Goal: Task Accomplishment & Management: Manage account settings

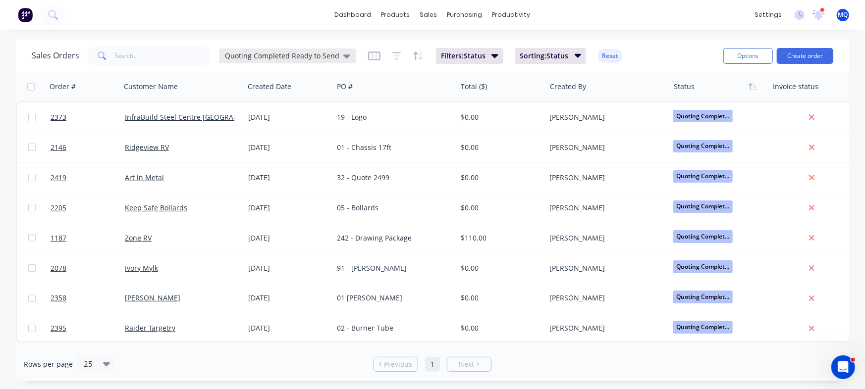
click at [261, 51] on div "Quoting Completed Ready to Send" at bounding box center [287, 56] width 137 height 15
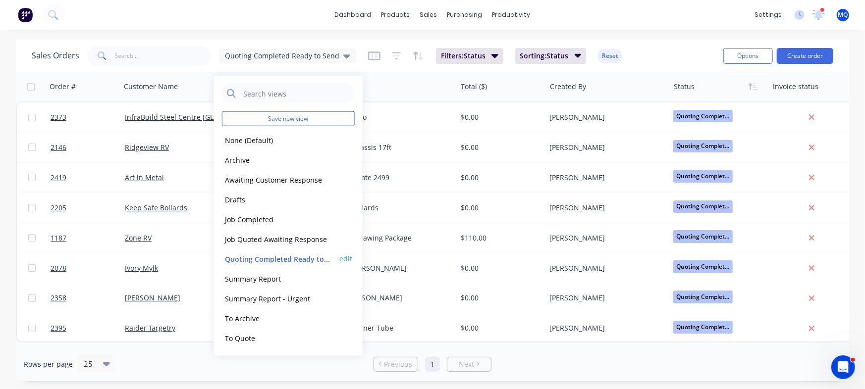
click at [270, 261] on button "Quoting Completed Ready to Send" at bounding box center [278, 258] width 113 height 11
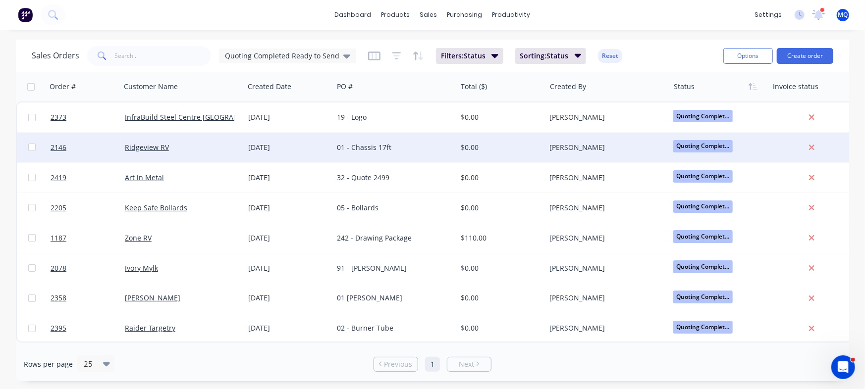
click at [330, 143] on div "[DATE]" at bounding box center [288, 148] width 89 height 30
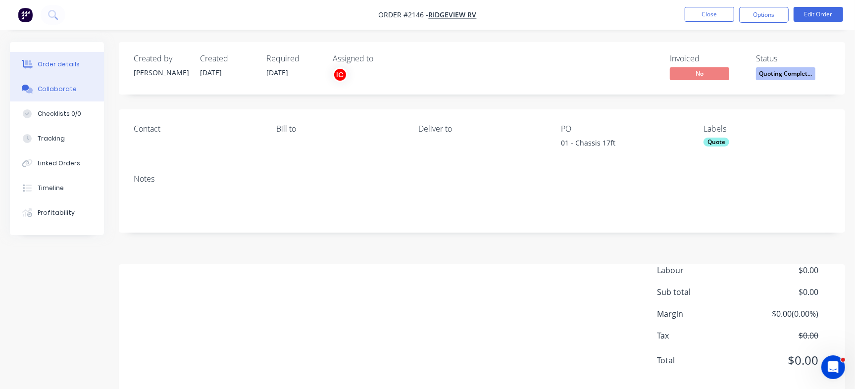
click at [69, 95] on button "Collaborate" at bounding box center [57, 89] width 94 height 25
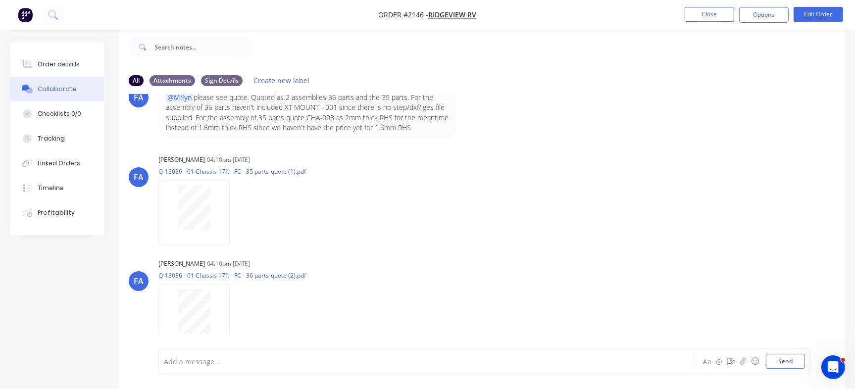
scroll to position [260, 0]
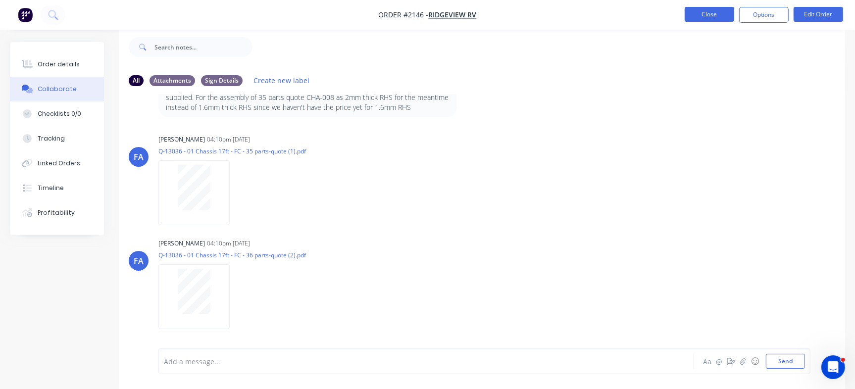
click at [717, 8] on button "Close" at bounding box center [710, 14] width 50 height 15
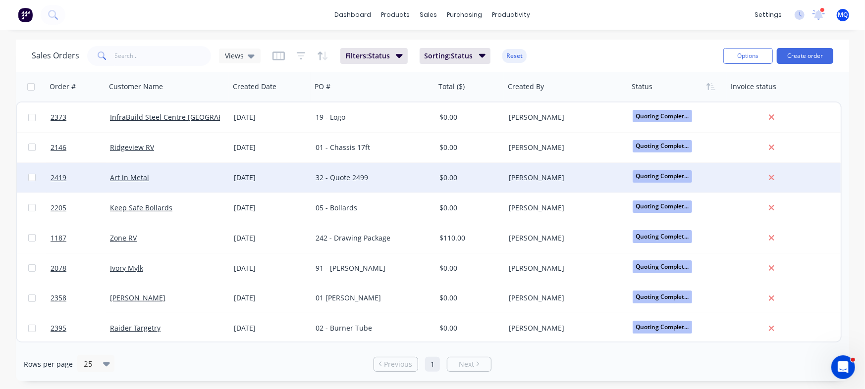
click at [348, 188] on div "32 - Quote 2499" at bounding box center [374, 178] width 124 height 30
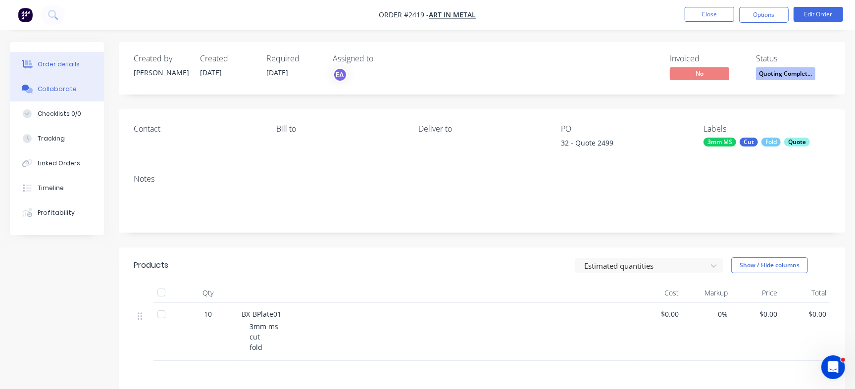
click at [55, 95] on button "Collaborate" at bounding box center [57, 89] width 94 height 25
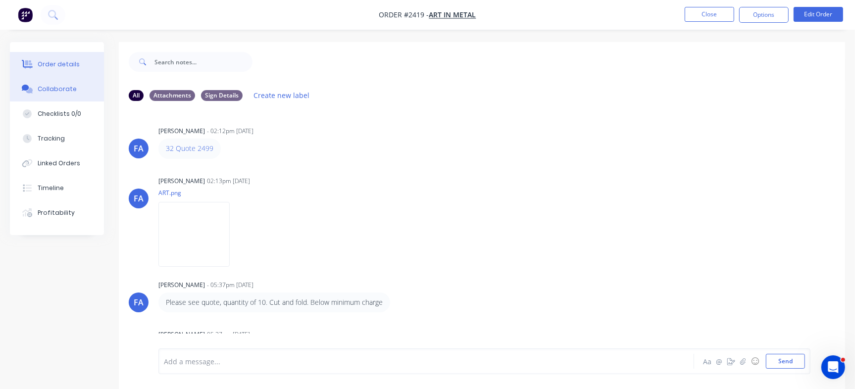
click at [61, 72] on button "Order details" at bounding box center [57, 64] width 94 height 25
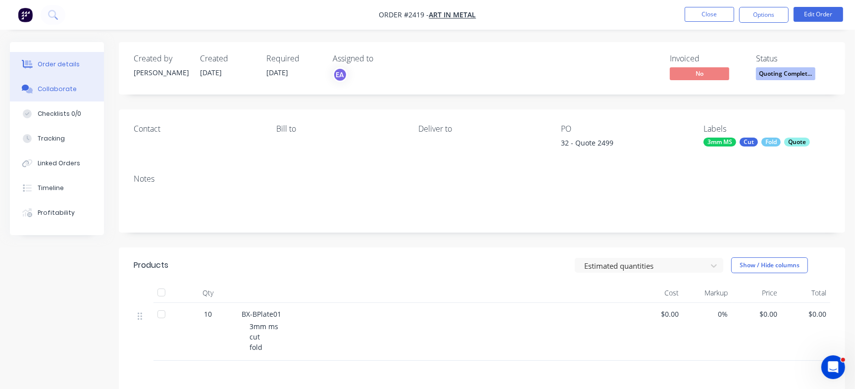
click at [50, 95] on button "Collaborate" at bounding box center [57, 89] width 94 height 25
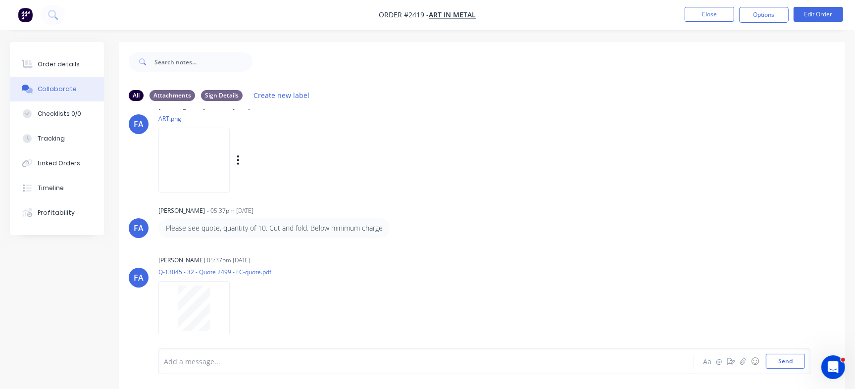
scroll to position [76, 0]
click at [65, 67] on div "Order details" at bounding box center [59, 64] width 42 height 9
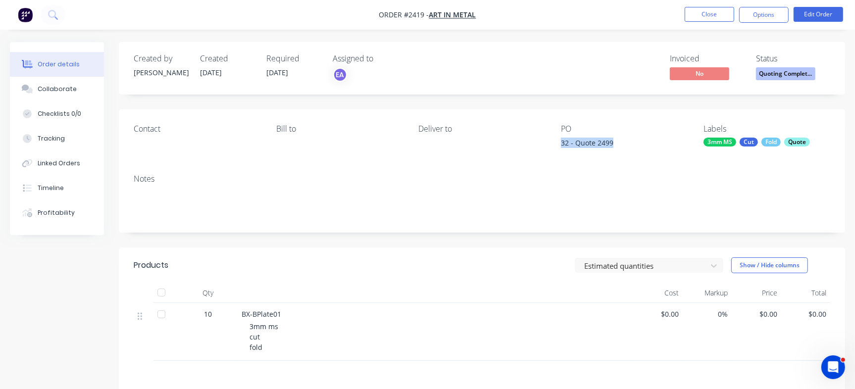
drag, startPoint x: 560, startPoint y: 144, endPoint x: 632, endPoint y: 145, distance: 72.3
click at [632, 145] on div "Contact [PERSON_NAME] to Deliver to PO 32 - Quote 2499 Labels 3mm MS Cut Fold Q…" at bounding box center [482, 137] width 727 height 57
click at [591, 148] on div "32 - Quote 2499" at bounding box center [623, 145] width 124 height 14
click at [609, 142] on div "32 - Quote 2499" at bounding box center [623, 145] width 124 height 14
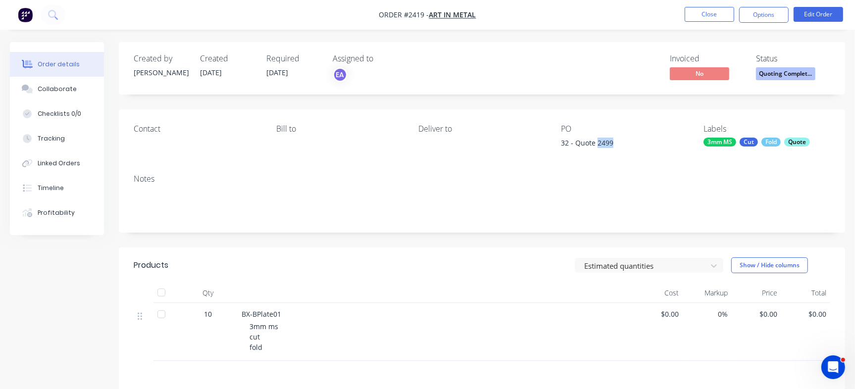
copy div "2499"
click at [50, 89] on div "Collaborate" at bounding box center [57, 89] width 39 height 9
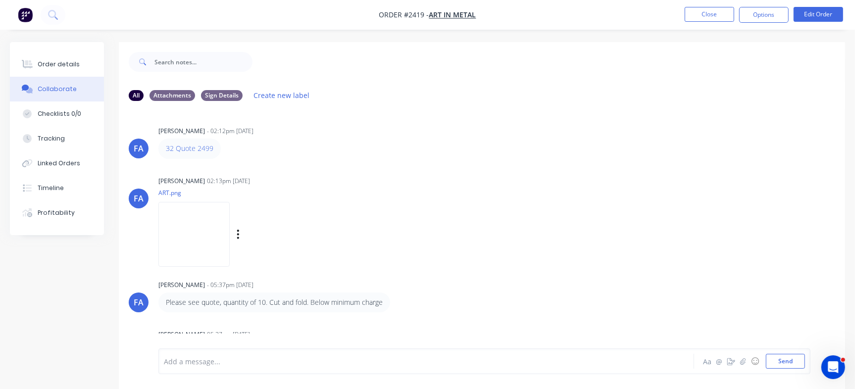
click at [230, 246] on img at bounding box center [194, 234] width 71 height 65
click at [83, 113] on button "Checklists 0/0" at bounding box center [57, 114] width 94 height 25
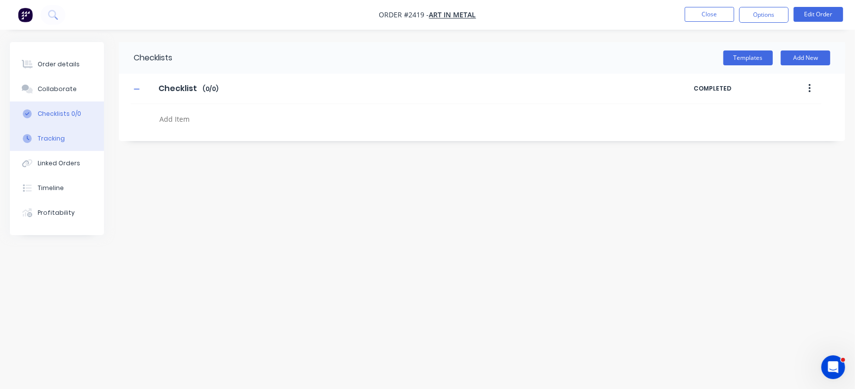
type textarea "x"
click at [185, 116] on textarea at bounding box center [378, 119] width 444 height 14
paste textarea "QU-1460"
type textarea "QU-1460"
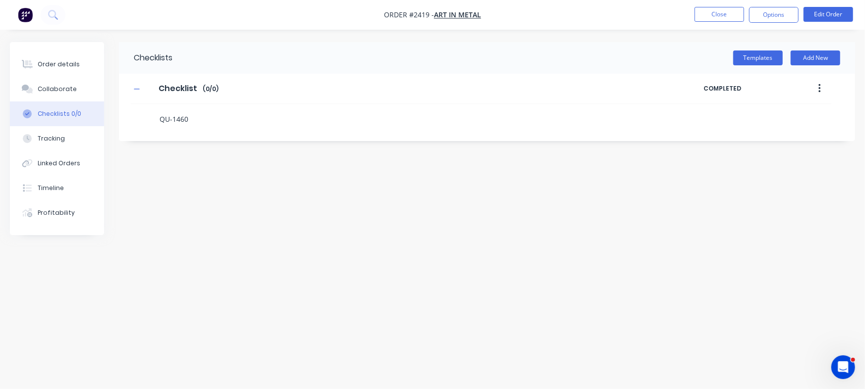
type textarea "x"
click at [51, 64] on div "Order details" at bounding box center [59, 64] width 42 height 9
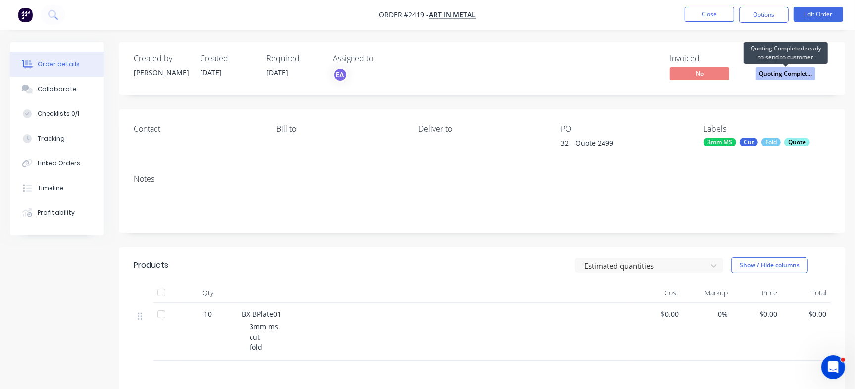
click at [789, 70] on span "Quoting Complet..." at bounding box center [785, 73] width 59 height 12
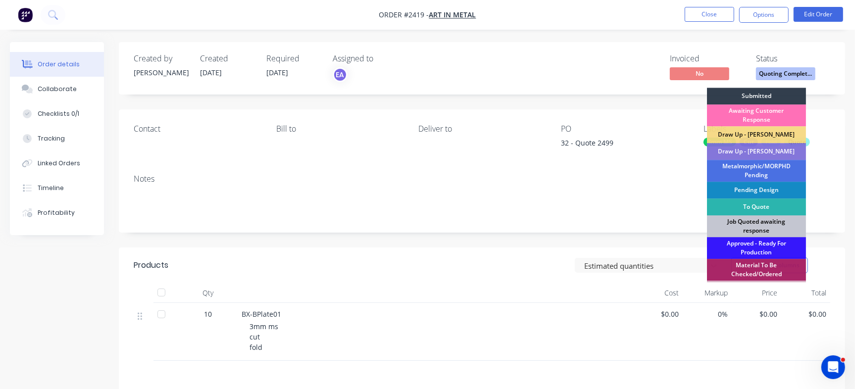
click at [724, 230] on div "Job Quoted awaiting response" at bounding box center [756, 226] width 99 height 22
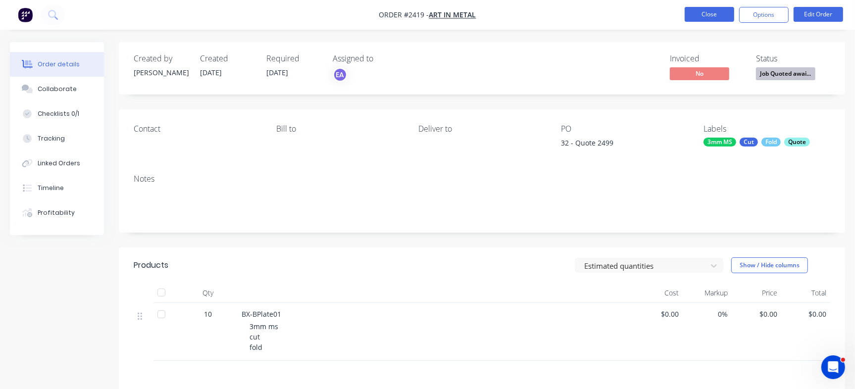
click at [709, 12] on button "Close" at bounding box center [710, 14] width 50 height 15
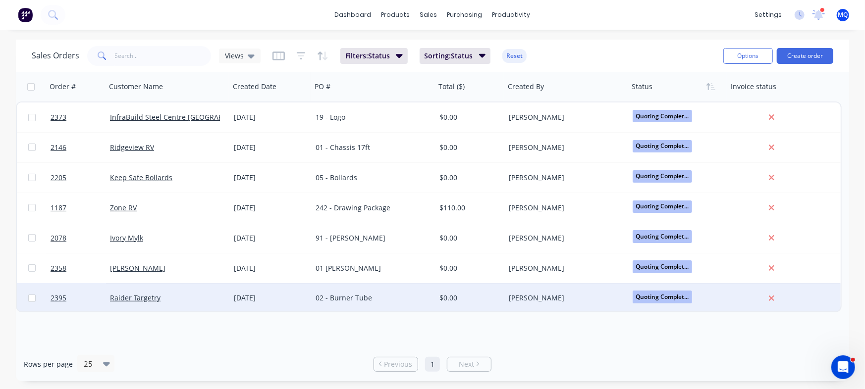
click at [366, 301] on div "02 - Burner Tube" at bounding box center [371, 298] width 110 height 10
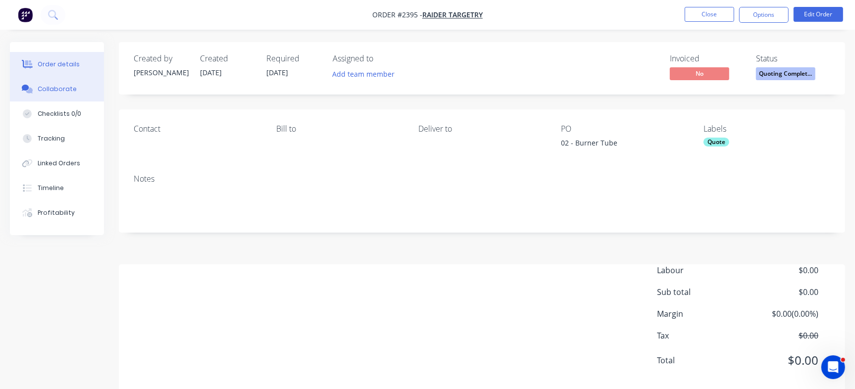
click at [58, 91] on div "Collaborate" at bounding box center [57, 89] width 39 height 9
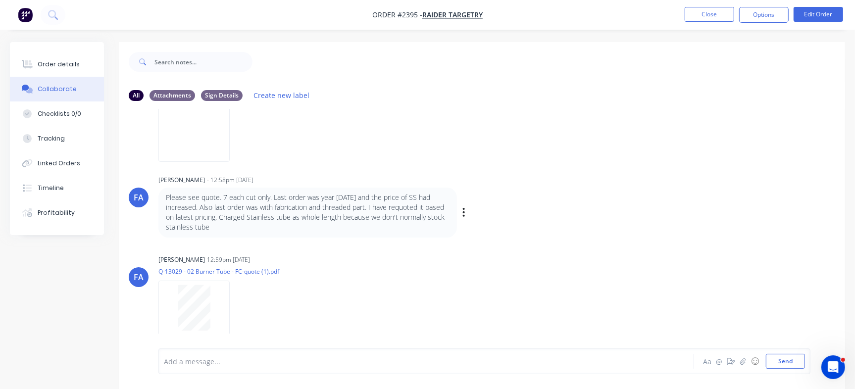
scroll to position [320, 0]
click at [81, 59] on button "Order details" at bounding box center [57, 64] width 94 height 25
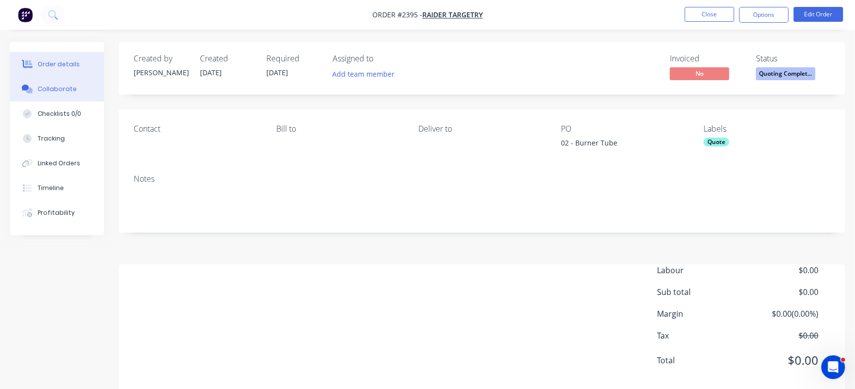
click at [72, 92] on div "Collaborate" at bounding box center [57, 89] width 39 height 9
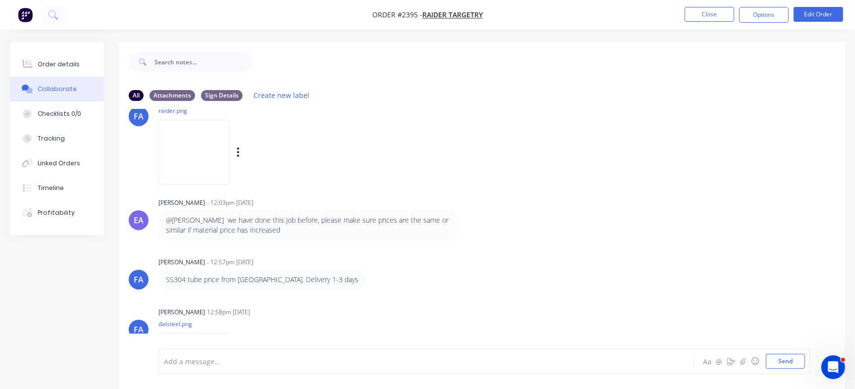
scroll to position [62, 0]
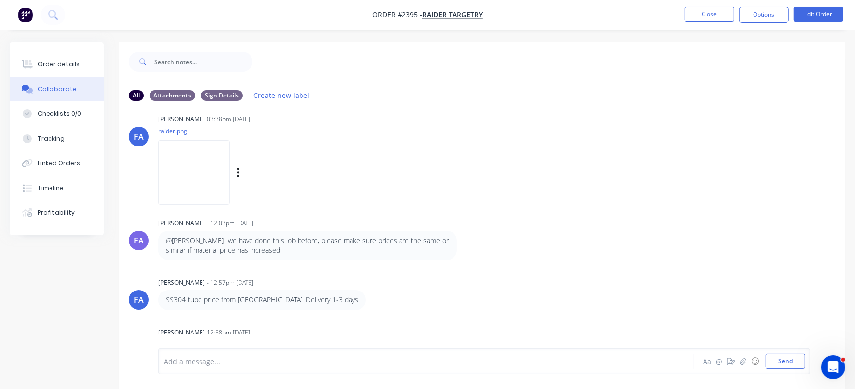
click at [183, 152] on img at bounding box center [194, 172] width 71 height 65
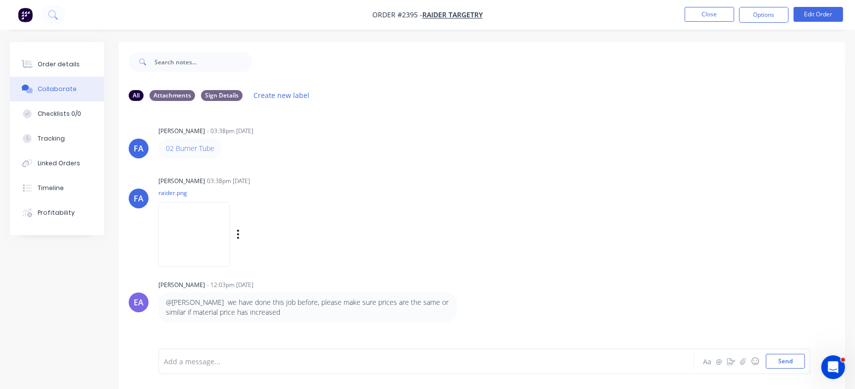
click at [193, 236] on img at bounding box center [194, 234] width 71 height 65
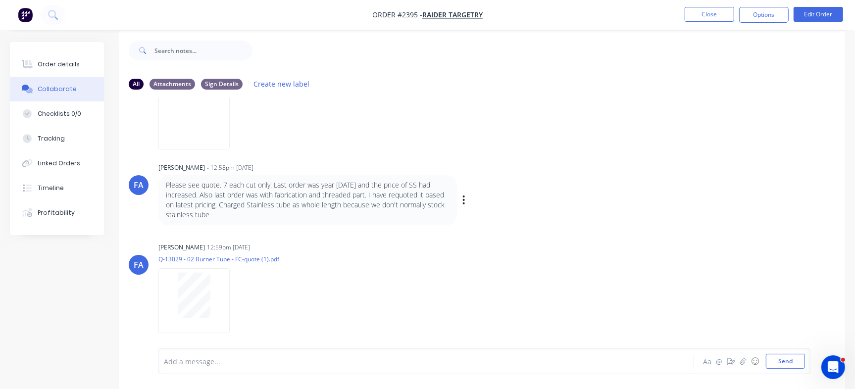
scroll to position [15, 0]
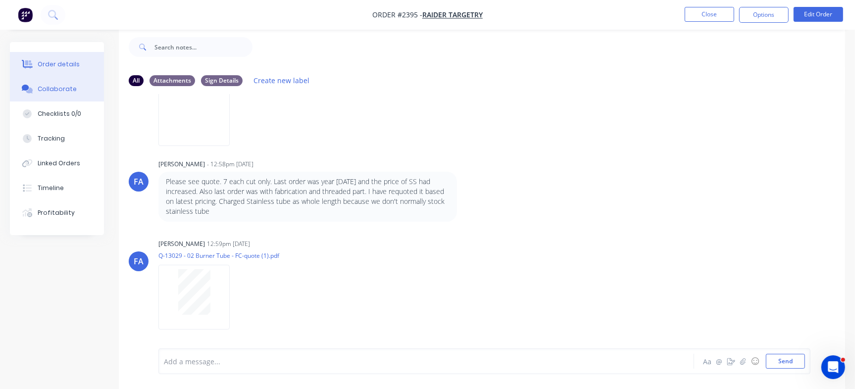
click at [68, 71] on button "Order details" at bounding box center [57, 64] width 94 height 25
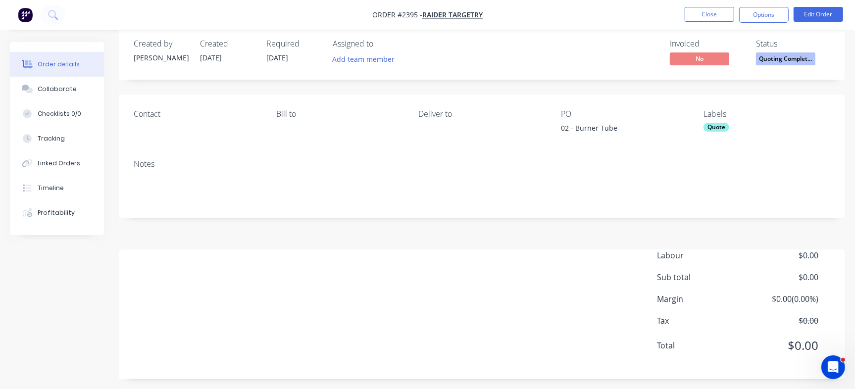
click at [557, 126] on div "Contact [PERSON_NAME] to Deliver to PO 02 - Burner Tube Labels Quote" at bounding box center [482, 123] width 727 height 57
drag, startPoint x: 559, startPoint y: 132, endPoint x: 627, endPoint y: 131, distance: 67.4
click at [627, 131] on div "Contact [PERSON_NAME] to Deliver to PO 02 - Burner Tube Labels Quote" at bounding box center [482, 123] width 727 height 57
copy div "02 - Burner Tube"
click at [76, 114] on div "Checklists 0/0" at bounding box center [60, 113] width 44 height 9
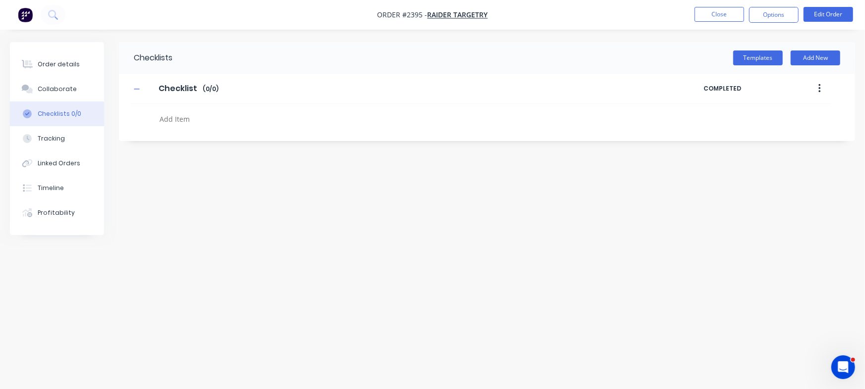
click at [238, 121] on textarea at bounding box center [381, 119] width 451 height 14
paste textarea "QU-1461"
type textarea "x"
type textarea "QU-1461"
type textarea "x"
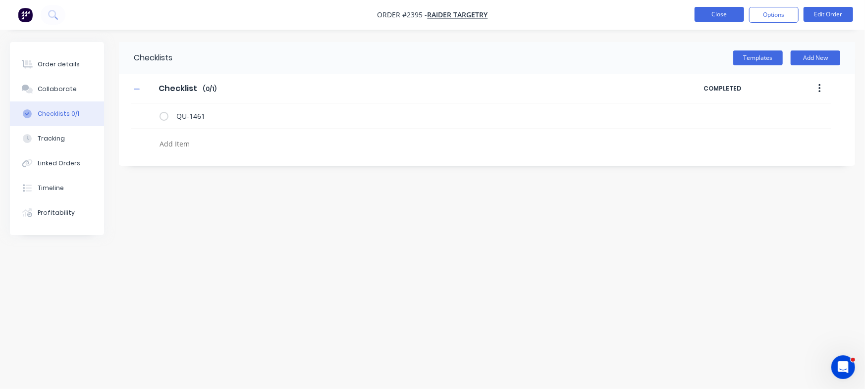
type textarea "x"
click at [730, 11] on button "Close" at bounding box center [719, 14] width 50 height 15
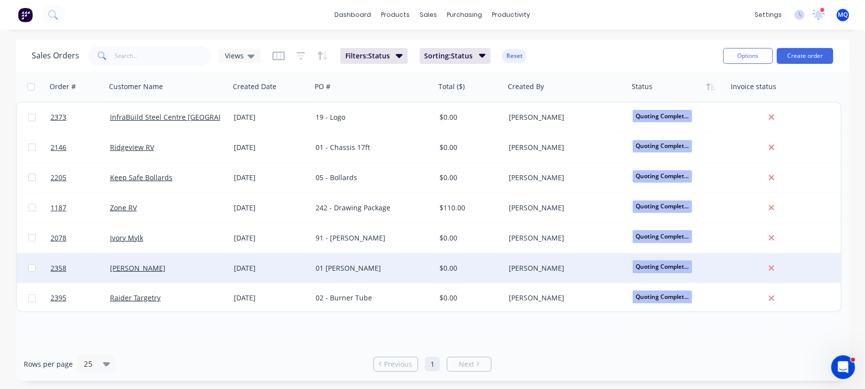
click at [346, 270] on div "01 [PERSON_NAME]" at bounding box center [371, 269] width 110 height 10
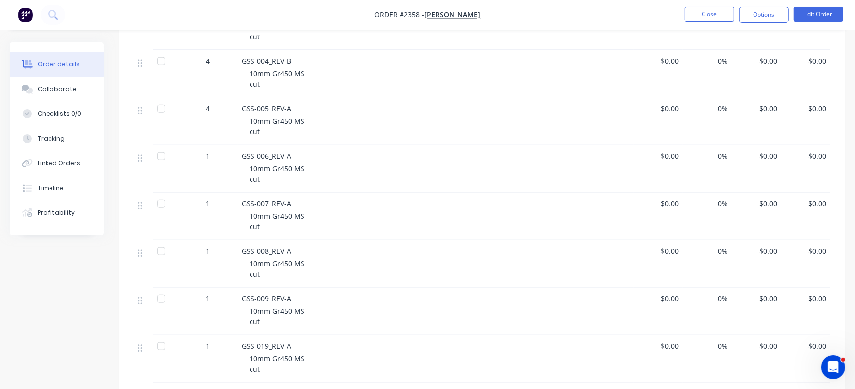
scroll to position [993, 0]
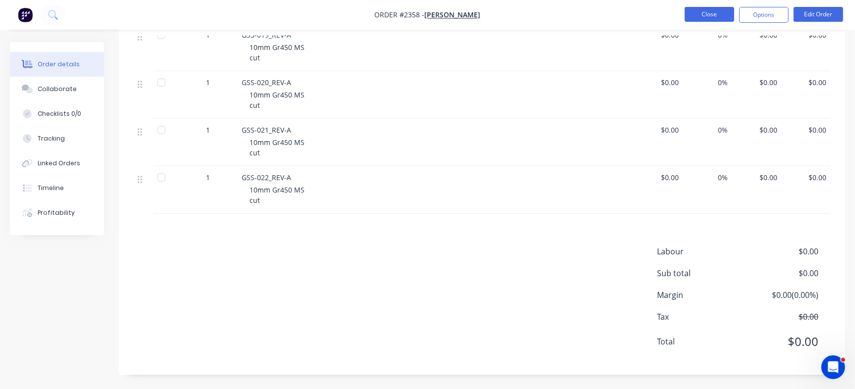
click at [716, 19] on button "Close" at bounding box center [710, 14] width 50 height 15
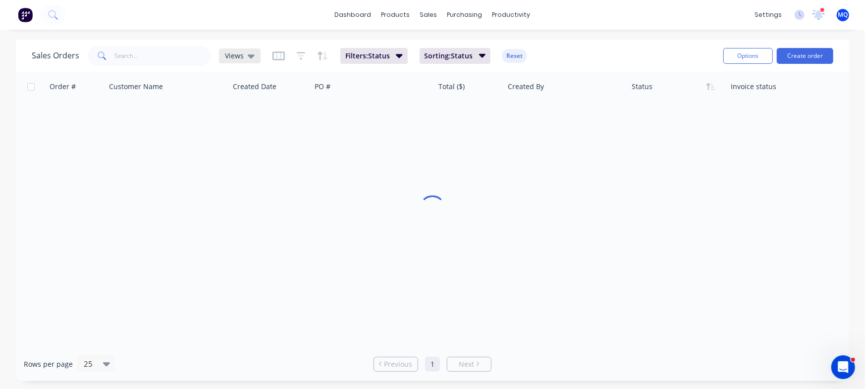
click at [236, 53] on span "Views" at bounding box center [234, 56] width 19 height 10
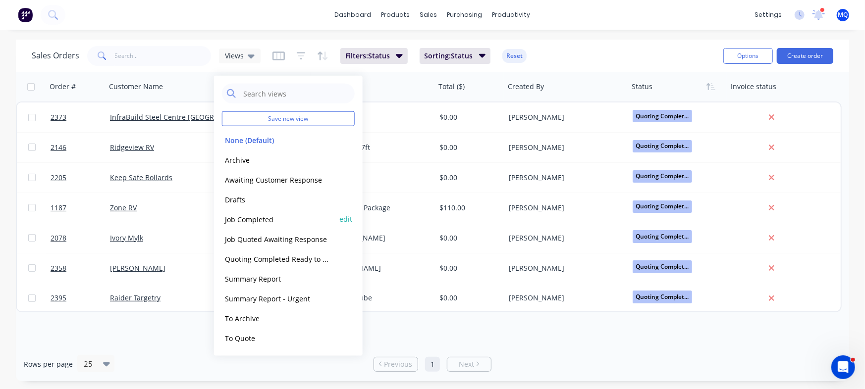
click at [252, 217] on button "Job Completed" at bounding box center [278, 219] width 113 height 11
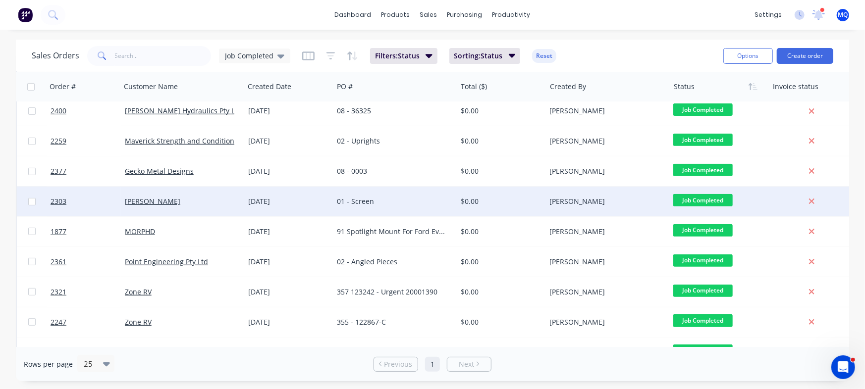
scroll to position [433, 0]
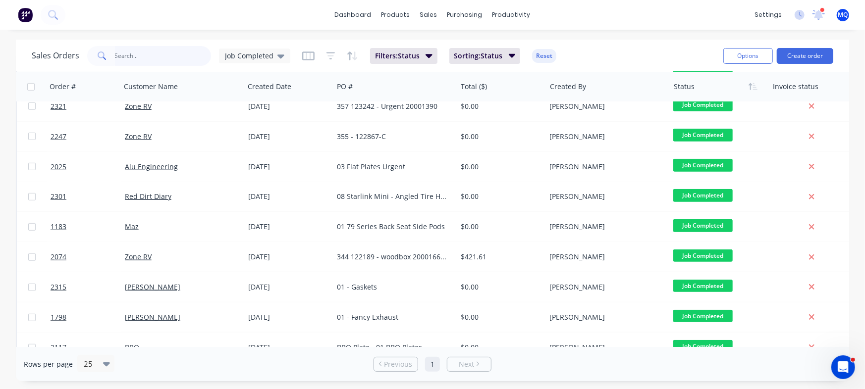
click at [145, 53] on input "text" at bounding box center [163, 56] width 97 height 20
type input "Zone"
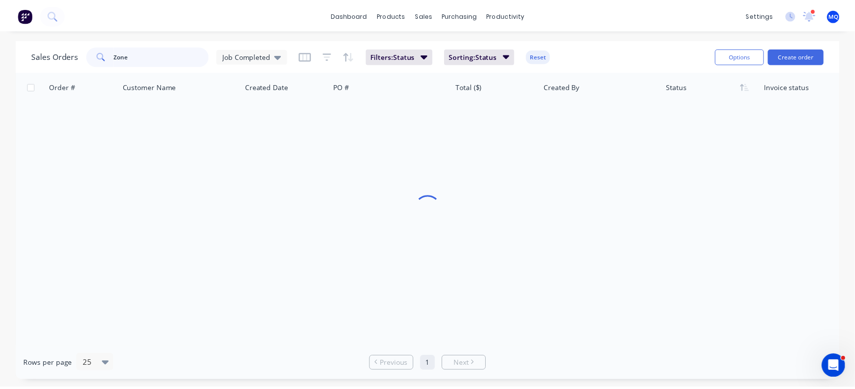
scroll to position [0, 0]
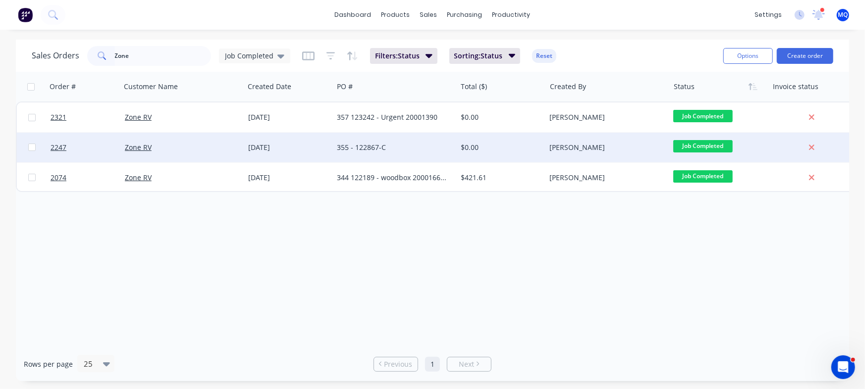
click at [354, 149] on div "355 - 122867-C" at bounding box center [392, 148] width 110 height 10
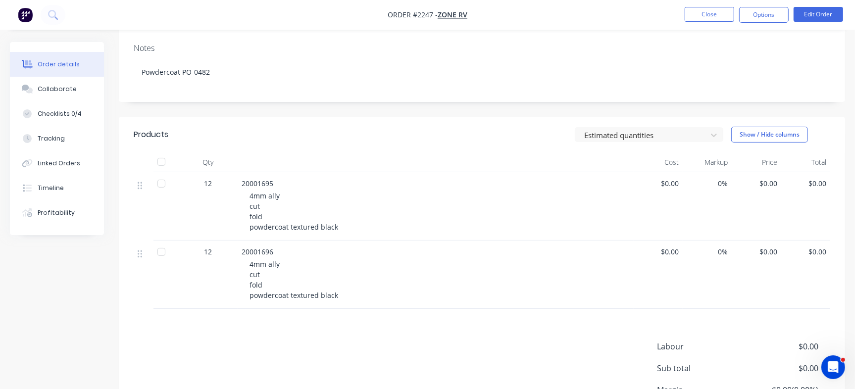
scroll to position [186, 0]
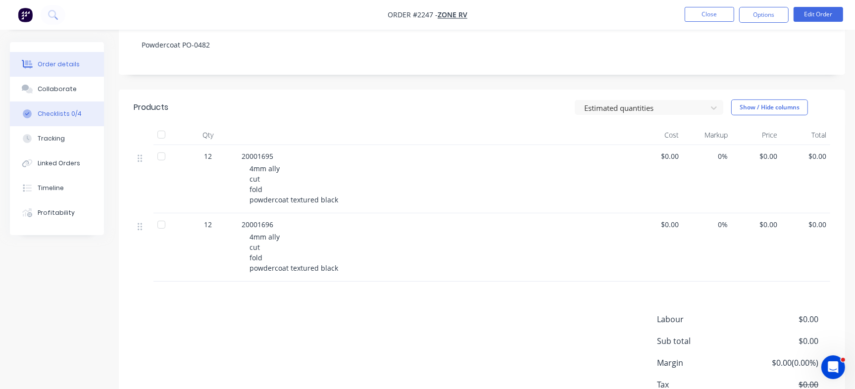
click at [69, 106] on button "Checklists 0/4" at bounding box center [57, 114] width 94 height 25
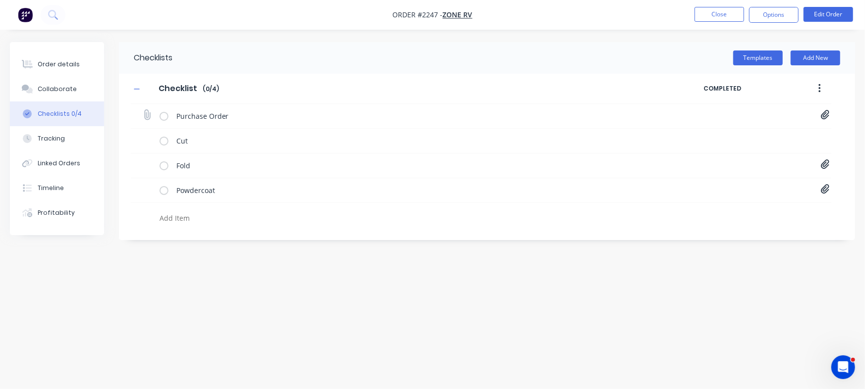
click at [831, 108] on div "Purchase Order PO-122867.pdf" at bounding box center [481, 116] width 700 height 25
click at [822, 117] on icon at bounding box center [825, 115] width 9 height 10
click at [823, 188] on icon at bounding box center [825, 189] width 9 height 10
click at [720, 12] on button "Close" at bounding box center [719, 14] width 50 height 15
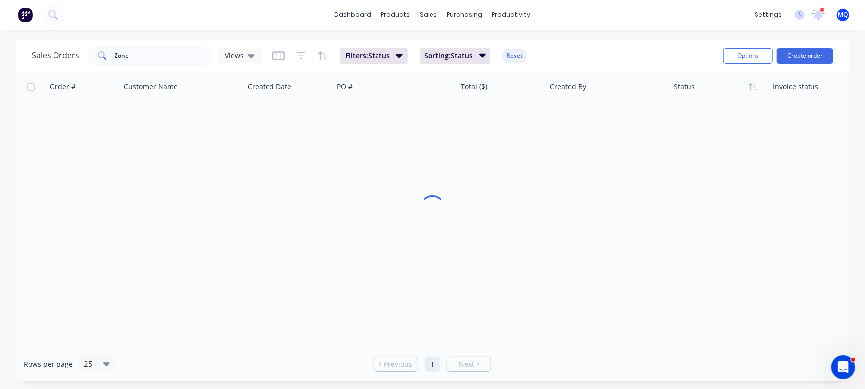
type textarea "x"
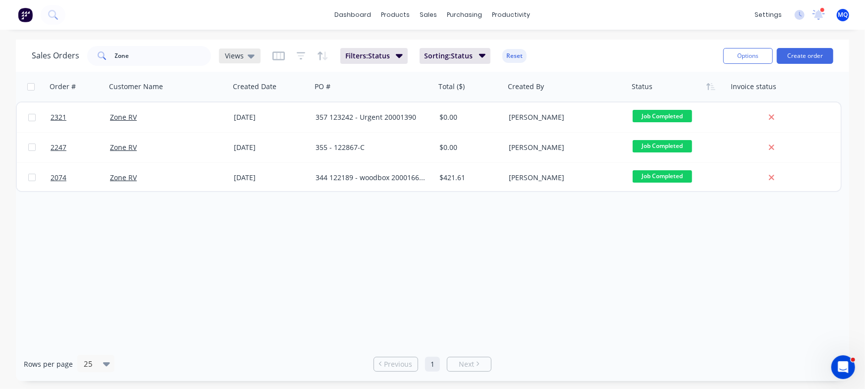
click at [239, 54] on span "Views" at bounding box center [234, 56] width 19 height 10
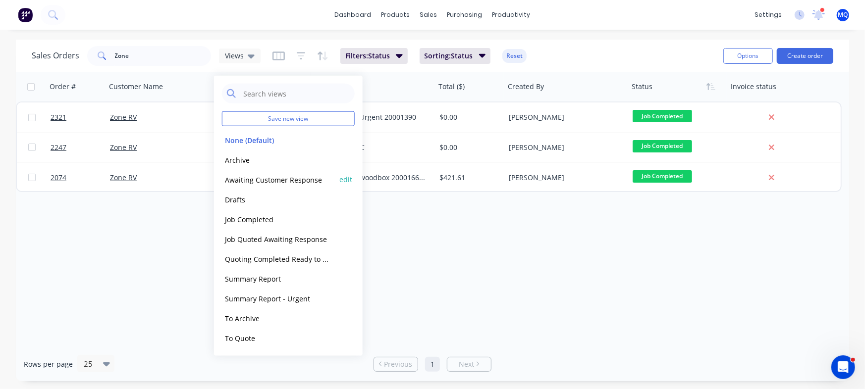
click at [258, 177] on button "Awaiting Customer Response" at bounding box center [278, 179] width 113 height 11
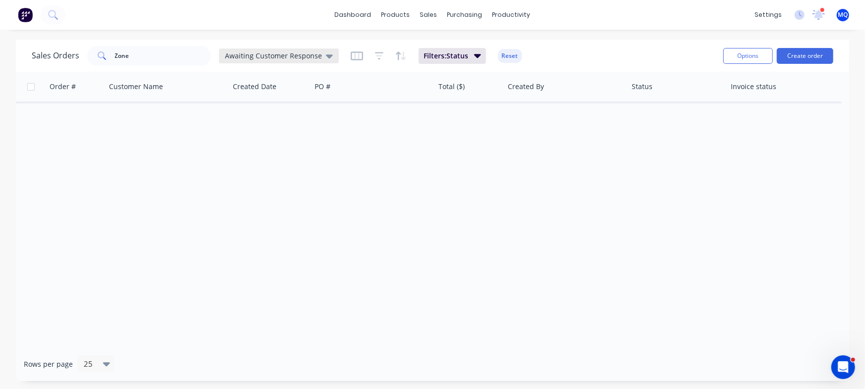
click at [302, 53] on span "Awaiting Customer Response" at bounding box center [273, 56] width 97 height 10
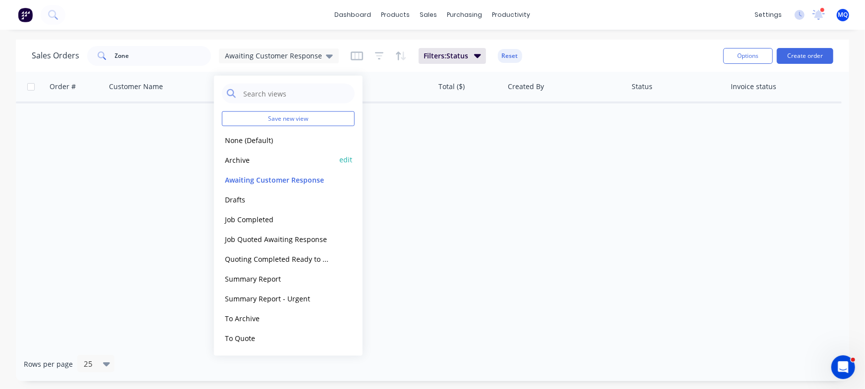
click at [247, 158] on button "Archive" at bounding box center [278, 159] width 113 height 11
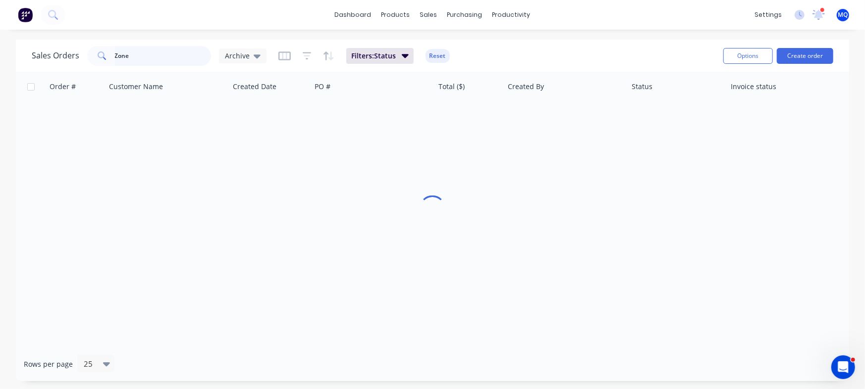
click at [161, 53] on input "Zone" at bounding box center [163, 56] width 97 height 20
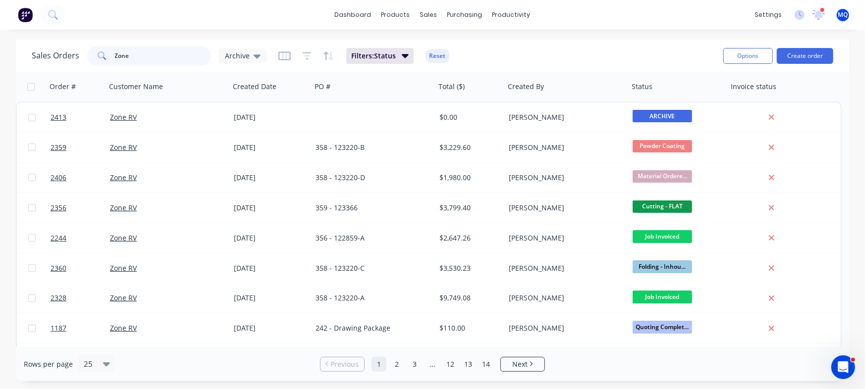
paste input "20001695"
type input "20001695"
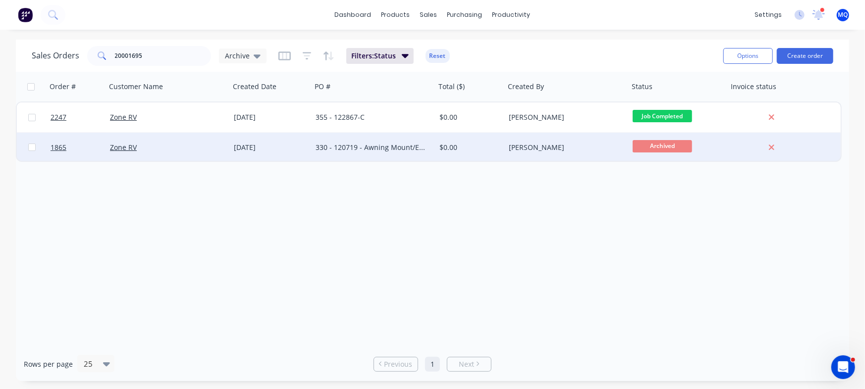
click at [405, 156] on div "330 - 120719 - Awning Mount/Expo Metal" at bounding box center [374, 148] width 124 height 30
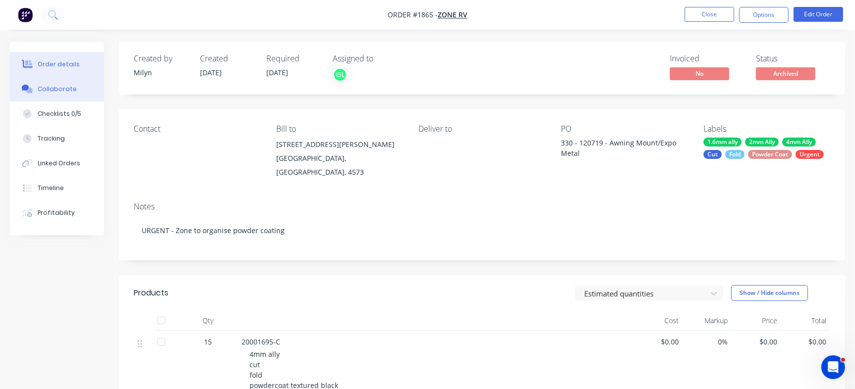
click at [75, 92] on button "Collaborate" at bounding box center [57, 89] width 94 height 25
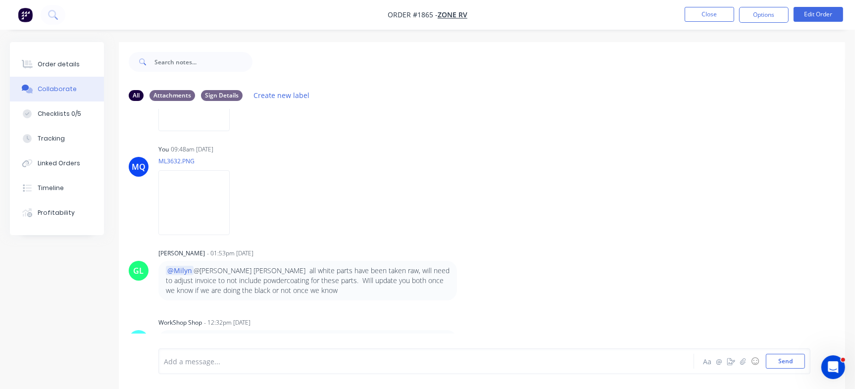
scroll to position [519, 0]
click at [701, 8] on button "Close" at bounding box center [710, 14] width 50 height 15
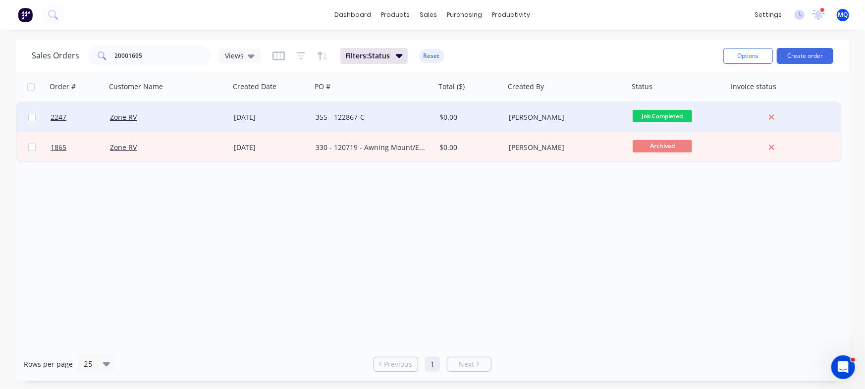
click at [339, 114] on div "355 - 122867-C" at bounding box center [371, 117] width 110 height 10
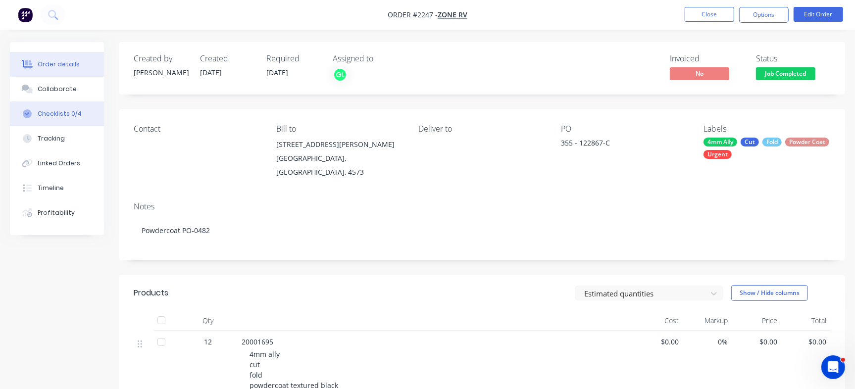
click at [72, 108] on button "Checklists 0/4" at bounding box center [57, 114] width 94 height 25
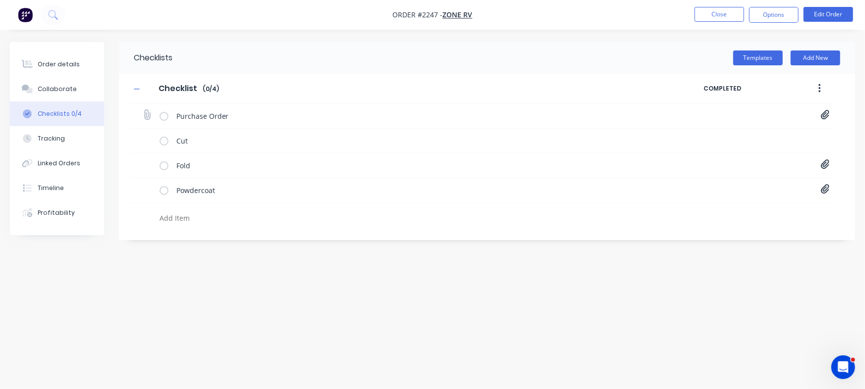
click at [826, 116] on icon at bounding box center [825, 114] width 8 height 9
click at [559, 278] on div "Checklists Templates Add New Checklist Checklist Enter Checklist name ( 0 / 4 )…" at bounding box center [432, 175] width 845 height 267
click at [819, 114] on div "Purchase Order PO-122867.pdf" at bounding box center [481, 116] width 700 height 25
click at [823, 117] on icon at bounding box center [825, 114] width 8 height 9
click at [716, 138] on link "PO-122867.pdf" at bounding box center [745, 137] width 115 height 10
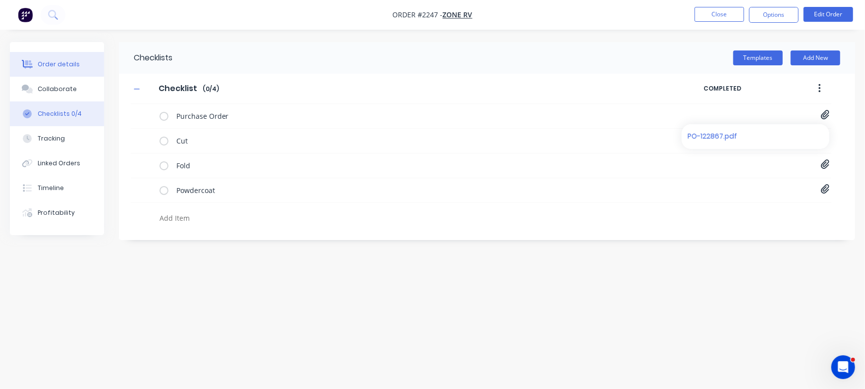
click at [46, 63] on div "Order details" at bounding box center [59, 64] width 42 height 9
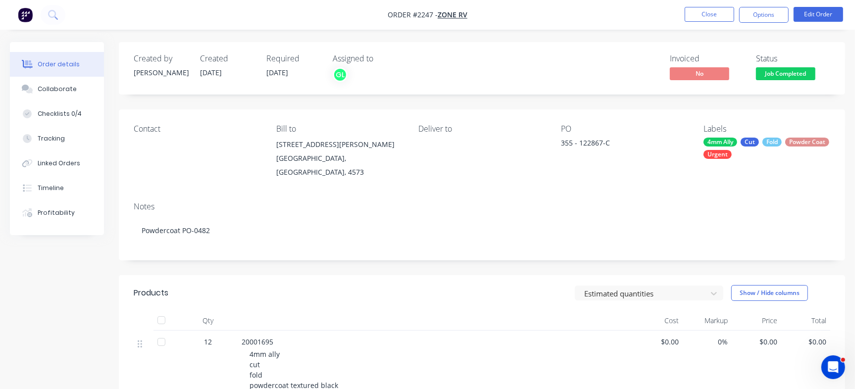
click at [589, 137] on div "PO 355 - 122867-C" at bounding box center [624, 151] width 127 height 55
click at [589, 143] on div "355 - 122867-C" at bounding box center [623, 145] width 124 height 14
copy div "122867"
click at [76, 112] on div "Checklists 0/4" at bounding box center [60, 113] width 44 height 9
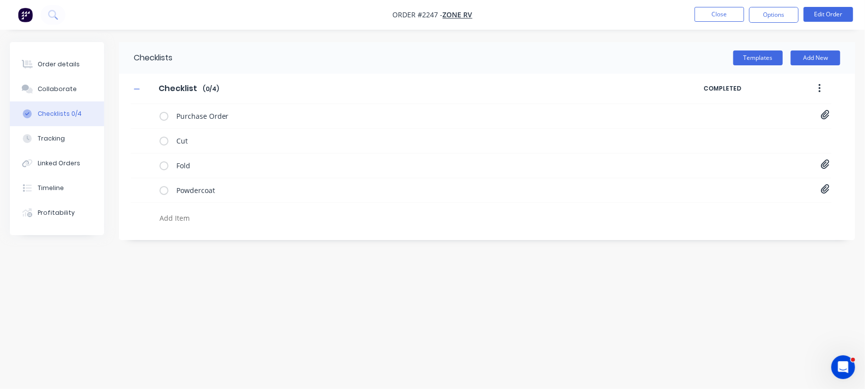
click at [205, 218] on textarea at bounding box center [381, 218] width 451 height 14
type textarea "x"
paste textarea "QU-1424"
type textarea "QU-1424"
type textarea "x"
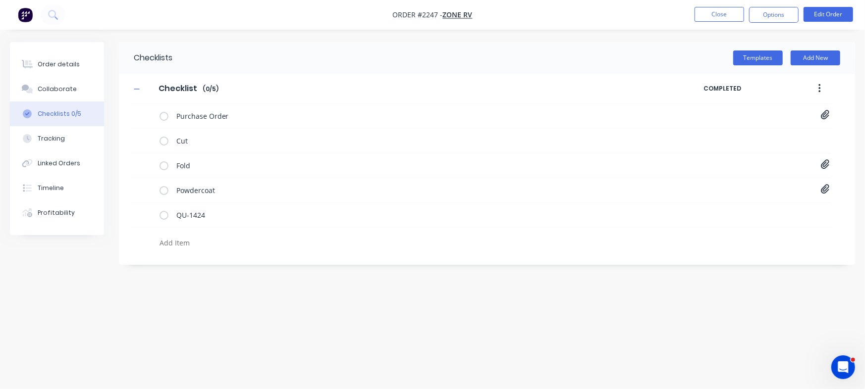
click at [203, 245] on textarea at bounding box center [381, 243] width 451 height 14
paste textarea "INV-3084"
type textarea "x"
type textarea "INV-3084"
type textarea "x"
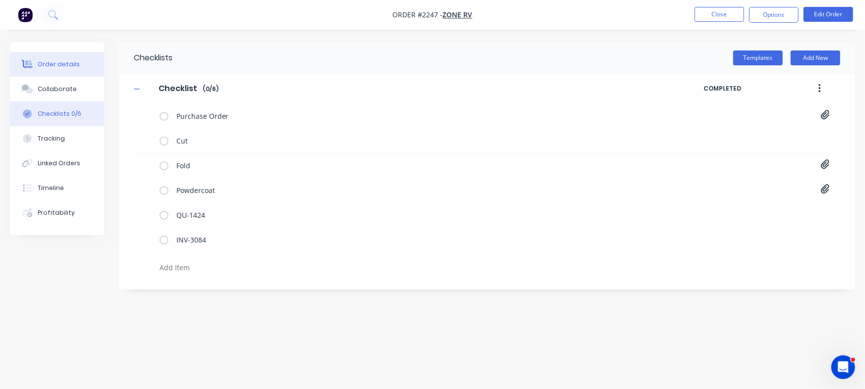
click at [59, 68] on div "Order details" at bounding box center [59, 64] width 42 height 9
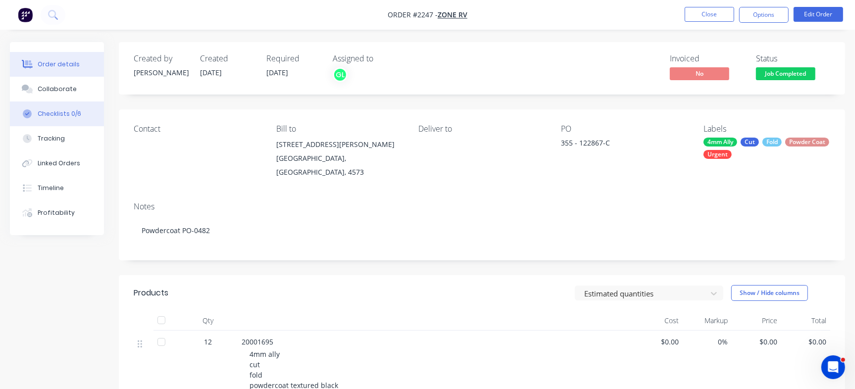
click at [75, 110] on div "Checklists 0/6" at bounding box center [60, 113] width 44 height 9
type textarea "x"
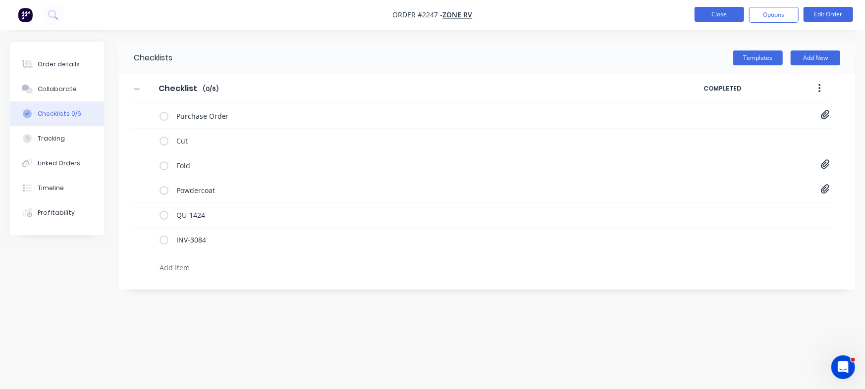
click at [713, 16] on button "Close" at bounding box center [719, 14] width 50 height 15
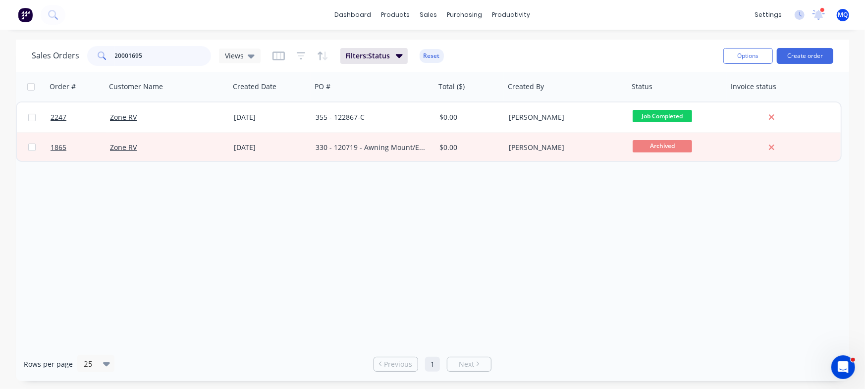
drag, startPoint x: 38, startPoint y: 42, endPoint x: 26, endPoint y: 42, distance: 11.9
click at [26, 42] on div "Sales Orders 20001695 Views Filters: Status Reset Options Create order" at bounding box center [432, 56] width 833 height 32
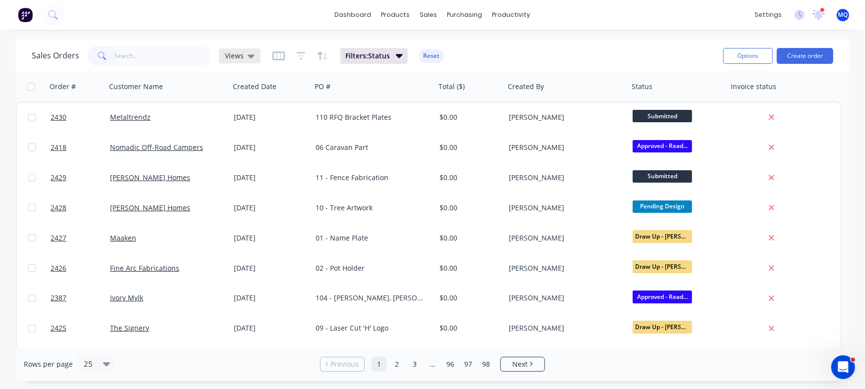
click at [237, 53] on span "Views" at bounding box center [234, 56] width 19 height 10
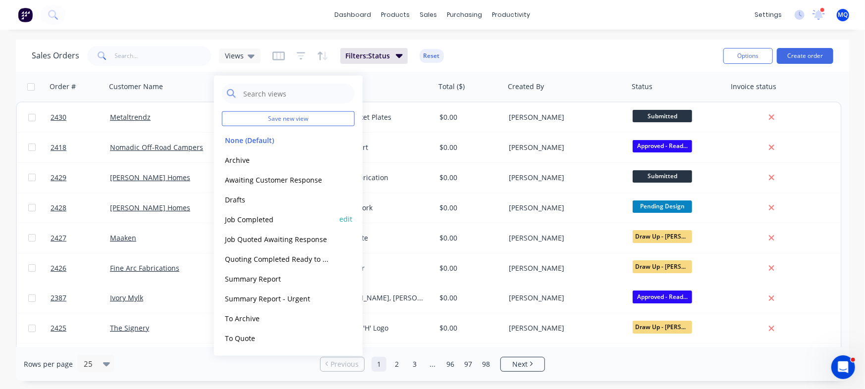
click at [258, 221] on button "Job Completed" at bounding box center [278, 219] width 113 height 11
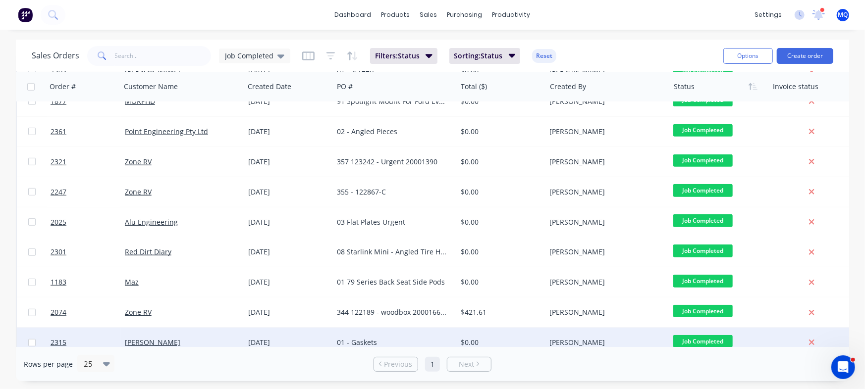
scroll to position [483, 0]
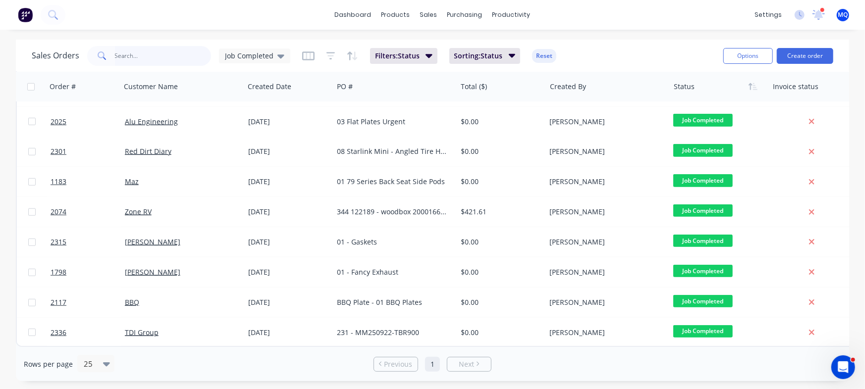
click at [152, 59] on input "text" at bounding box center [163, 56] width 97 height 20
type input "zone"
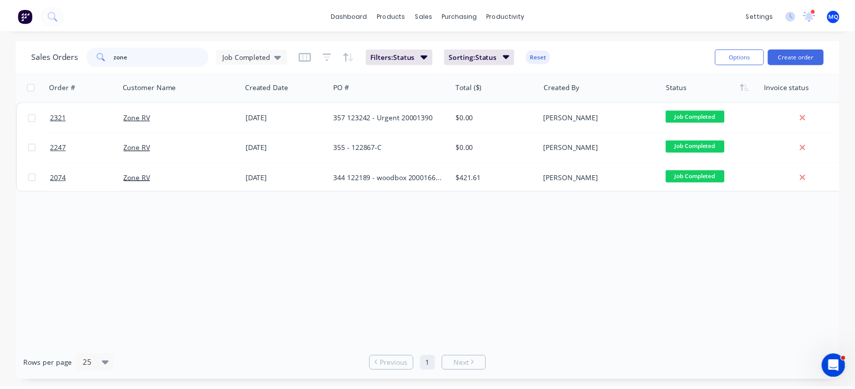
scroll to position [0, 0]
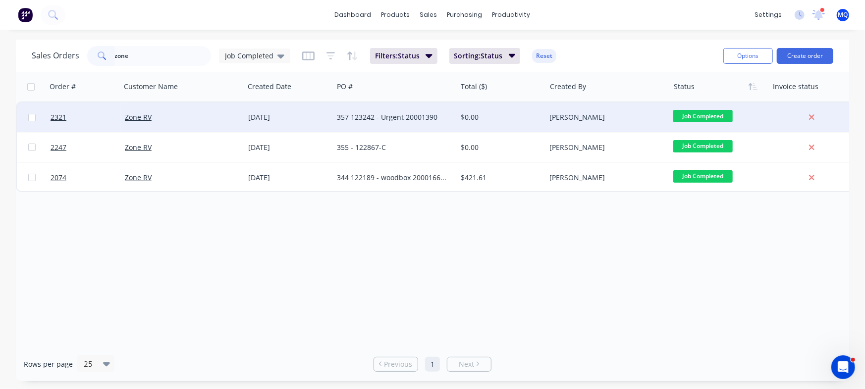
click at [324, 113] on div "[DATE]" at bounding box center [288, 117] width 81 height 10
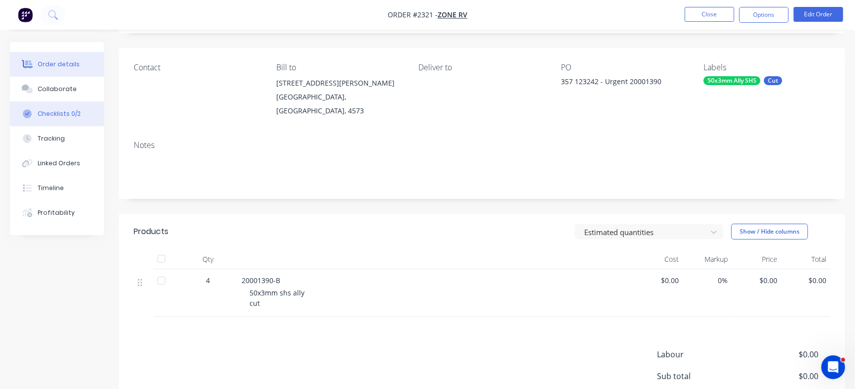
scroll to position [62, 0]
click at [46, 120] on button "Checklists 0/2" at bounding box center [57, 114] width 94 height 25
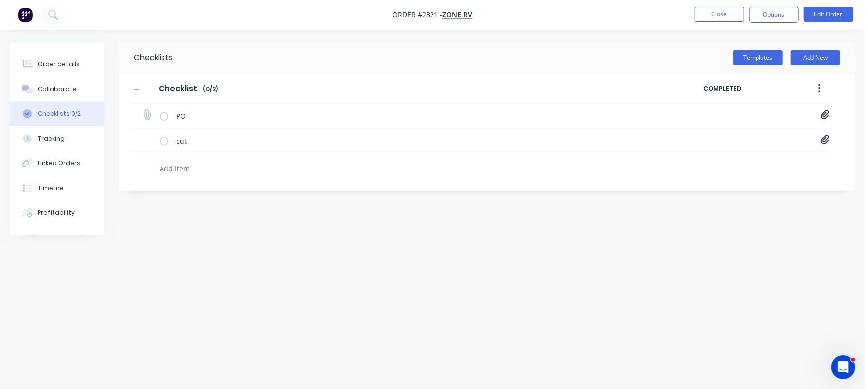
click at [826, 116] on icon at bounding box center [825, 114] width 8 height 9
click at [718, 135] on link "PO-123242.pdf" at bounding box center [745, 137] width 115 height 10
click at [66, 93] on div "Collaborate" at bounding box center [57, 89] width 39 height 9
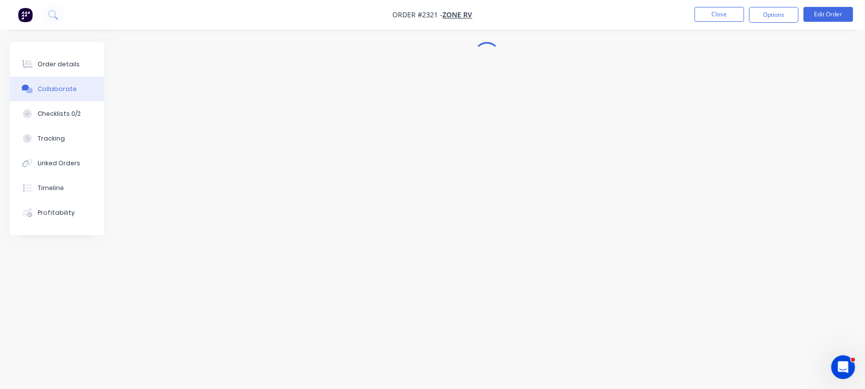
type textarea "x"
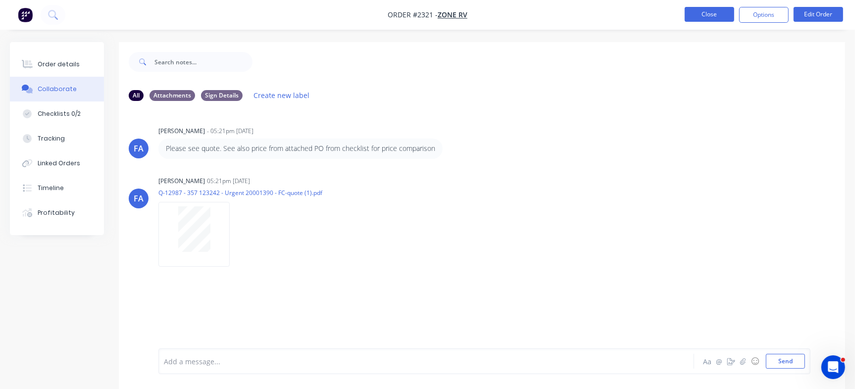
click at [693, 18] on button "Close" at bounding box center [710, 14] width 50 height 15
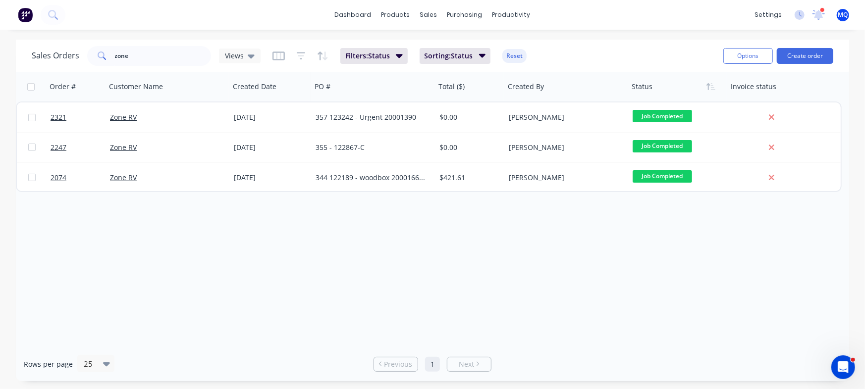
click at [326, 251] on div "Order # Customer Name Created Date PO # Total ($) Created By Status Invoice sta…" at bounding box center [432, 209] width 833 height 275
click at [244, 57] on div "Views" at bounding box center [240, 56] width 30 height 9
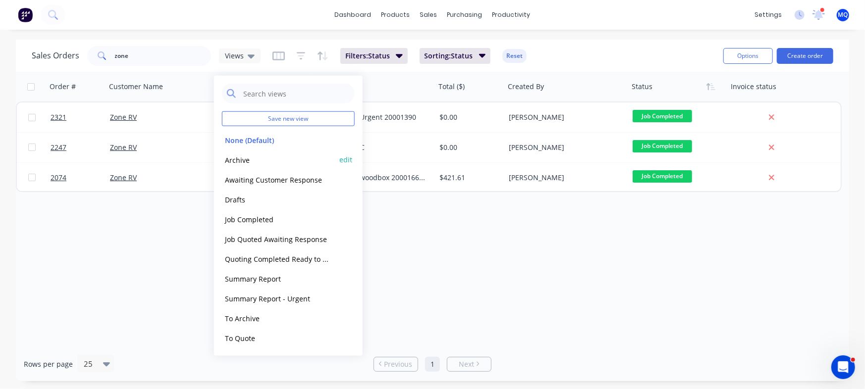
click at [242, 157] on button "Archive" at bounding box center [278, 159] width 113 height 11
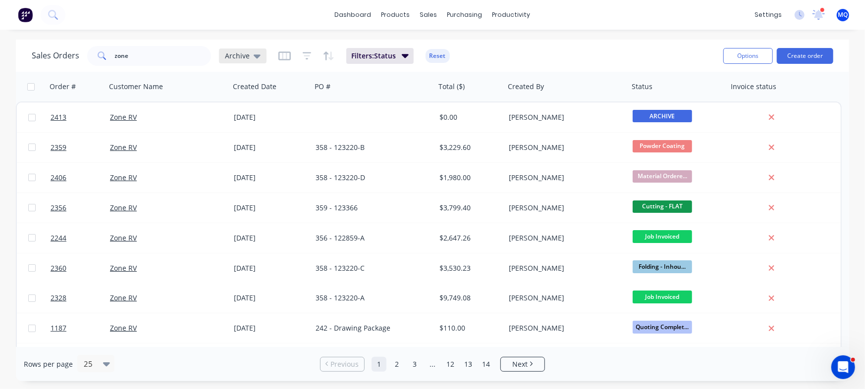
click at [232, 56] on span "Archive" at bounding box center [237, 56] width 25 height 10
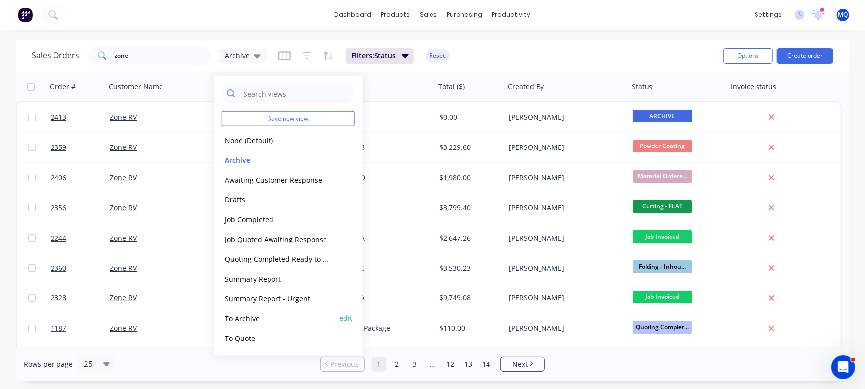
click at [234, 324] on div "To Archive edit" at bounding box center [288, 319] width 133 height 20
click at [155, 54] on input "zone" at bounding box center [163, 56] width 97 height 20
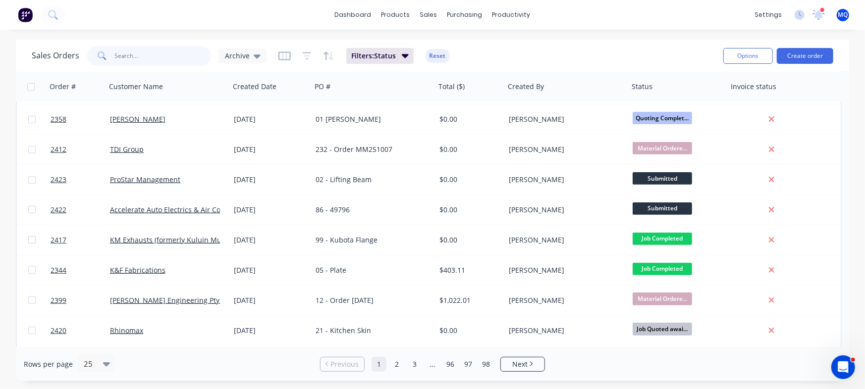
scroll to position [261, 0]
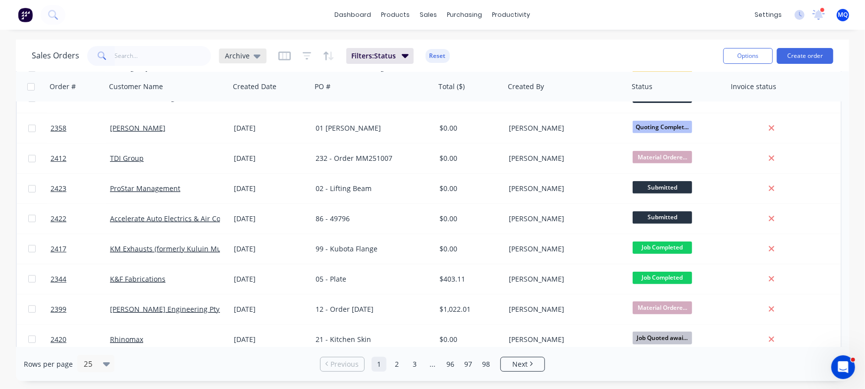
click at [225, 53] on span "Archive" at bounding box center [237, 56] width 25 height 10
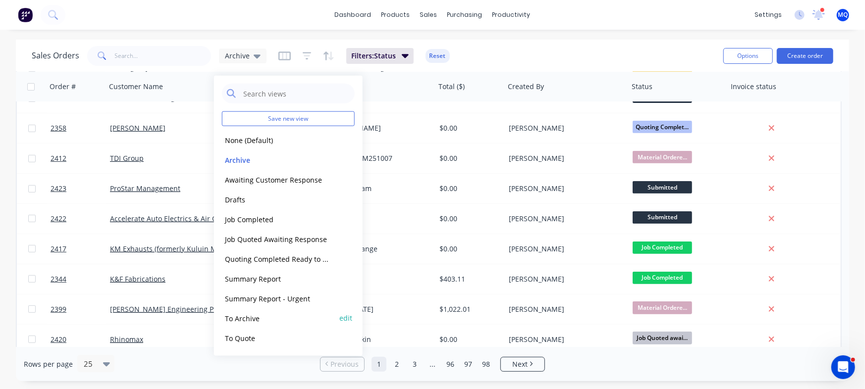
click at [261, 321] on button "To Archive" at bounding box center [278, 318] width 113 height 11
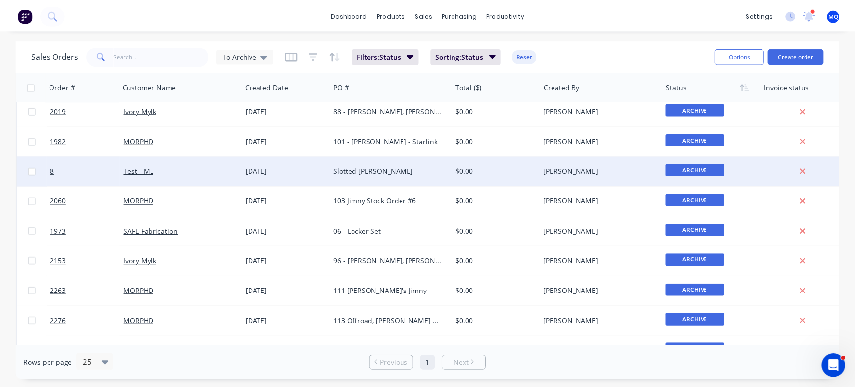
scroll to position [362, 0]
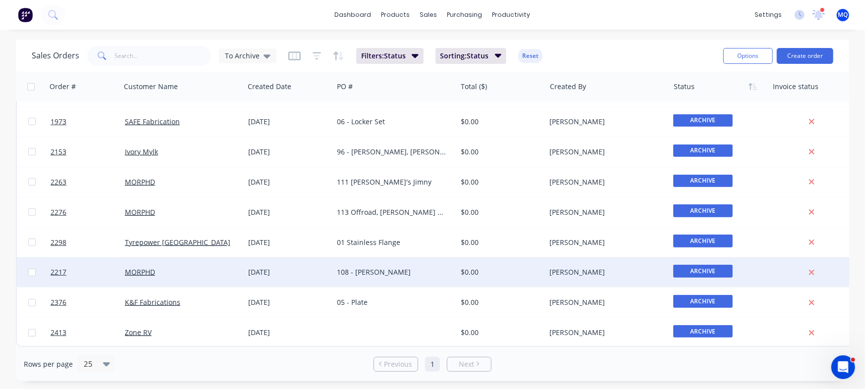
click at [408, 271] on div "108 - [PERSON_NAME]" at bounding box center [392, 272] width 110 height 10
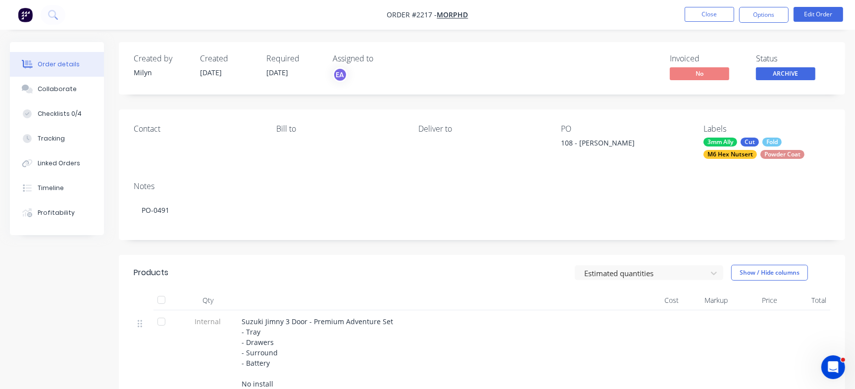
click at [764, 0] on nav "Order #2217 - MORPHD Close Options Edit Order" at bounding box center [427, 15] width 855 height 30
click at [763, 15] on button "Options" at bounding box center [765, 15] width 50 height 16
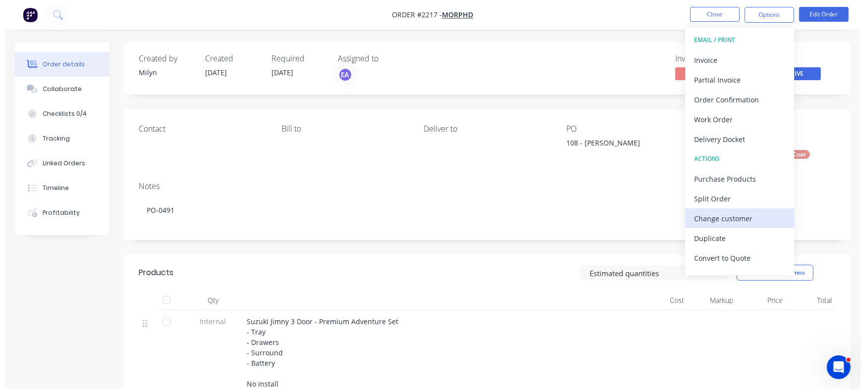
scroll to position [15, 0]
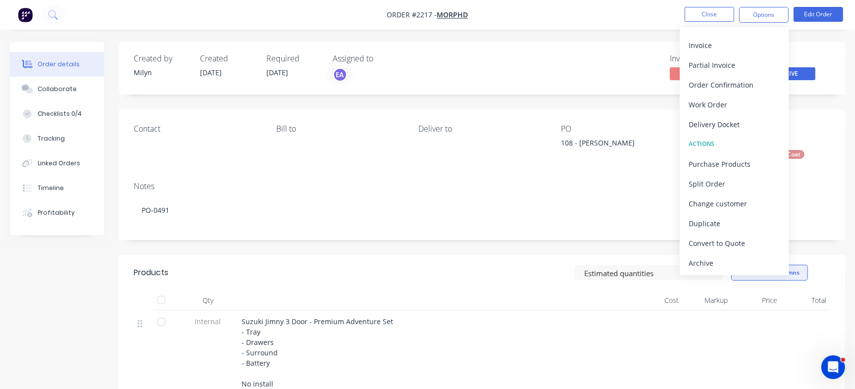
click at [733, 267] on div "Archive" at bounding box center [734, 263] width 91 height 14
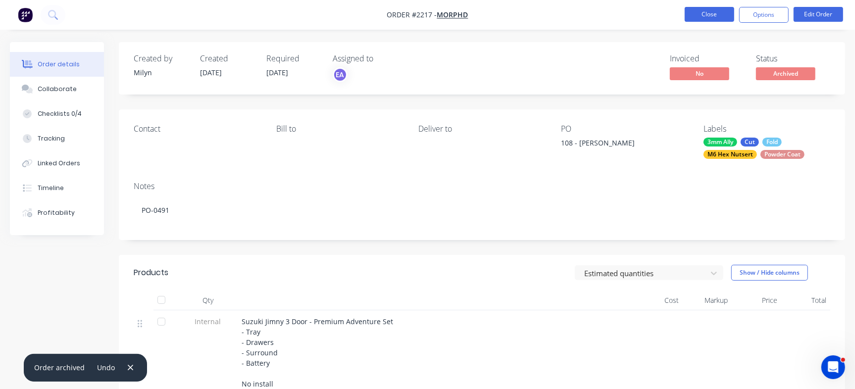
click at [695, 16] on button "Close" at bounding box center [710, 14] width 50 height 15
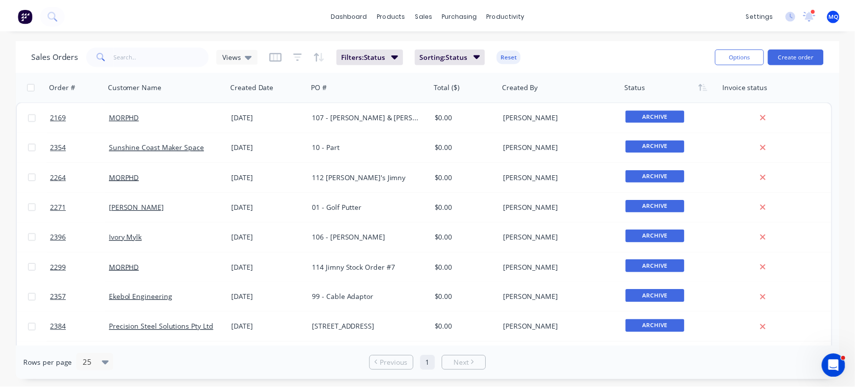
scroll to position [327, 0]
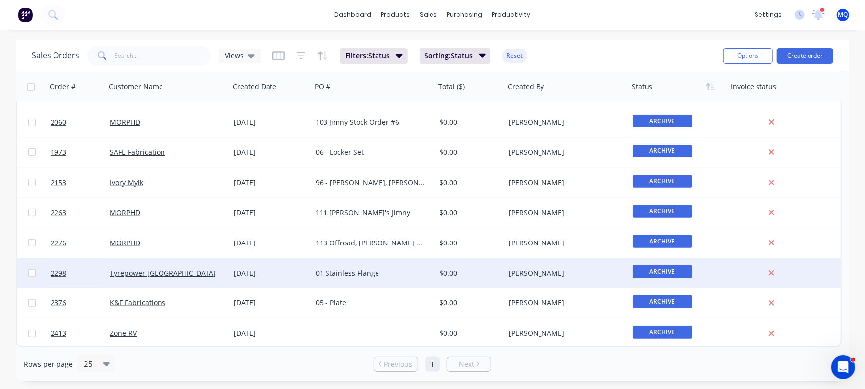
click at [374, 272] on div "01 Stainless Flange" at bounding box center [371, 273] width 110 height 10
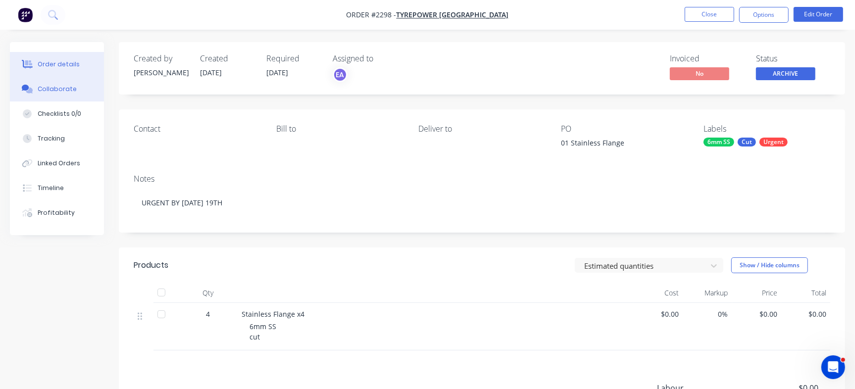
click at [69, 82] on button "Collaborate" at bounding box center [57, 89] width 94 height 25
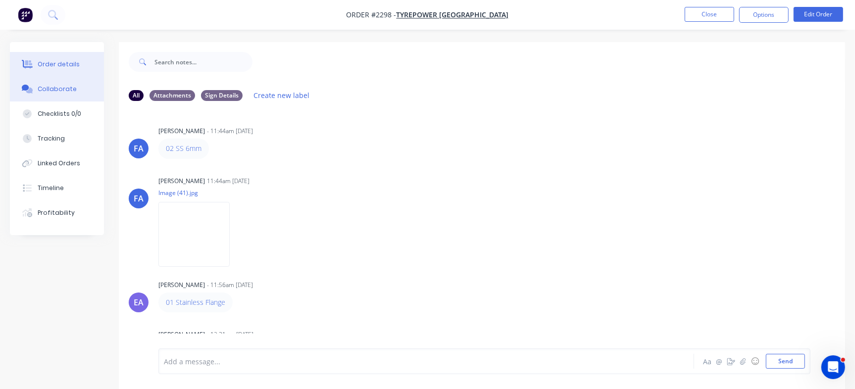
click at [44, 58] on button "Order details" at bounding box center [57, 64] width 94 height 25
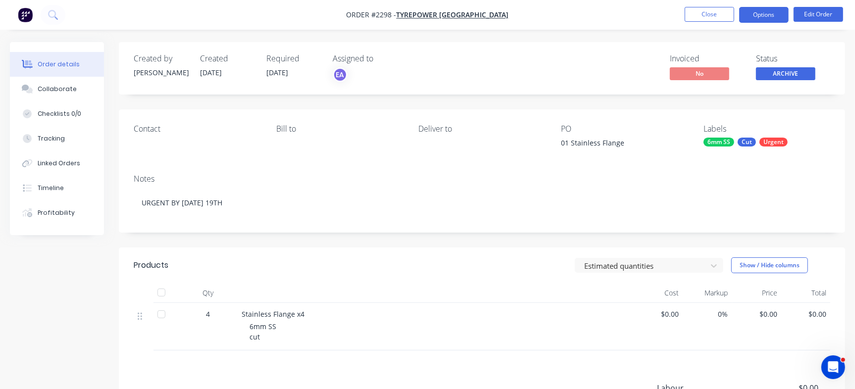
click at [769, 21] on button "Options" at bounding box center [765, 15] width 50 height 16
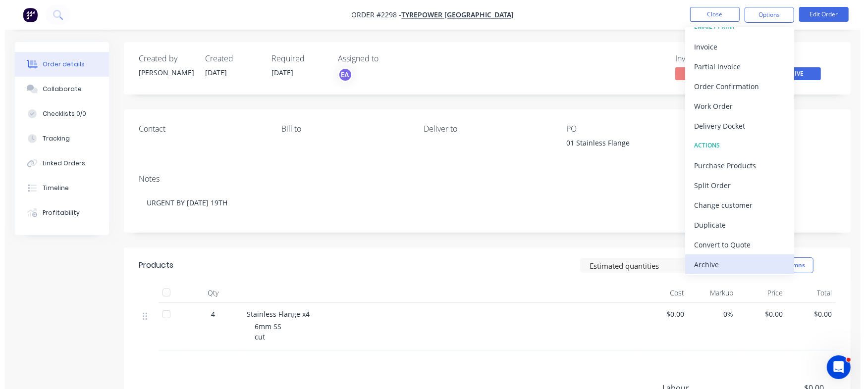
scroll to position [15, 0]
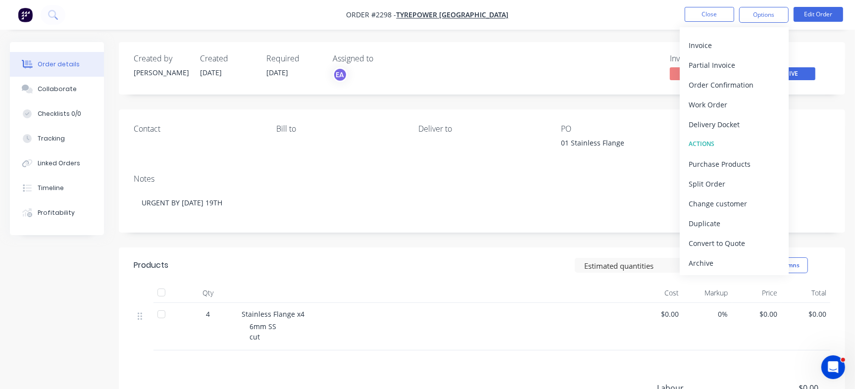
click at [713, 257] on div "Archive" at bounding box center [734, 263] width 91 height 14
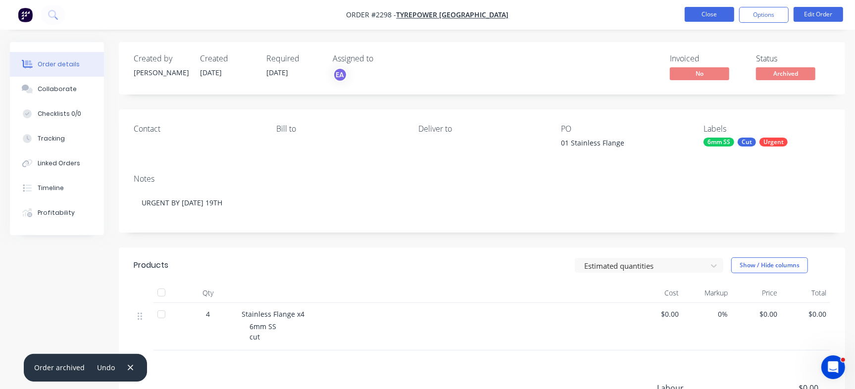
click at [693, 18] on button "Close" at bounding box center [710, 14] width 50 height 15
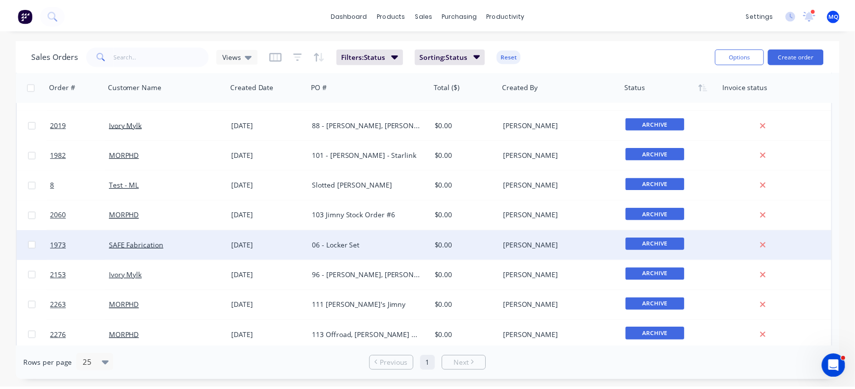
scroll to position [297, 0]
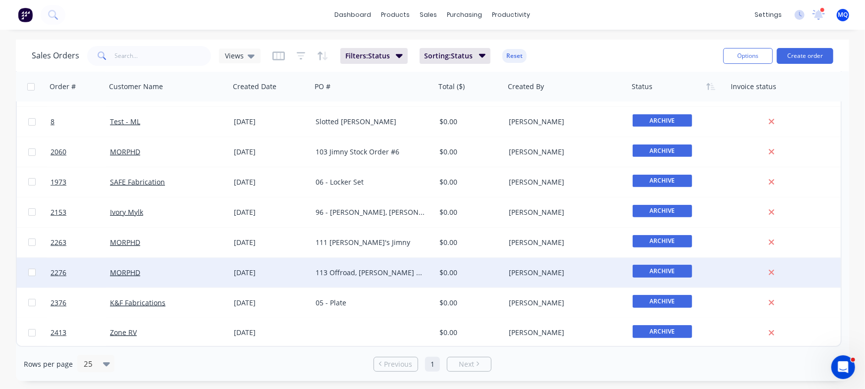
click at [367, 278] on div "113 Offroad, [PERSON_NAME] and [PERSON_NAME]" at bounding box center [374, 273] width 124 height 30
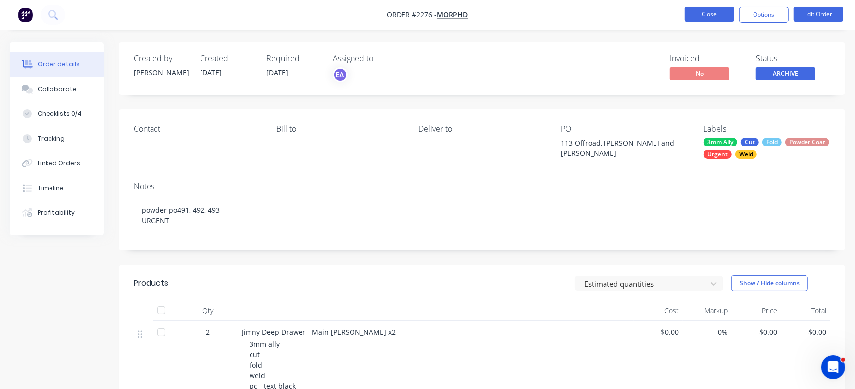
click at [709, 12] on button "Close" at bounding box center [710, 14] width 50 height 15
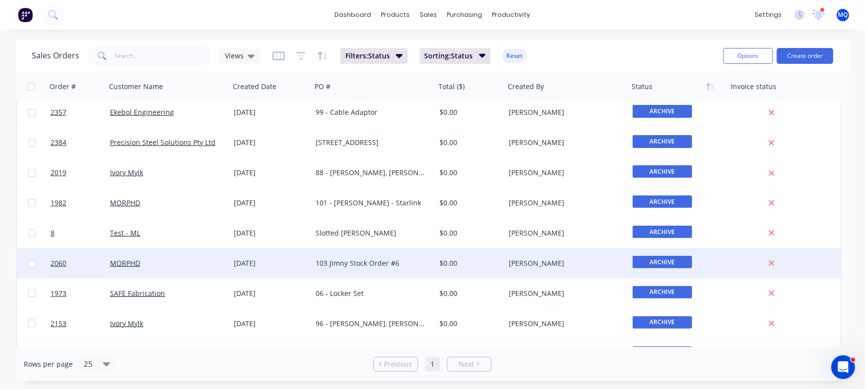
scroll to position [297, 0]
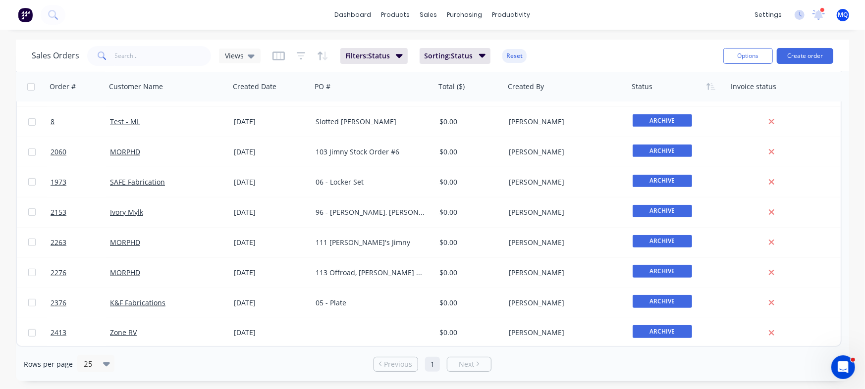
drag, startPoint x: 247, startPoint y: 56, endPoint x: 217, endPoint y: 32, distance: 38.4
click at [248, 57] on icon at bounding box center [251, 56] width 7 height 4
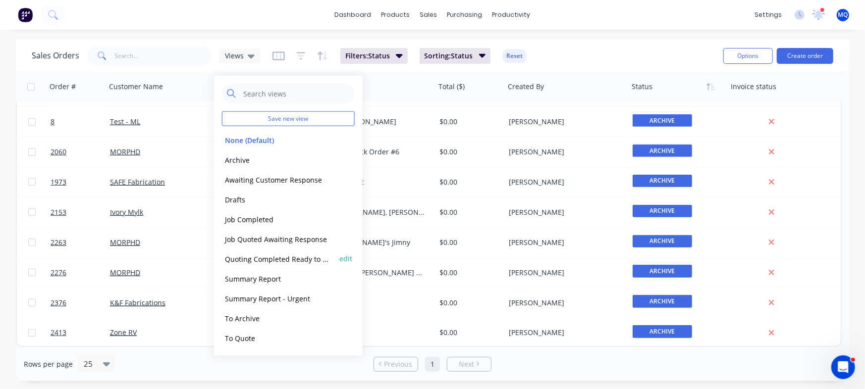
click at [229, 261] on button "Quoting Completed Ready to Send" at bounding box center [278, 258] width 113 height 11
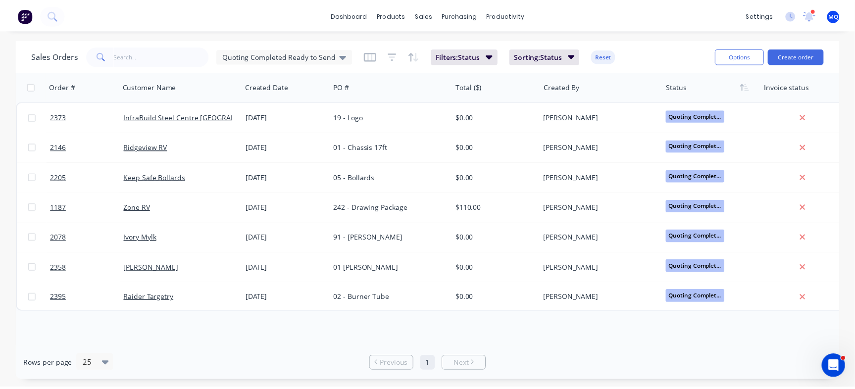
scroll to position [0, 0]
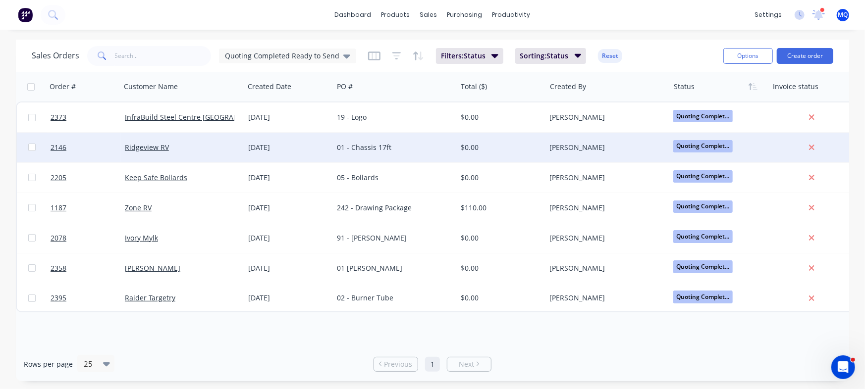
click at [388, 155] on div "01 - Chassis 17ft" at bounding box center [394, 148] width 123 height 30
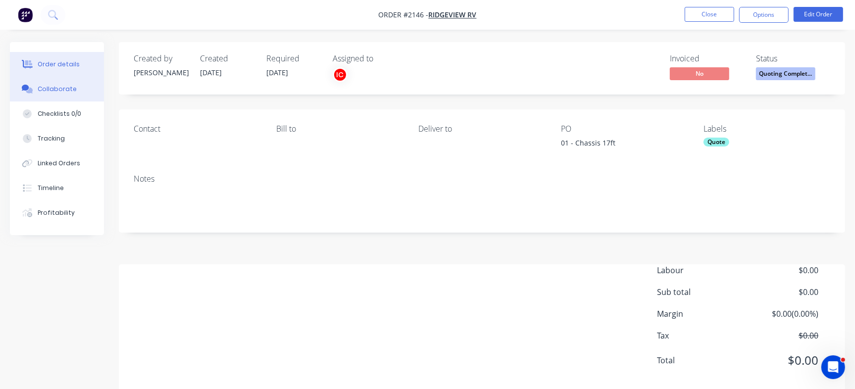
click at [76, 86] on button "Collaborate" at bounding box center [57, 89] width 94 height 25
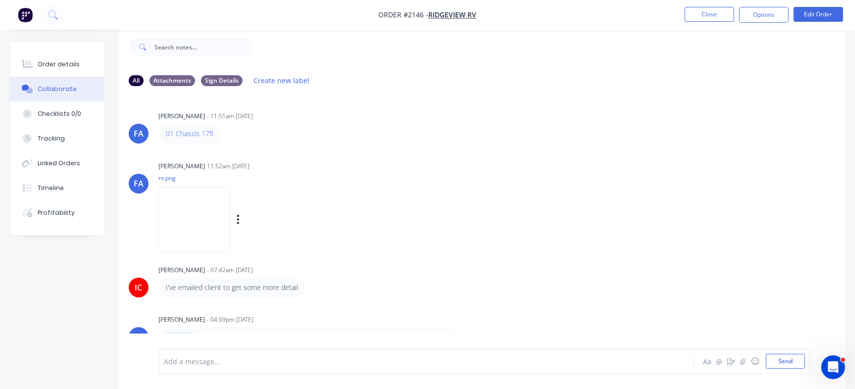
click at [214, 227] on img at bounding box center [194, 219] width 71 height 65
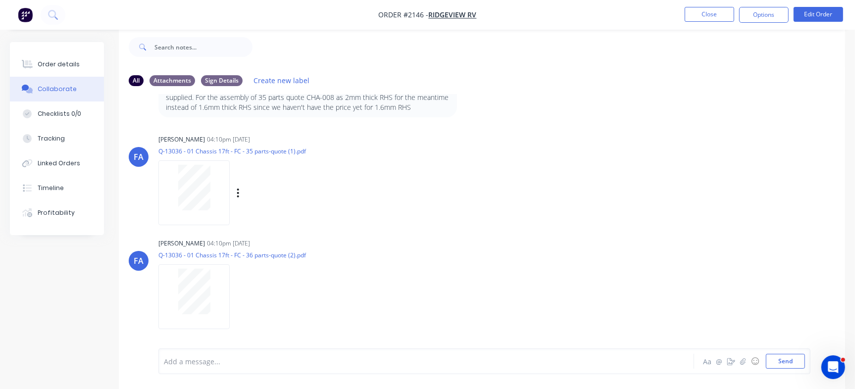
scroll to position [136, 0]
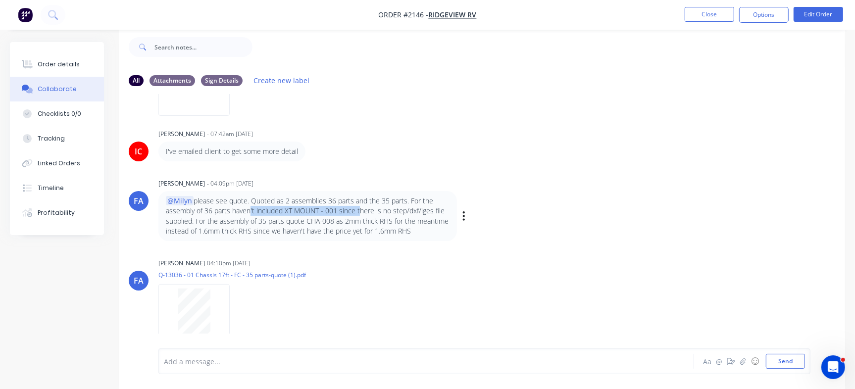
drag, startPoint x: 246, startPoint y: 215, endPoint x: 356, endPoint y: 213, distance: 110.0
click at [356, 213] on p "@Milyn please see quote. Quoted as 2 assemblies 36 parts and the 35 parts. For …" at bounding box center [308, 216] width 284 height 40
click at [374, 219] on p "@Milyn please see quote. Quoted as 2 assemblies 36 parts and the 35 parts. For …" at bounding box center [308, 216] width 284 height 40
click at [363, 226] on p "@Milyn please see quote. Quoted as 2 assemblies 36 parts and the 35 parts. For …" at bounding box center [308, 216] width 284 height 40
click at [385, 213] on p "@Milyn please see quote. Quoted as 2 assemblies 36 parts and the 35 parts. For …" at bounding box center [308, 216] width 284 height 40
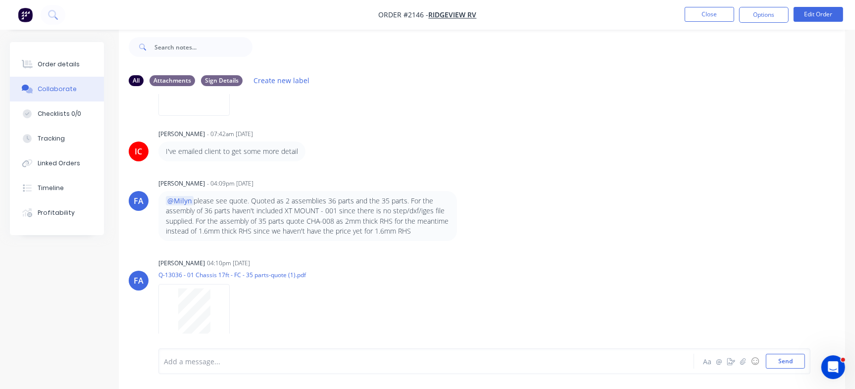
click at [420, 249] on div "[PERSON_NAME] [PERSON_NAME] - 11:51am [DATE] 01 Chassis 17ft Labels Edit Delete…" at bounding box center [482, 214] width 727 height 240
drag, startPoint x: 418, startPoint y: 229, endPoint x: 307, endPoint y: 223, distance: 110.6
click at [307, 223] on p "@Milyn please see quote. Quoted as 2 assemblies 36 parts and the 35 parts. For …" at bounding box center [308, 216] width 284 height 40
click at [399, 233] on p "@Milyn please see quote. Quoted as 2 assemblies 36 parts and the 35 parts. For …" at bounding box center [308, 216] width 284 height 40
click at [565, 250] on div "[PERSON_NAME] [PERSON_NAME] - 11:51am [DATE] 01 Chassis 17ft Labels Edit Delete…" at bounding box center [482, 214] width 727 height 240
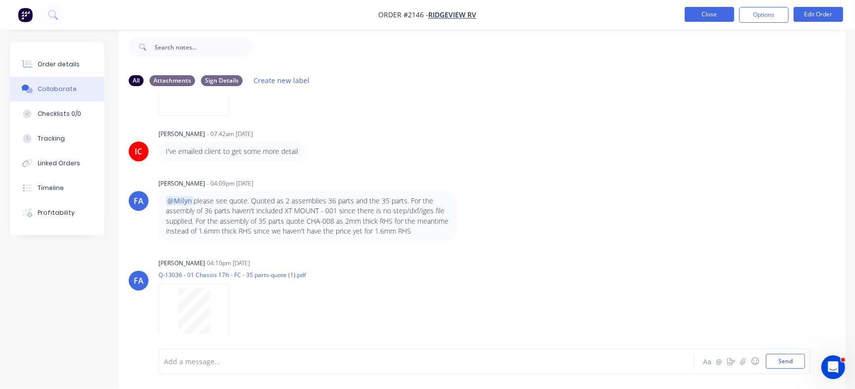
click at [694, 10] on button "Close" at bounding box center [710, 14] width 50 height 15
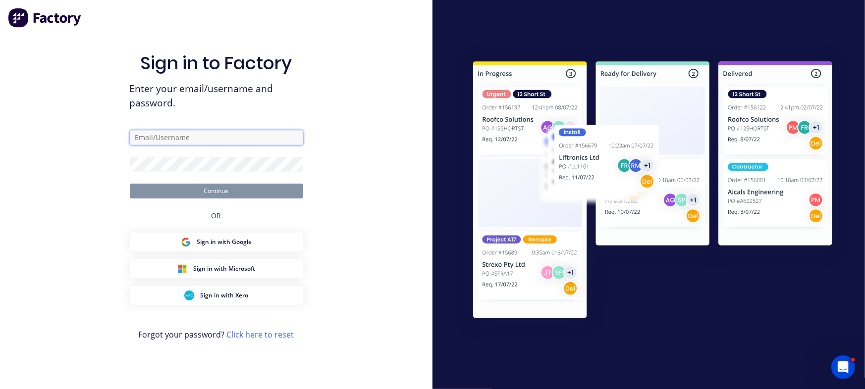
click at [208, 135] on input "text" at bounding box center [216, 137] width 173 height 15
type input "[EMAIL_ADDRESS][DOMAIN_NAME]"
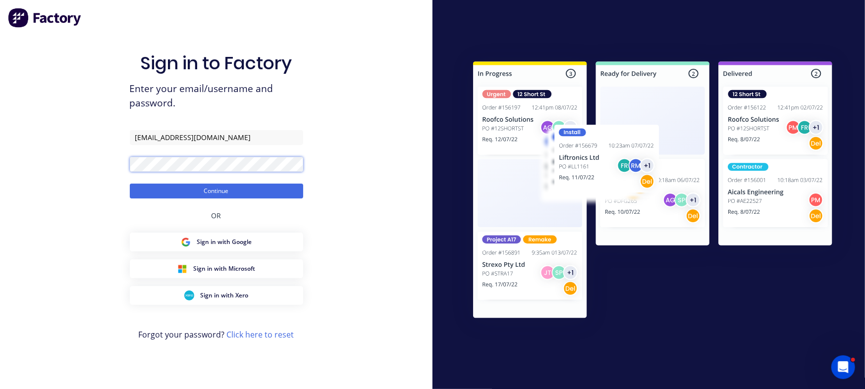
click at [130, 184] on button "Continue" at bounding box center [216, 191] width 173 height 15
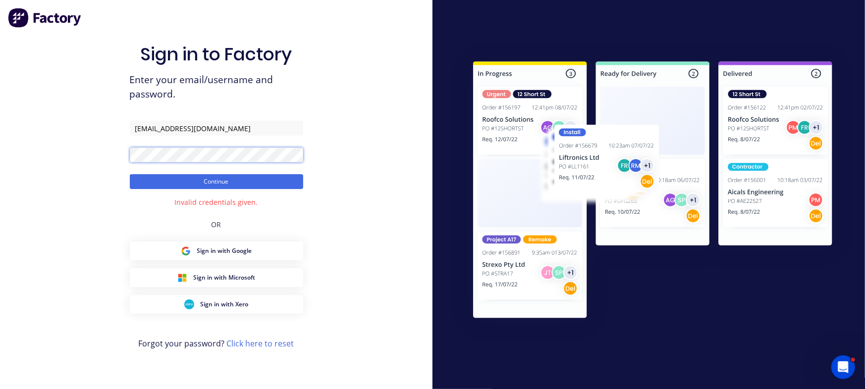
click at [130, 174] on button "Continue" at bounding box center [216, 181] width 173 height 15
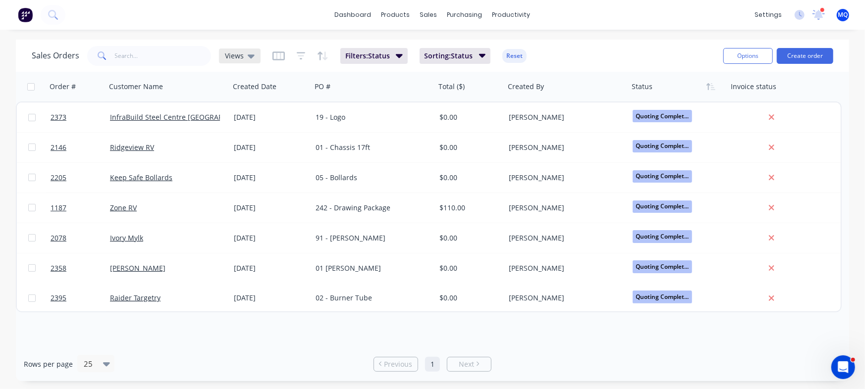
click at [236, 60] on span "Views" at bounding box center [234, 56] width 19 height 10
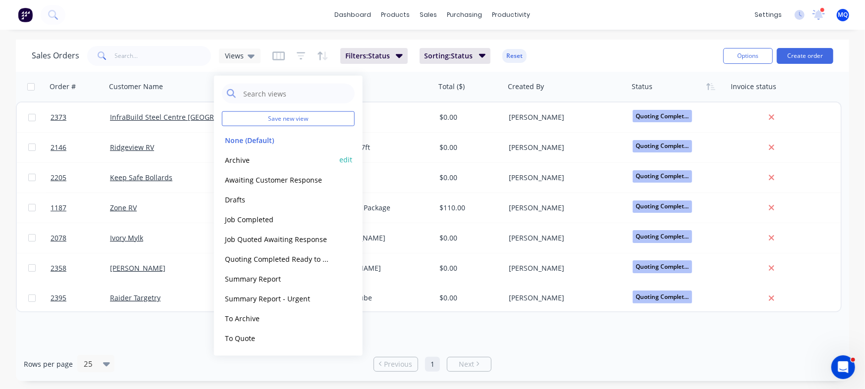
click at [258, 161] on button "Archive" at bounding box center [278, 159] width 113 height 11
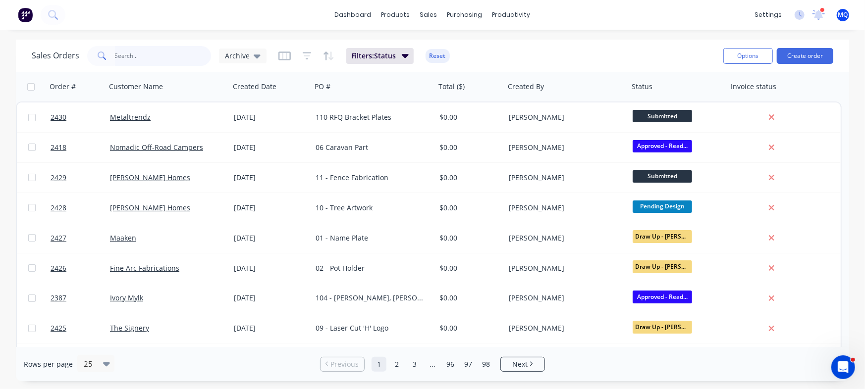
click at [137, 51] on input "text" at bounding box center [163, 56] width 97 height 20
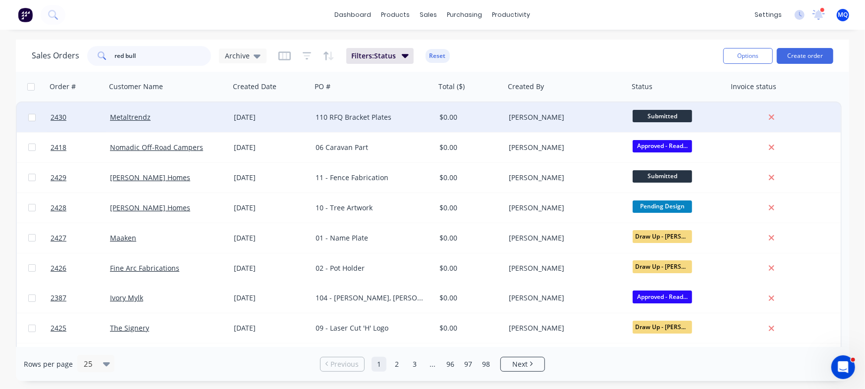
type input "red bull"
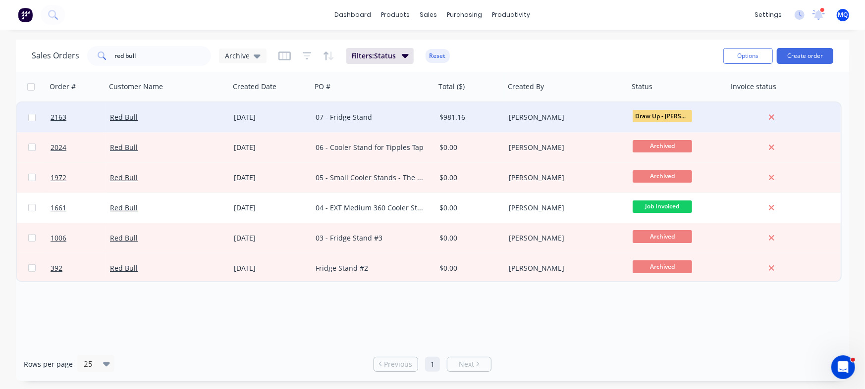
click at [302, 122] on div "[DATE]" at bounding box center [271, 117] width 74 height 10
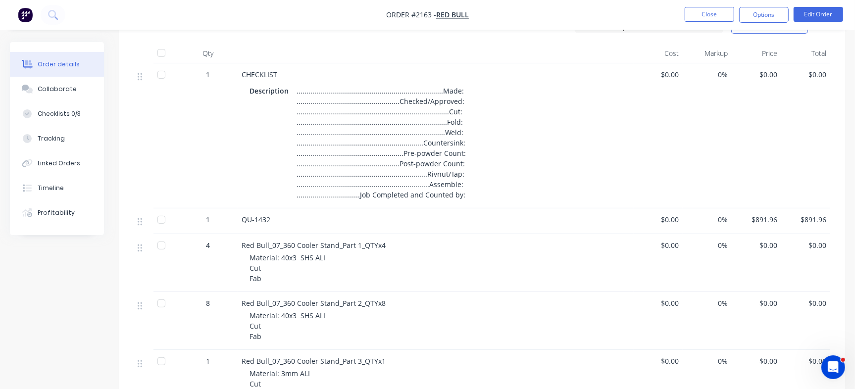
scroll to position [310, 0]
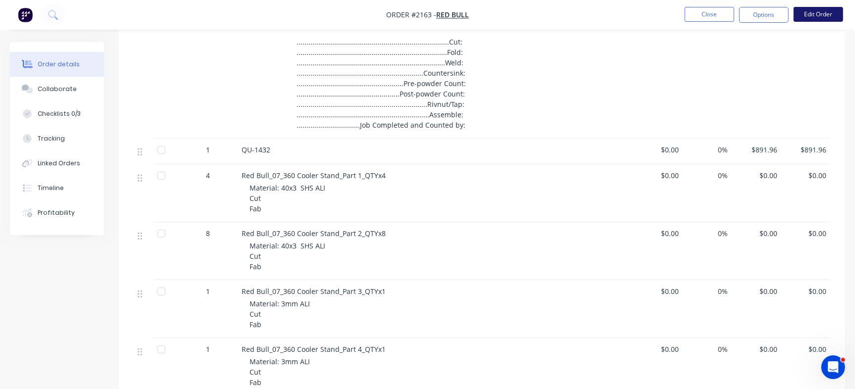
click at [824, 14] on button "Edit Order" at bounding box center [819, 14] width 50 height 15
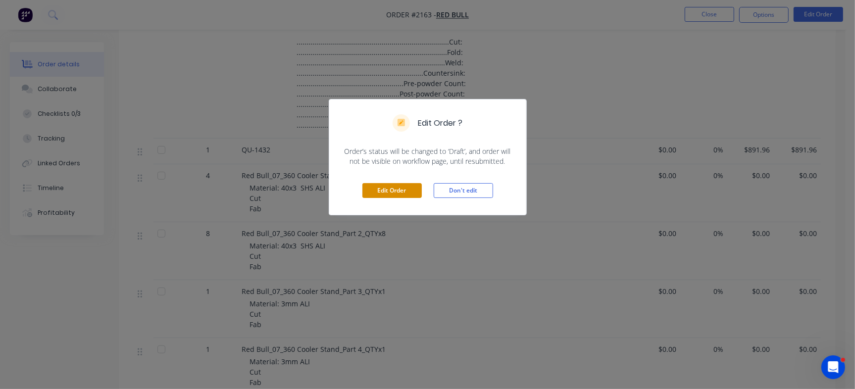
click at [374, 185] on button "Edit Order" at bounding box center [392, 190] width 59 height 15
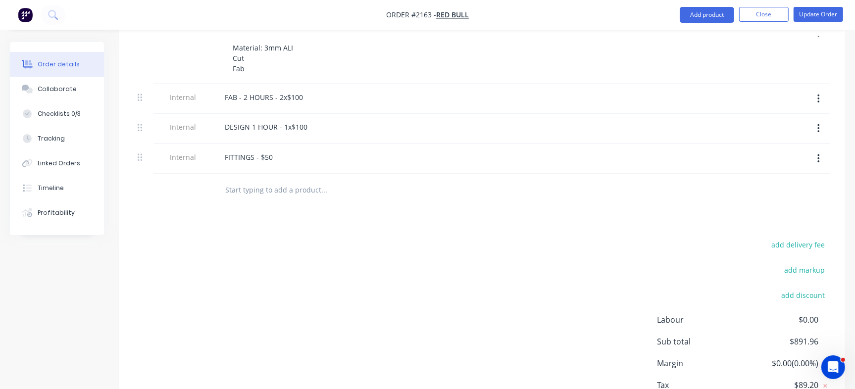
scroll to position [747, 0]
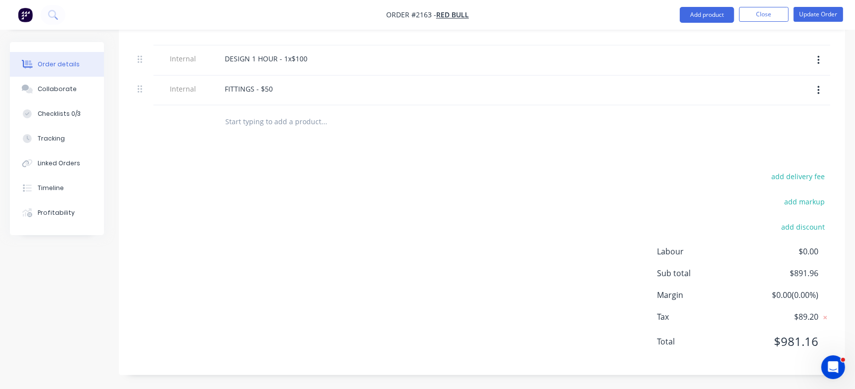
click at [275, 118] on input "text" at bounding box center [324, 121] width 198 height 20
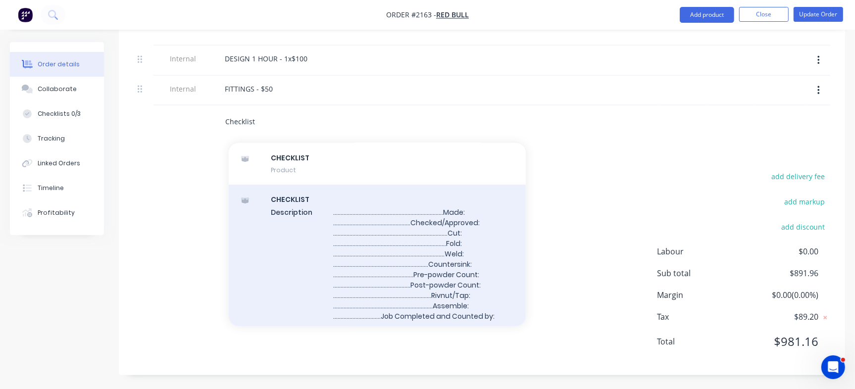
scroll to position [48, 0]
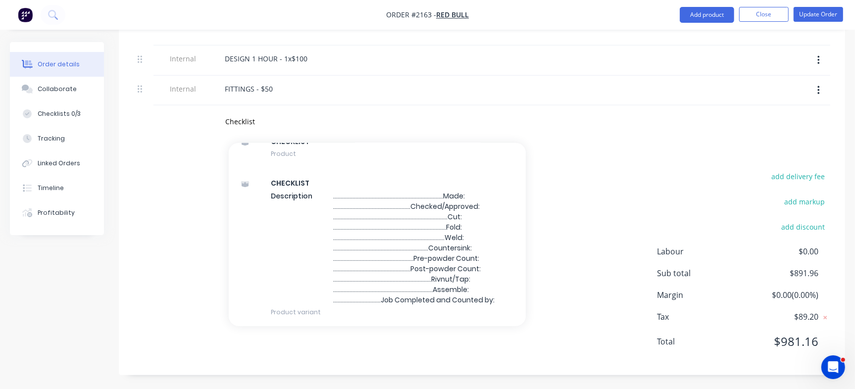
click at [551, 299] on div "add delivery fee add markup add discount Labour $0.00 Sub total $891.96 Margin …" at bounding box center [482, 264] width 697 height 191
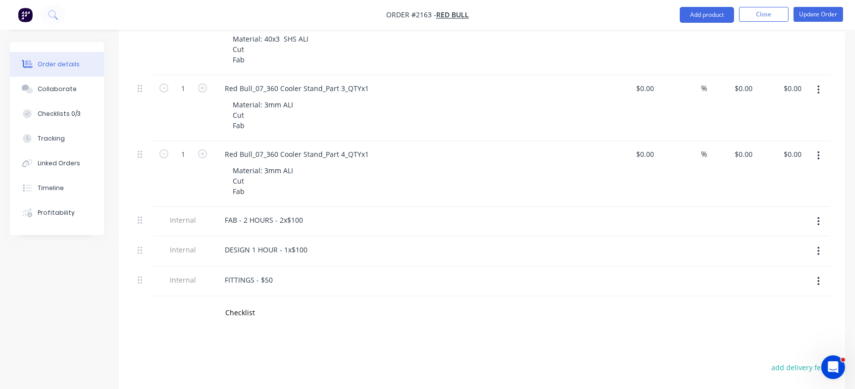
scroll to position [561, 0]
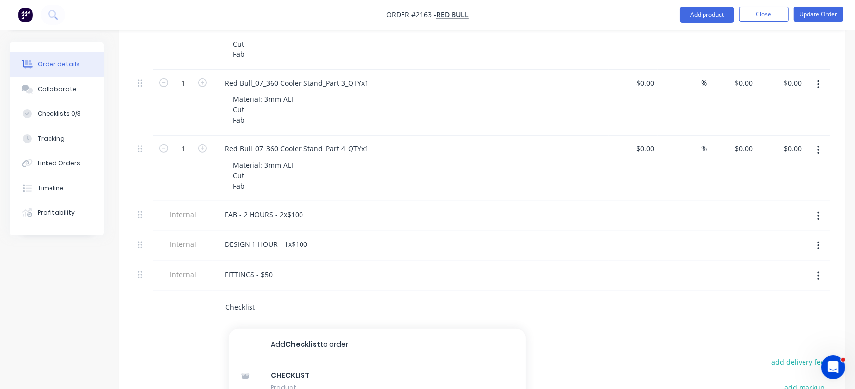
click at [258, 308] on input "Checklist" at bounding box center [324, 307] width 198 height 20
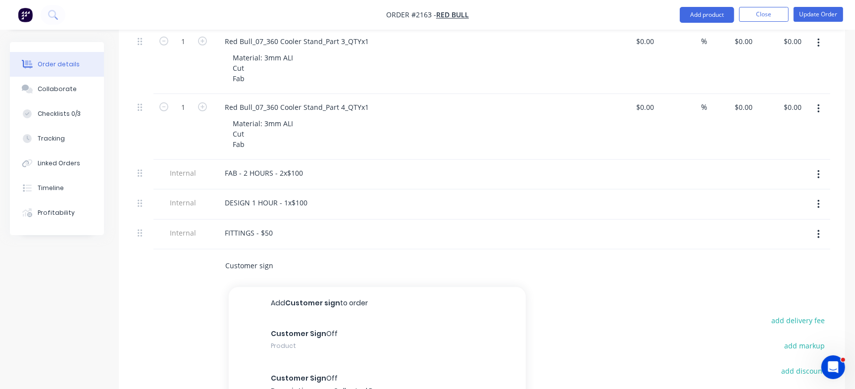
scroll to position [623, 0]
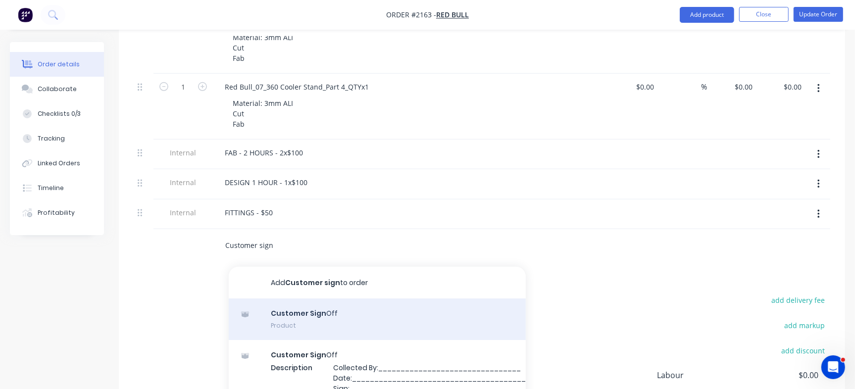
type input "Customer sign"
click at [319, 316] on div "Customer Sign Off Product" at bounding box center [377, 320] width 297 height 42
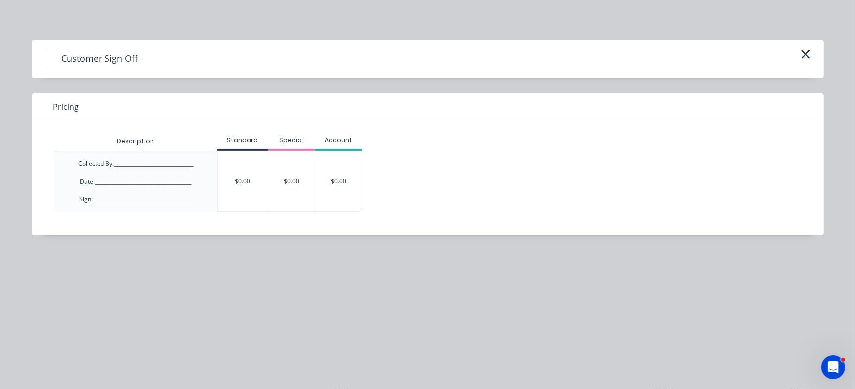
click at [370, 249] on div "Customer Sign Off Pricing Description Standard Special Account Collected By:___…" at bounding box center [427, 194] width 855 height 389
click at [806, 53] on icon "button" at bounding box center [805, 54] width 9 height 9
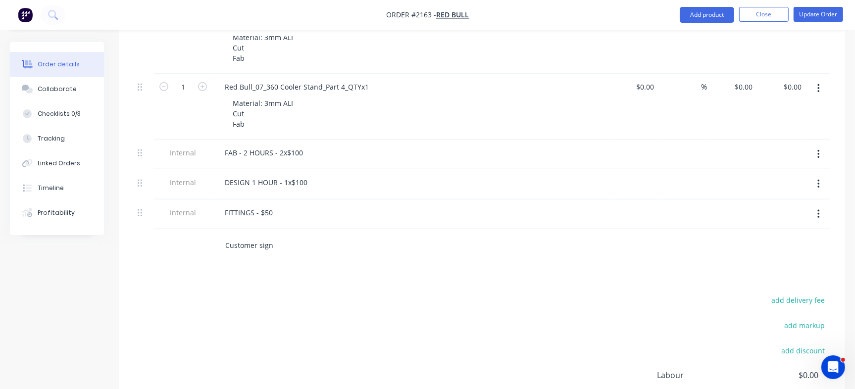
click at [266, 250] on input "Customer sign" at bounding box center [324, 245] width 198 height 20
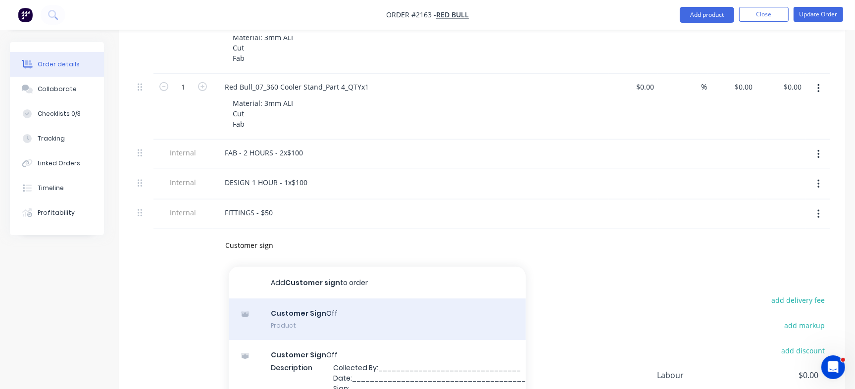
click at [314, 309] on div "Customer Sign Off Product" at bounding box center [377, 320] width 297 height 42
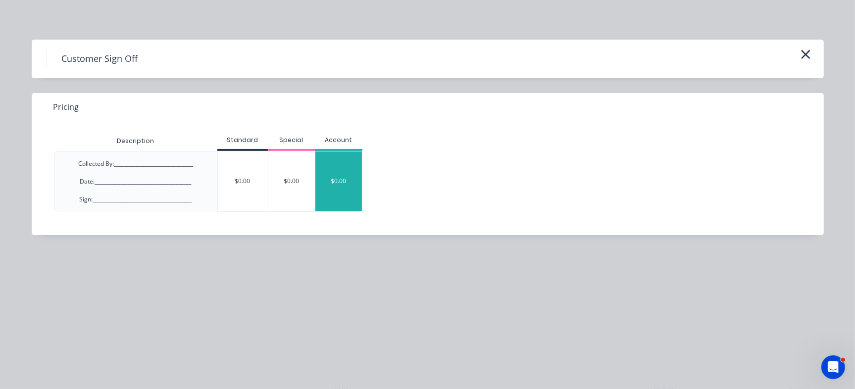
click at [333, 163] on div "$0.00" at bounding box center [339, 182] width 47 height 60
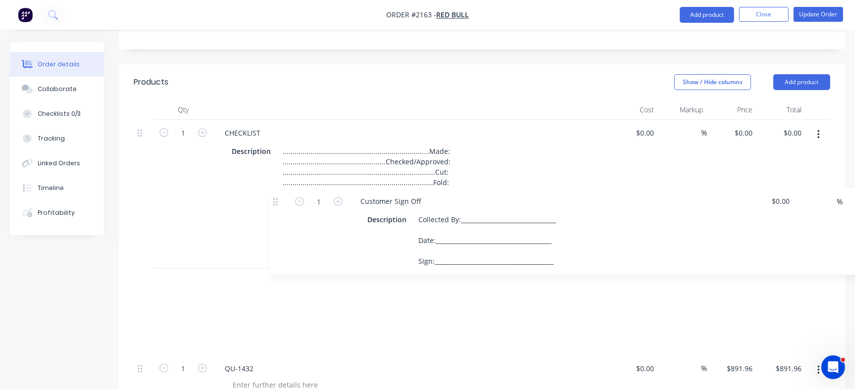
scroll to position [251, 0]
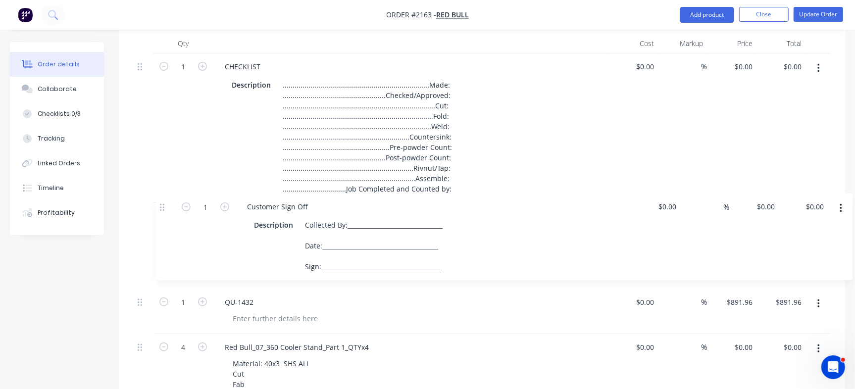
drag, startPoint x: 138, startPoint y: 243, endPoint x: 164, endPoint y: 207, distance: 44.7
click at [164, 207] on div "1 CHECKLIST Description .......................................................…" at bounding box center [482, 370] width 697 height 635
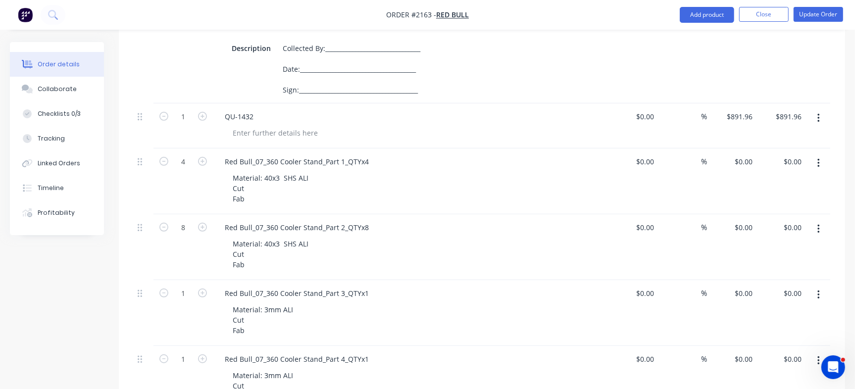
scroll to position [623, 0]
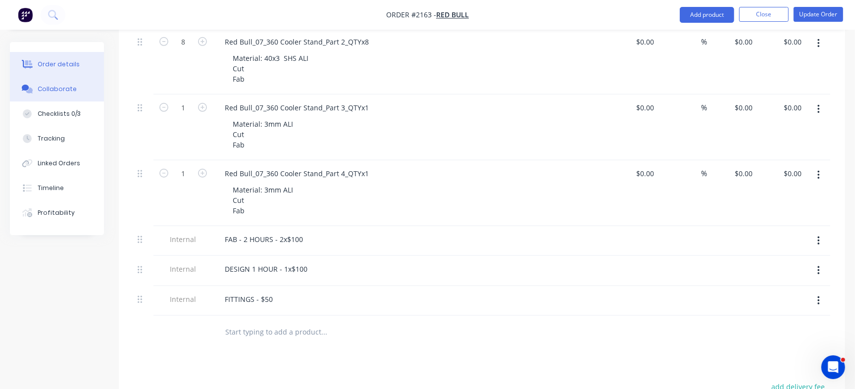
click at [80, 95] on button "Collaborate" at bounding box center [57, 89] width 94 height 25
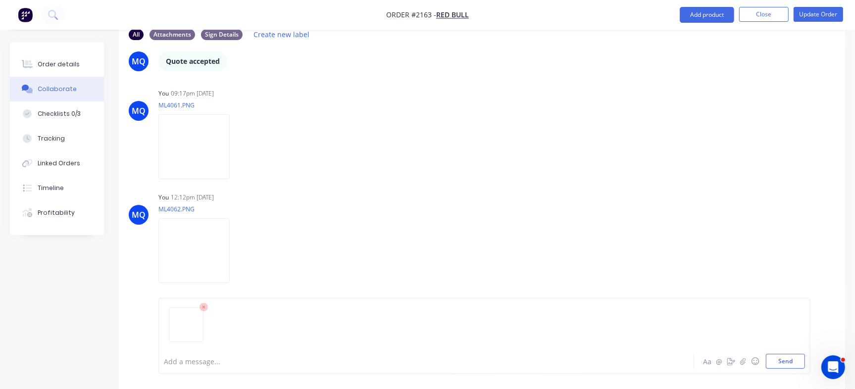
scroll to position [65, 0]
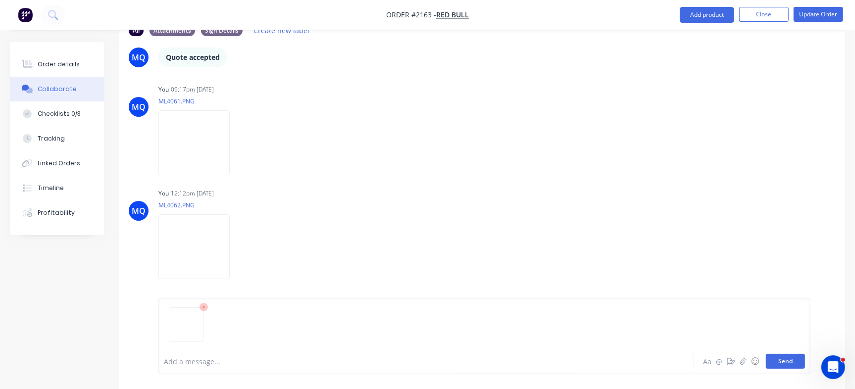
click at [785, 363] on button "Send" at bounding box center [785, 361] width 39 height 15
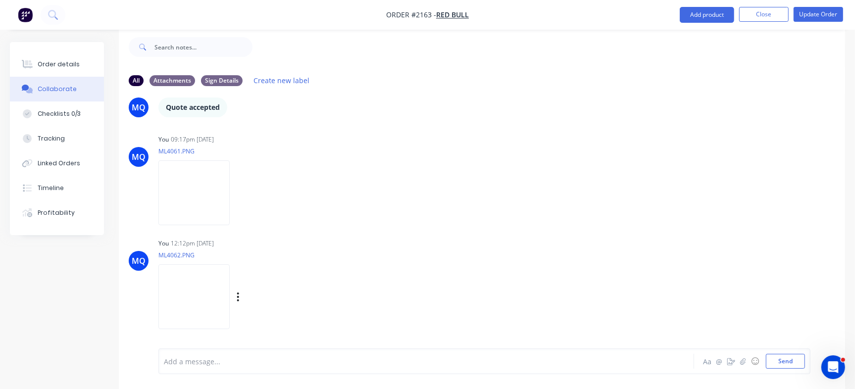
scroll to position [15, 0]
click at [83, 64] on button "Order details" at bounding box center [57, 64] width 94 height 25
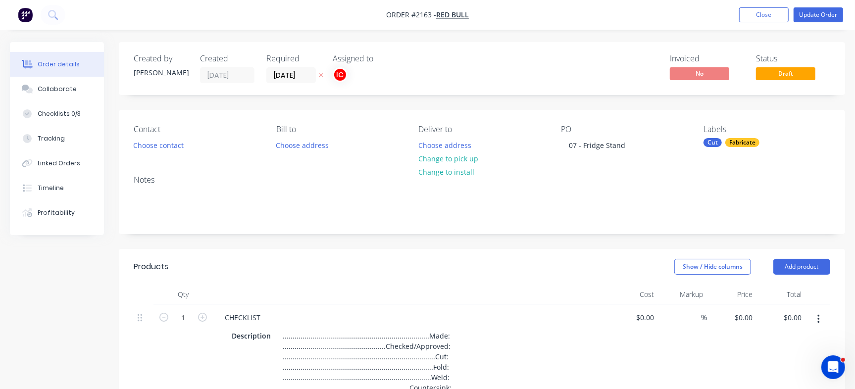
click at [752, 142] on div "Fabricate" at bounding box center [743, 142] width 34 height 9
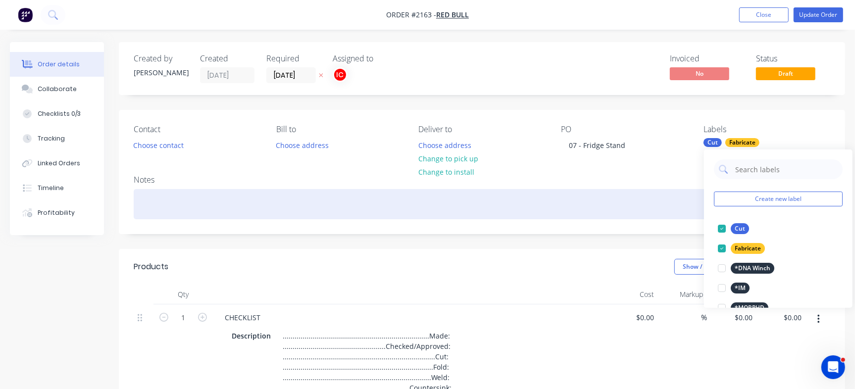
click at [764, 173] on input "text" at bounding box center [787, 170] width 104 height 20
type input "Powder coat"
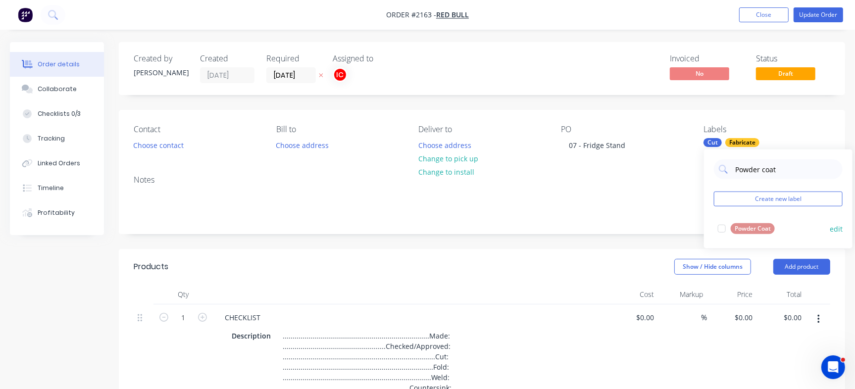
click at [724, 230] on div at bounding box center [722, 229] width 20 height 20
click at [579, 61] on div "Invoiced No Status Draft" at bounding box center [631, 68] width 399 height 29
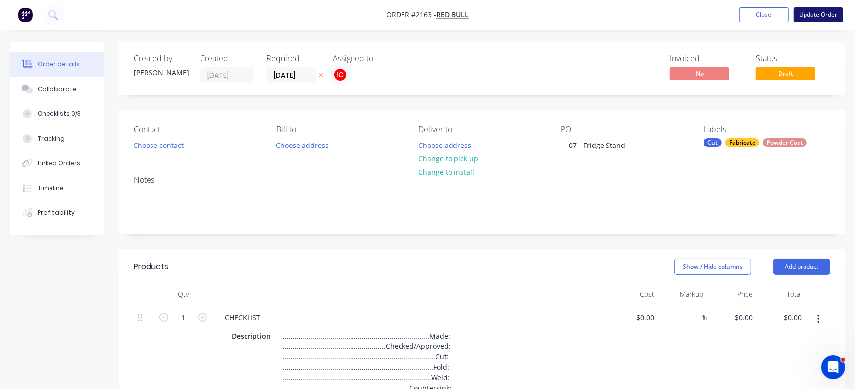
click at [825, 12] on button "Update Order" at bounding box center [819, 14] width 50 height 15
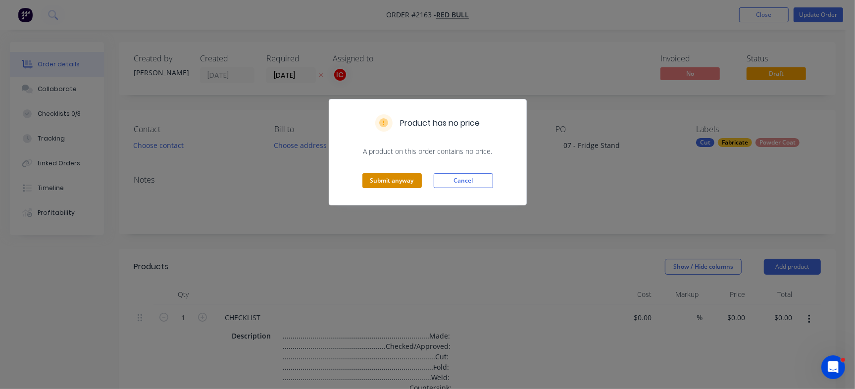
click at [378, 176] on button "Submit anyway" at bounding box center [392, 180] width 59 height 15
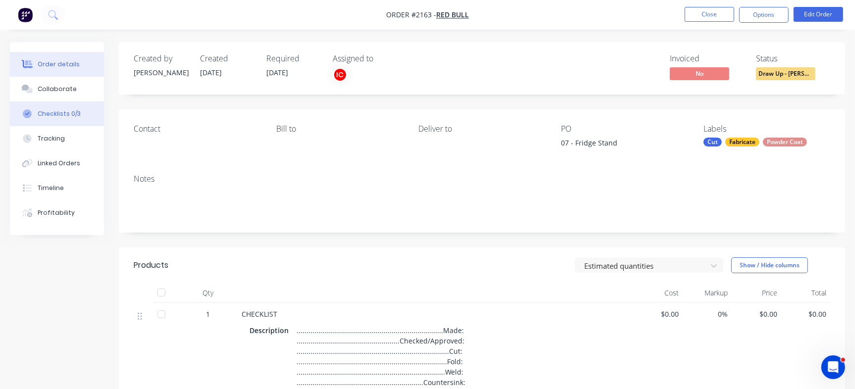
click at [83, 119] on button "Checklists 0/3" at bounding box center [57, 114] width 94 height 25
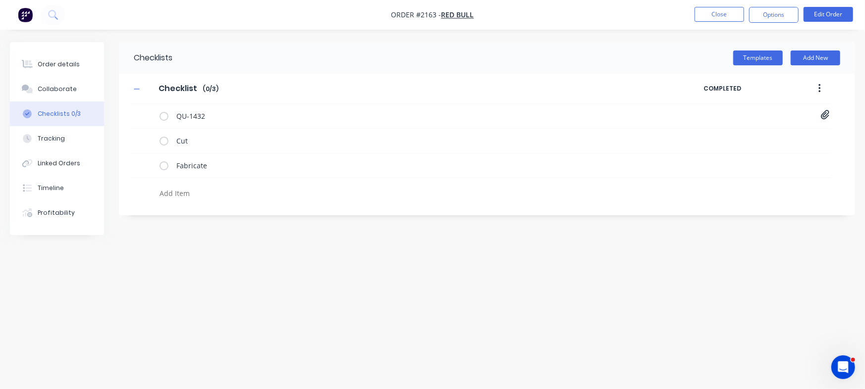
click at [227, 196] on textarea at bounding box center [381, 193] width 451 height 14
type textarea "Powder coat"
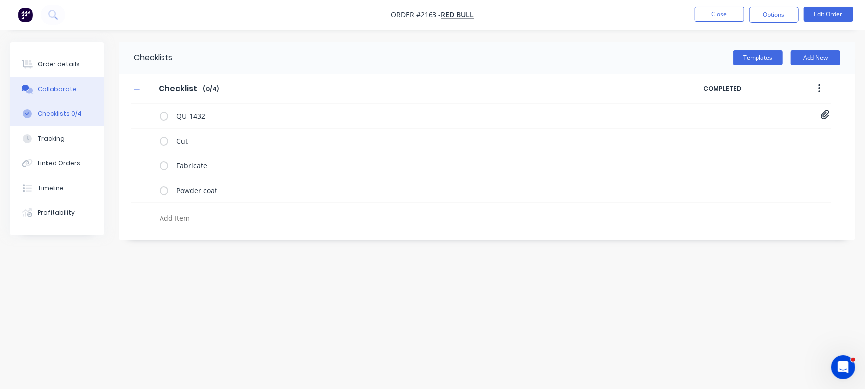
click at [41, 88] on div "Collaborate" at bounding box center [57, 89] width 39 height 9
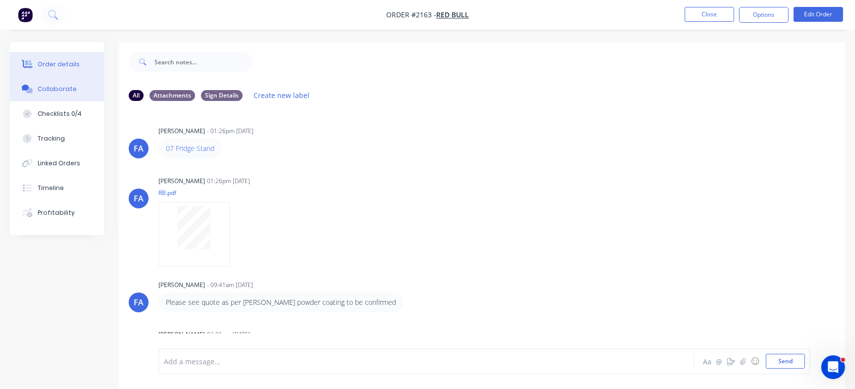
click at [70, 67] on div "Order details" at bounding box center [59, 64] width 42 height 9
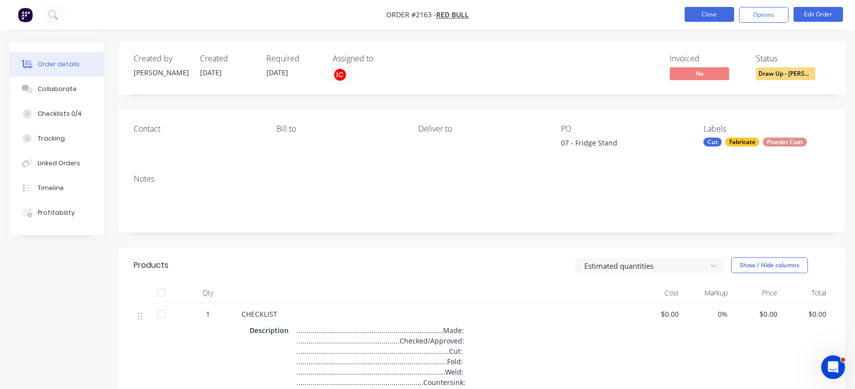
click at [723, 12] on button "Close" at bounding box center [710, 14] width 50 height 15
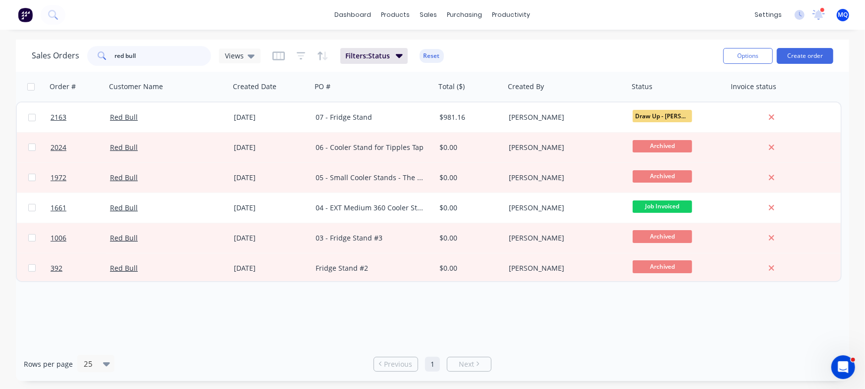
drag, startPoint x: 178, startPoint y: 60, endPoint x: 49, endPoint y: 60, distance: 129.8
click at [49, 60] on div "Sales Orders red bull Views" at bounding box center [146, 56] width 229 height 20
type input "the signer"
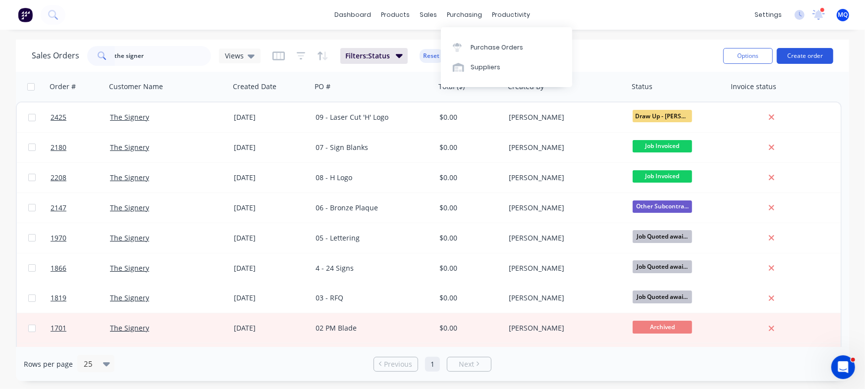
click at [812, 57] on button "Create order" at bounding box center [805, 56] width 56 height 16
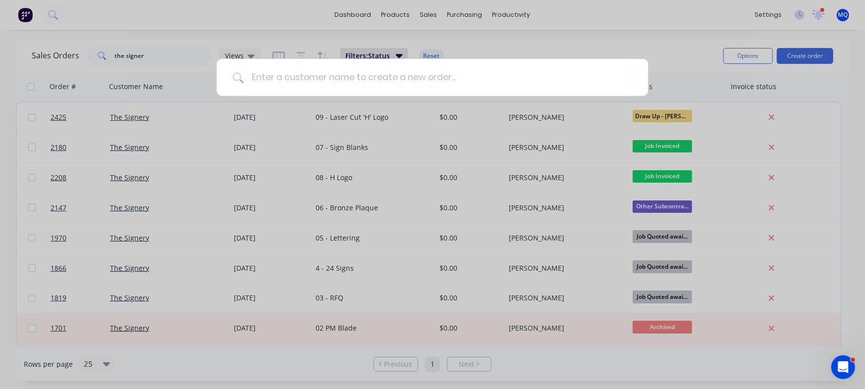
click at [305, 38] on div at bounding box center [432, 194] width 865 height 389
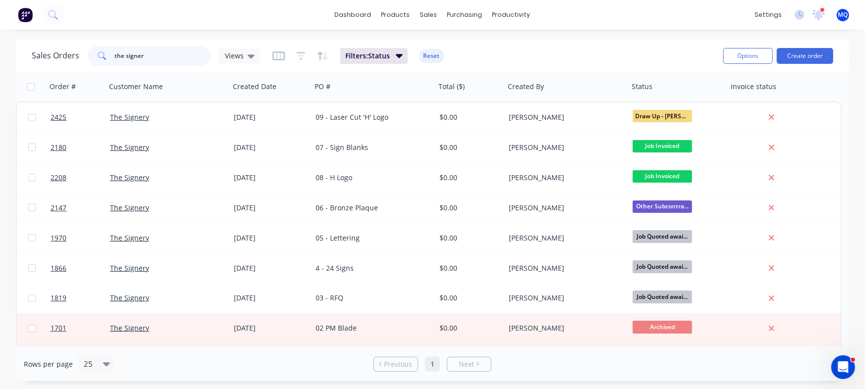
drag, startPoint x: 167, startPoint y: 60, endPoint x: 66, endPoint y: 62, distance: 100.6
click at [66, 62] on div "Sales Orders the signer Views" at bounding box center [146, 56] width 229 height 20
click at [239, 51] on span "Views" at bounding box center [234, 56] width 19 height 10
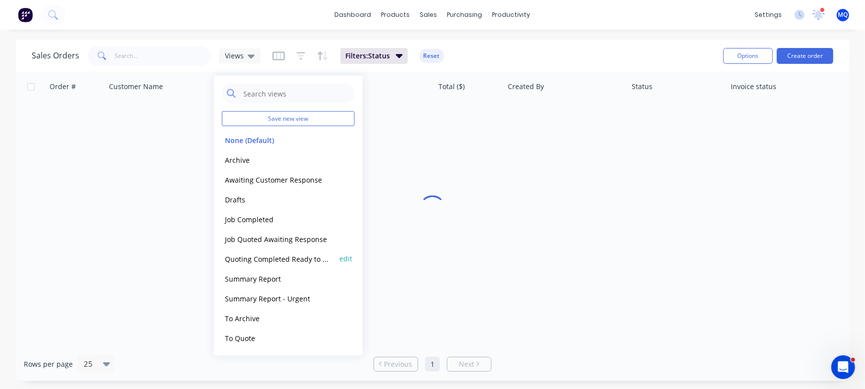
click at [260, 259] on button "Quoting Completed Ready to Send" at bounding box center [278, 258] width 113 height 11
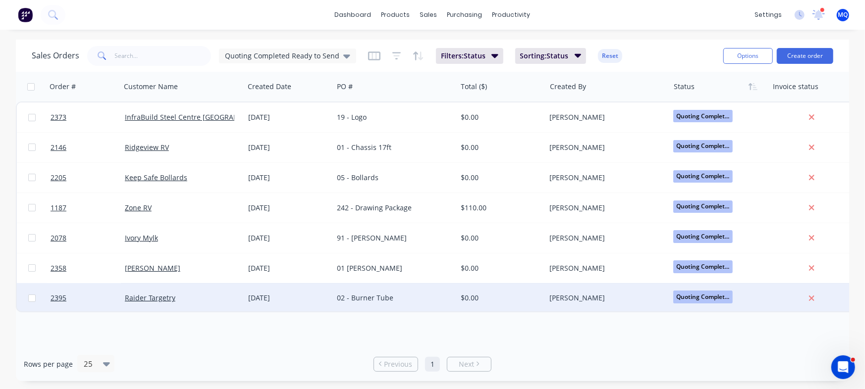
click at [387, 302] on div "02 - Burner Tube" at bounding box center [392, 298] width 110 height 10
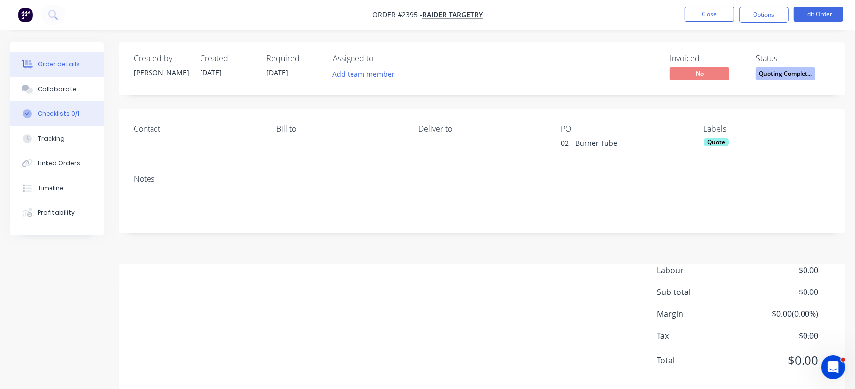
click at [66, 118] on button "Checklists 0/1" at bounding box center [57, 114] width 94 height 25
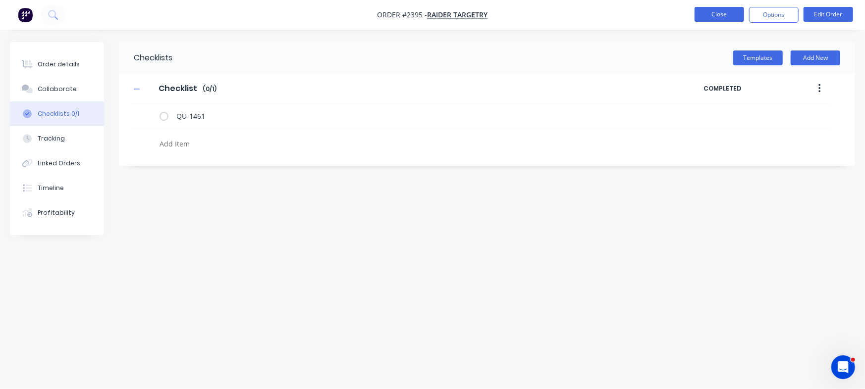
click at [714, 10] on button "Close" at bounding box center [719, 14] width 50 height 15
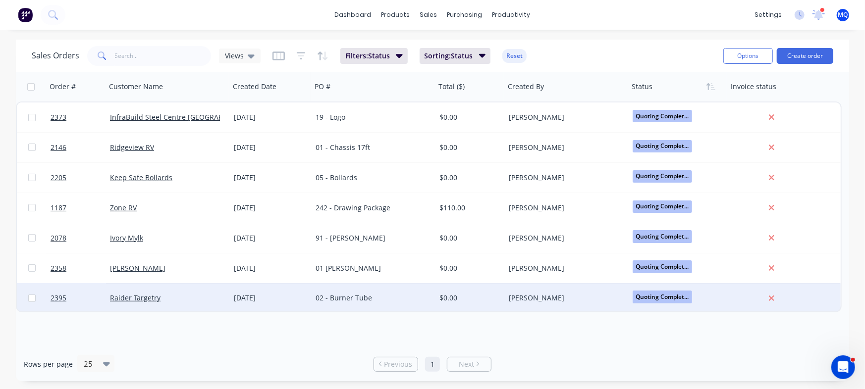
click at [230, 303] on div "[DATE]" at bounding box center [271, 298] width 82 height 30
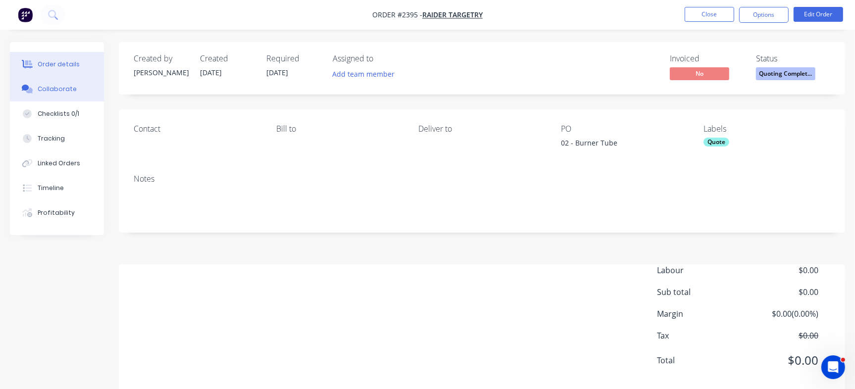
click at [81, 97] on button "Collaborate" at bounding box center [57, 89] width 94 height 25
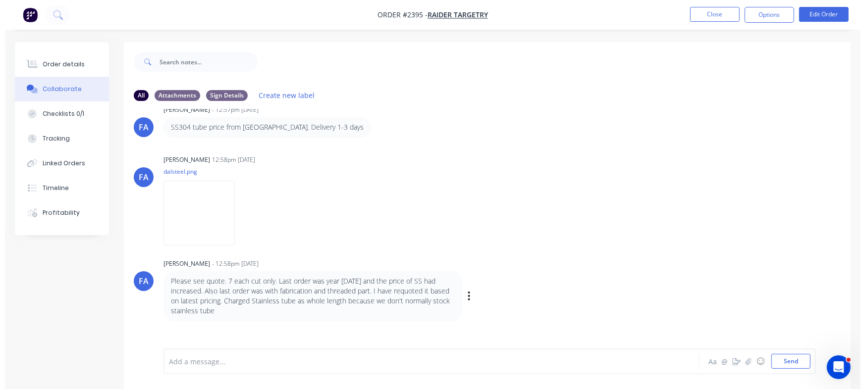
scroll to position [320, 0]
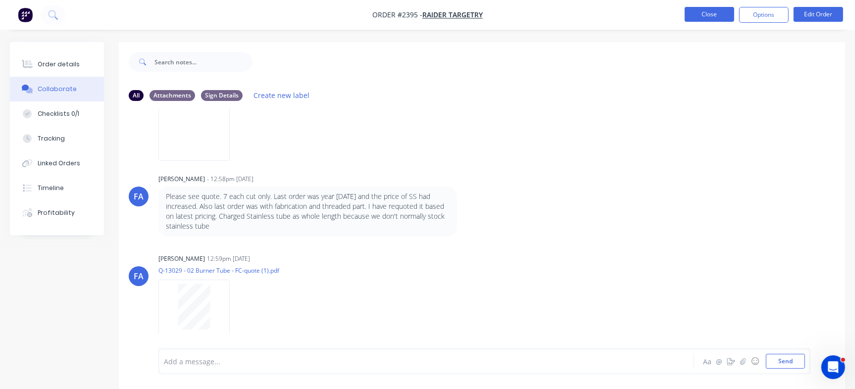
click at [724, 16] on button "Close" at bounding box center [710, 14] width 50 height 15
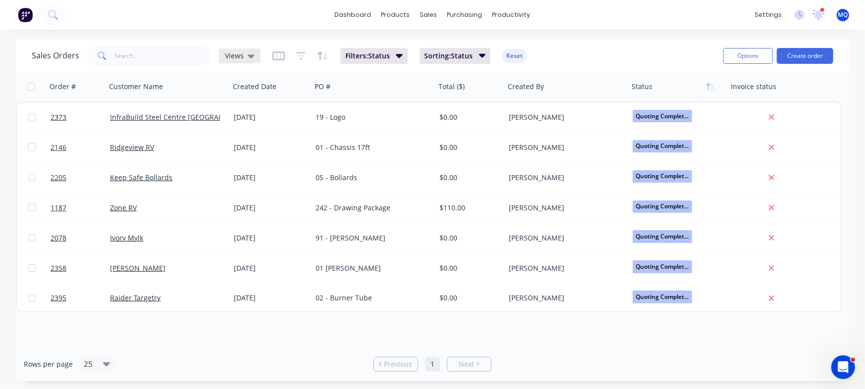
click at [237, 52] on span "Views" at bounding box center [234, 56] width 19 height 10
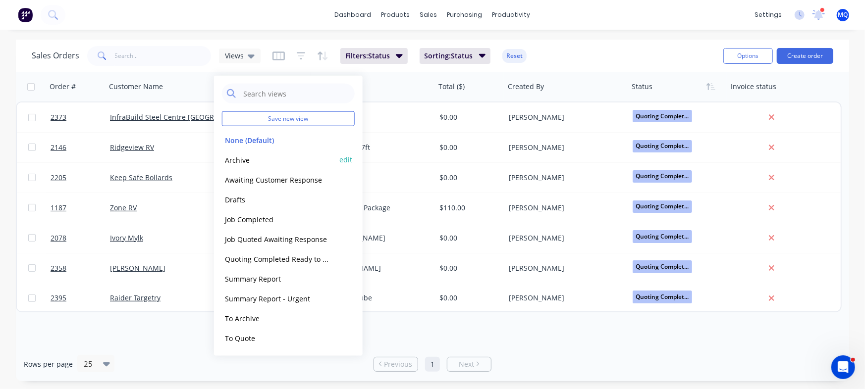
click at [253, 157] on button "Archive" at bounding box center [278, 159] width 113 height 11
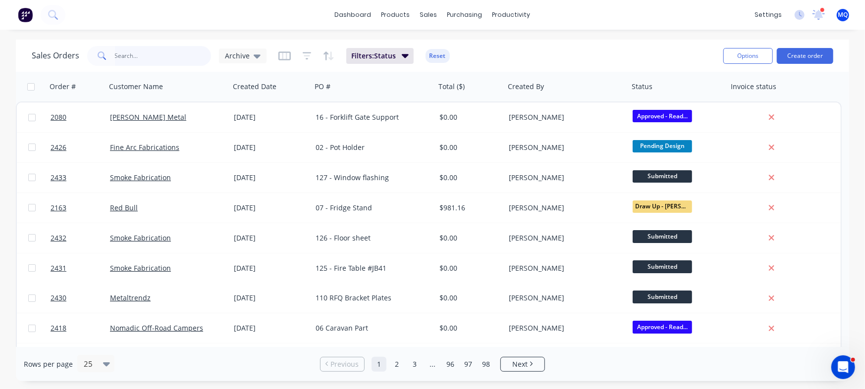
click at [160, 62] on input "text" at bounding box center [163, 56] width 97 height 20
type input "rim"
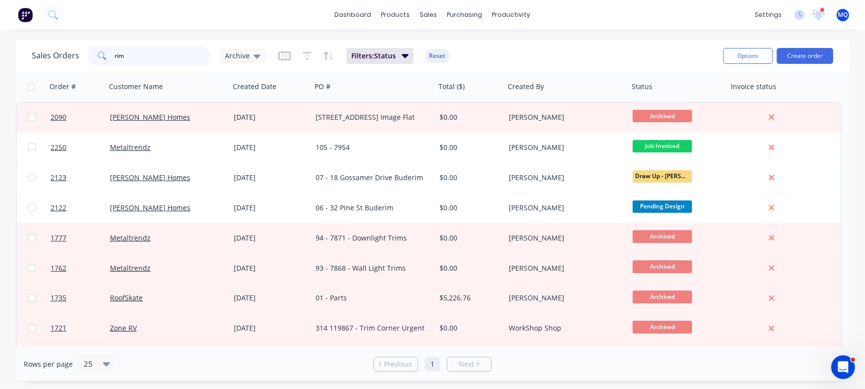
click at [171, 54] on input "rim" at bounding box center [163, 56] width 97 height 20
click at [580, 53] on div "Sales Orders rim Archive Filters: Status Reset" at bounding box center [374, 56] width 684 height 24
click at [184, 53] on input "rim" at bounding box center [163, 56] width 97 height 20
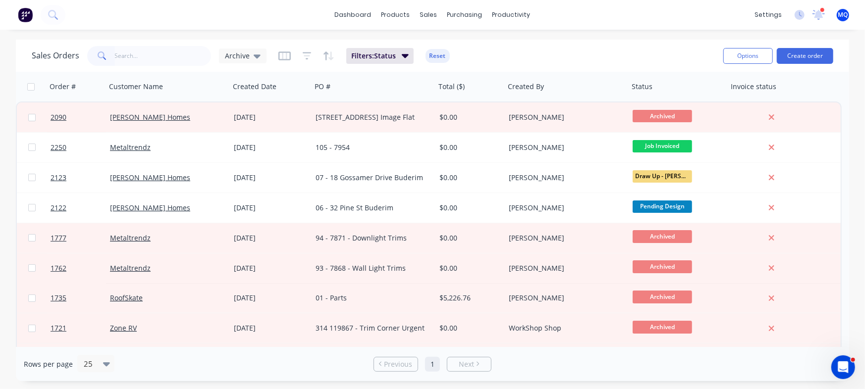
click at [491, 55] on div "Sales Orders Archive Filters: Status Reset" at bounding box center [374, 56] width 684 height 24
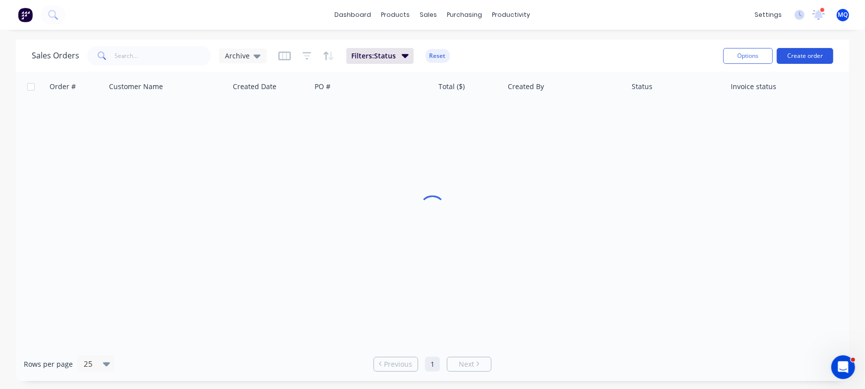
click at [826, 53] on button "Create order" at bounding box center [805, 56] width 56 height 16
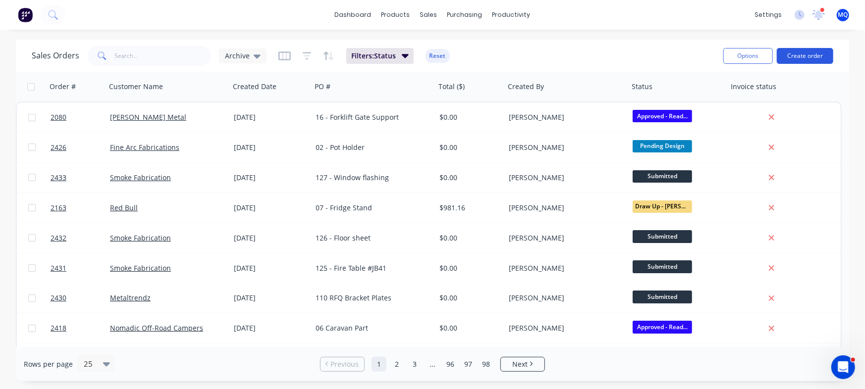
click at [793, 58] on button "Create order" at bounding box center [805, 56] width 56 height 16
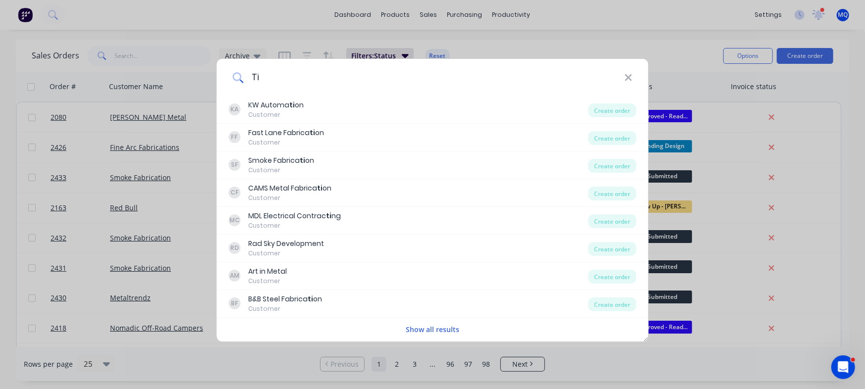
click at [349, 80] on input "Ti" at bounding box center [433, 77] width 381 height 37
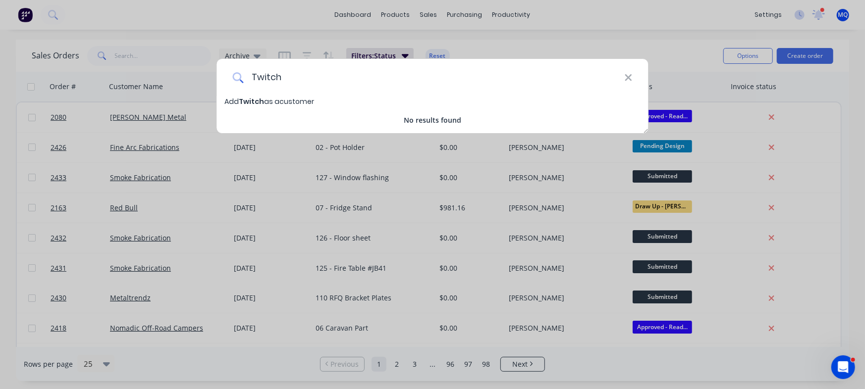
type input "Twitch"
click at [281, 100] on span "Add Twitch as a customer" at bounding box center [270, 102] width 90 height 10
select select "AU"
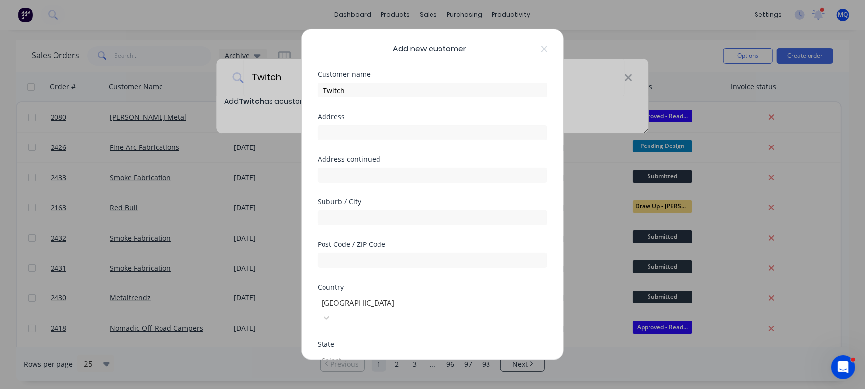
click at [389, 358] on div "Add new customer Customer name Twitch Address Address continued Suburb / City P…" at bounding box center [433, 194] width 262 height 331
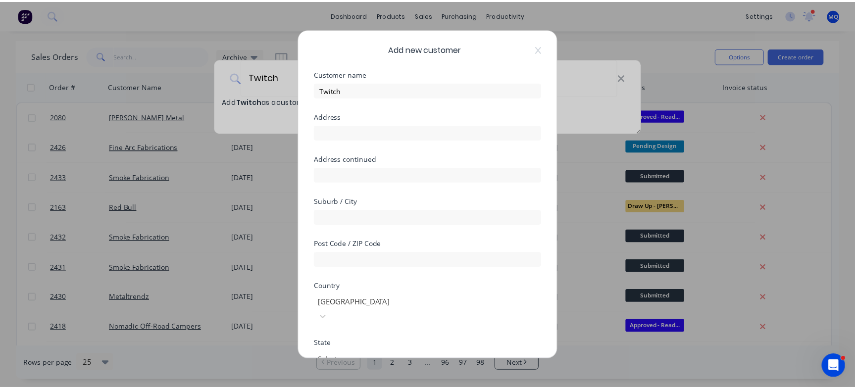
scroll to position [139, 0]
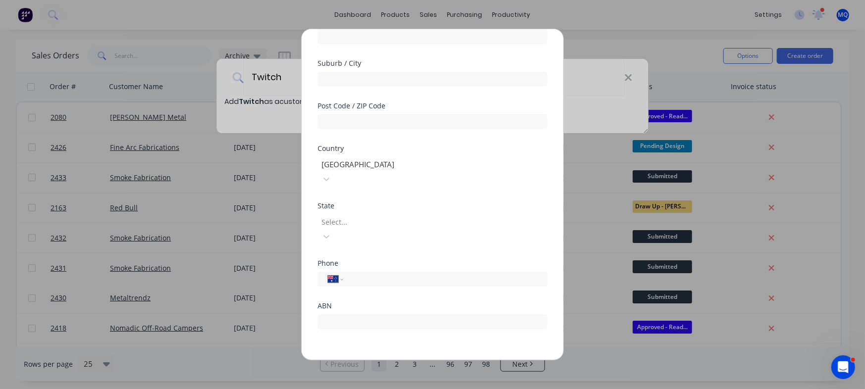
click at [387, 361] on button "Save" at bounding box center [401, 369] width 54 height 16
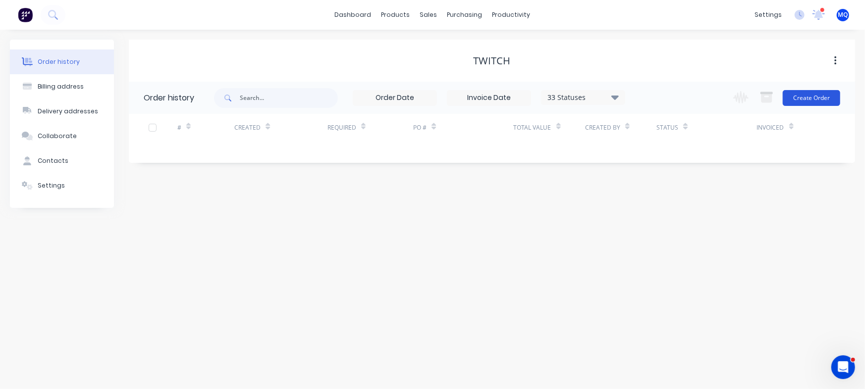
click at [807, 100] on button "Create Order" at bounding box center [811, 98] width 57 height 16
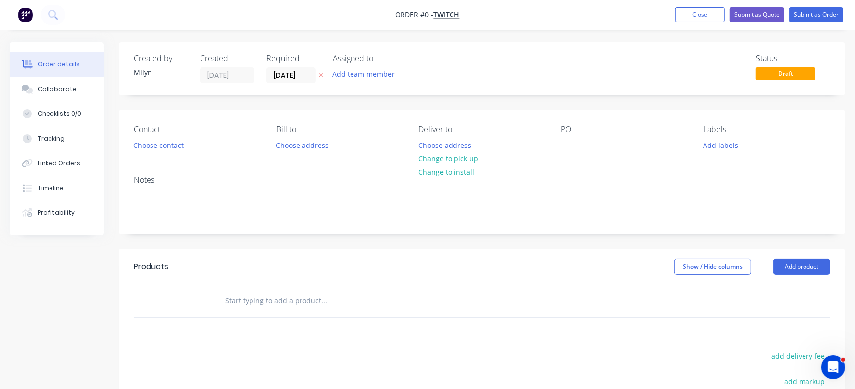
click at [303, 69] on input "[DATE]" at bounding box center [291, 75] width 49 height 15
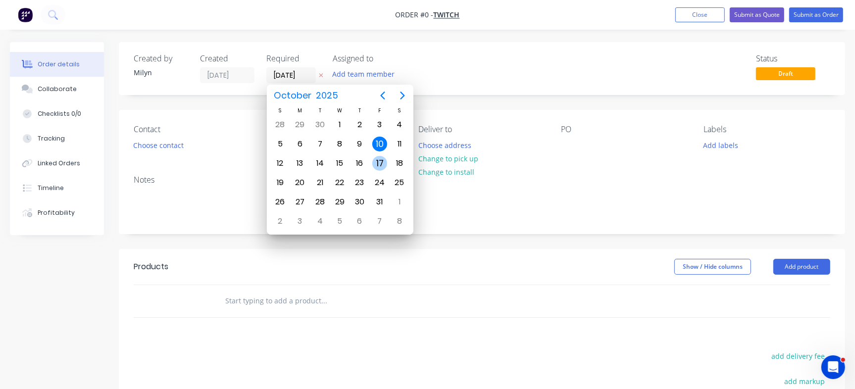
click at [382, 161] on div "17" at bounding box center [380, 163] width 15 height 15
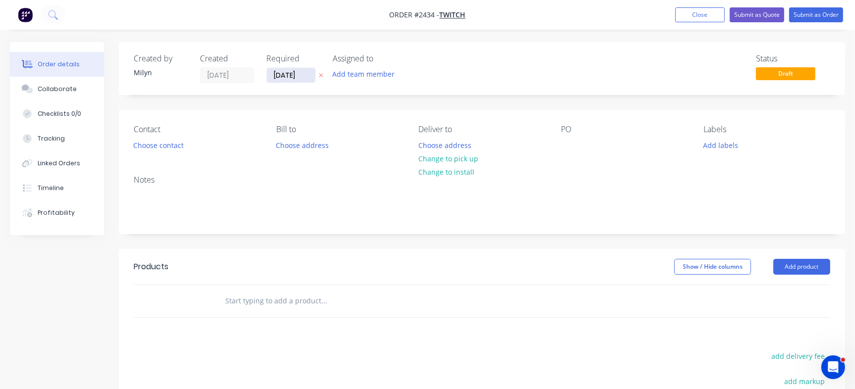
click at [297, 77] on input "[DATE]" at bounding box center [291, 75] width 49 height 15
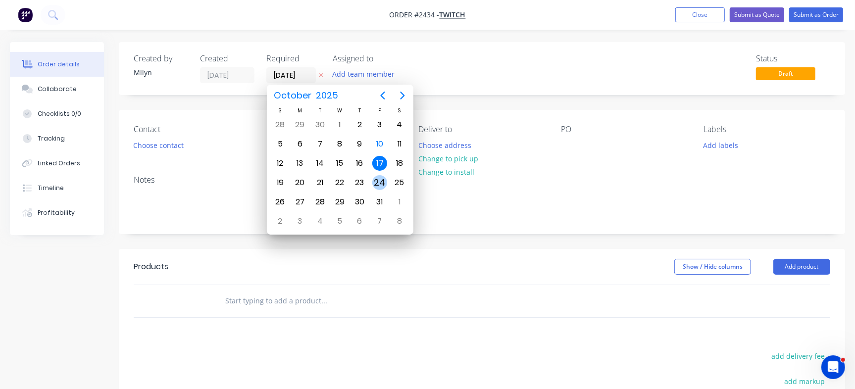
click at [378, 181] on div "24" at bounding box center [380, 182] width 15 height 15
type input "[DATE]"
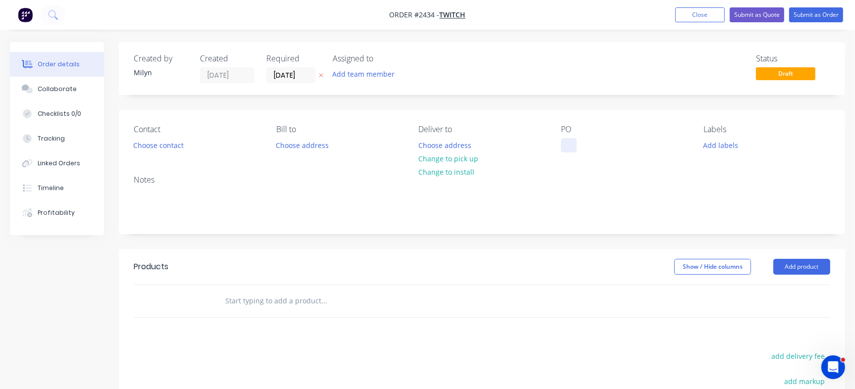
click at [566, 145] on div at bounding box center [569, 145] width 16 height 14
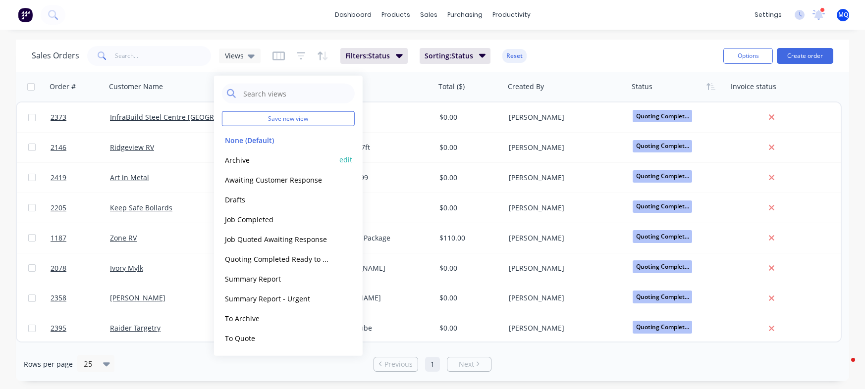
click at [245, 160] on button "Archive" at bounding box center [278, 159] width 113 height 11
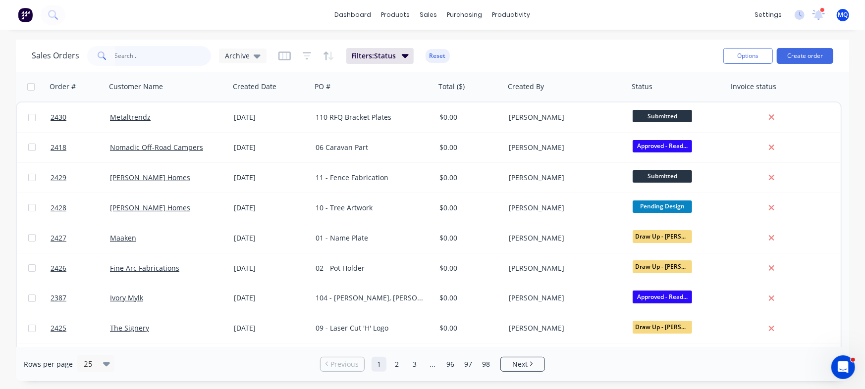
click at [162, 56] on input "text" at bounding box center [163, 56] width 97 height 20
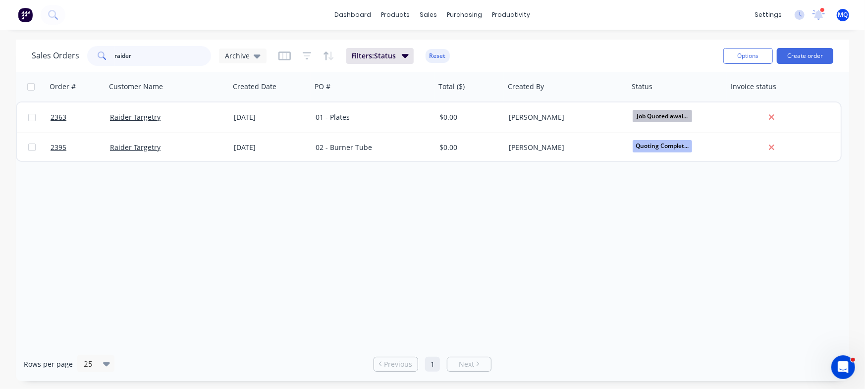
click at [173, 62] on input "raider" at bounding box center [163, 56] width 97 height 20
type input "awning mount"
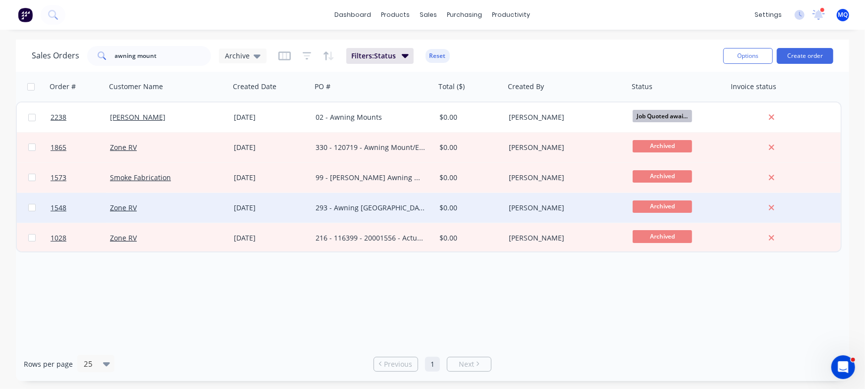
click at [360, 212] on div "293 - Awning Mount Hart Top" at bounding box center [371, 208] width 110 height 10
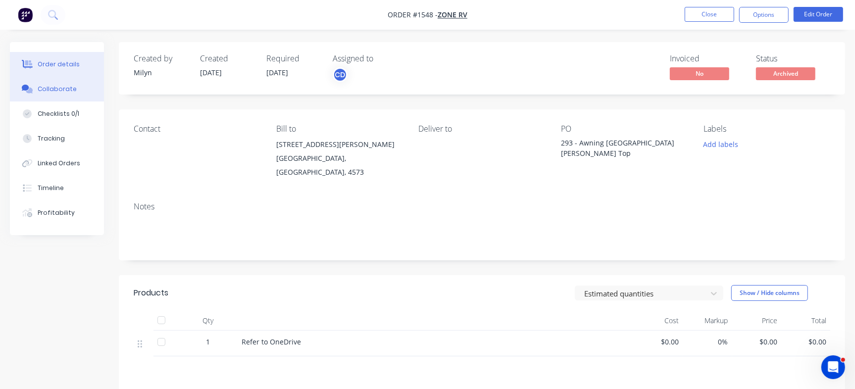
click at [54, 87] on div "Collaborate" at bounding box center [57, 89] width 39 height 9
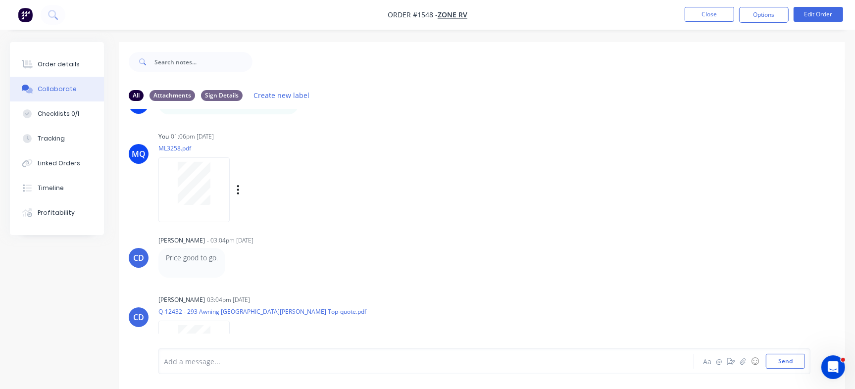
scroll to position [86, 0]
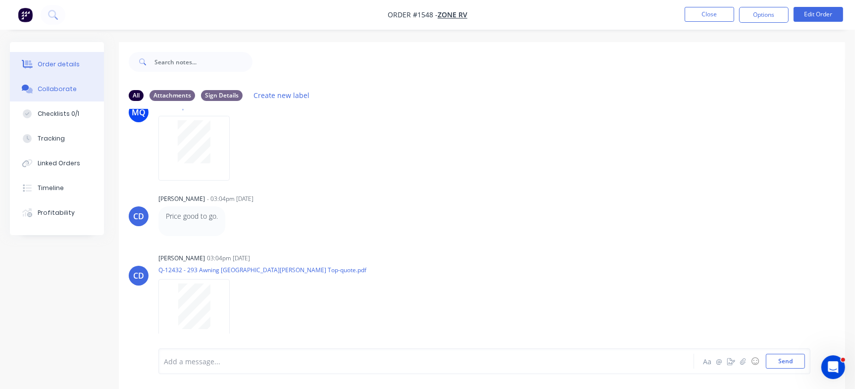
click at [48, 60] on div "Order details" at bounding box center [59, 64] width 42 height 9
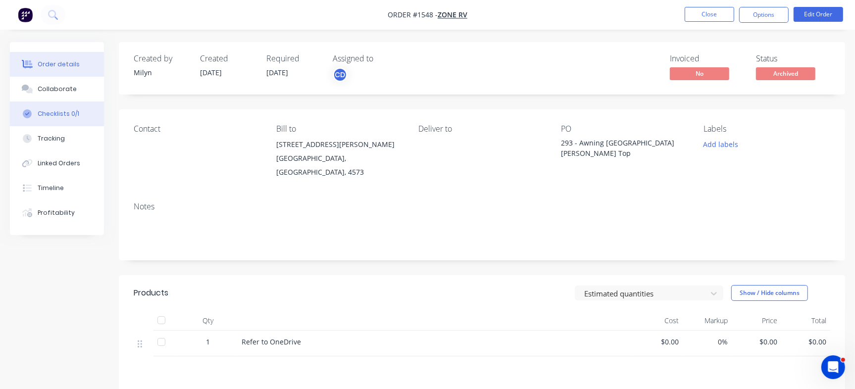
click at [59, 121] on button "Checklists 0/1" at bounding box center [57, 114] width 94 height 25
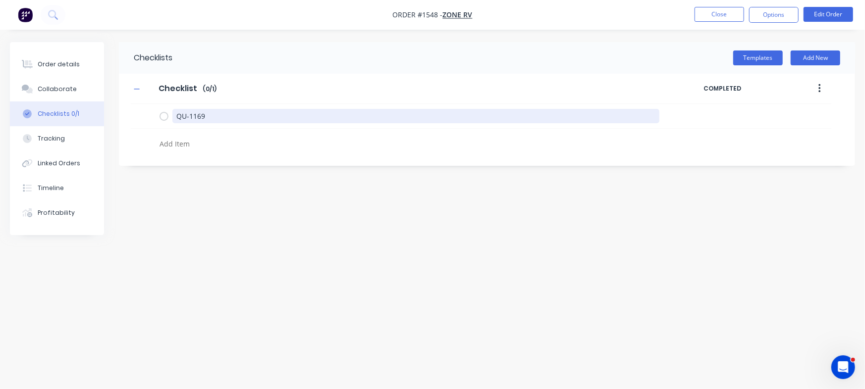
drag, startPoint x: 230, startPoint y: 117, endPoint x: 93, endPoint y: 106, distance: 137.7
click at [93, 106] on div "Order details Collaborate Checklists 0/1 Tracking Linked Orders Timeline Profit…" at bounding box center [432, 175] width 865 height 267
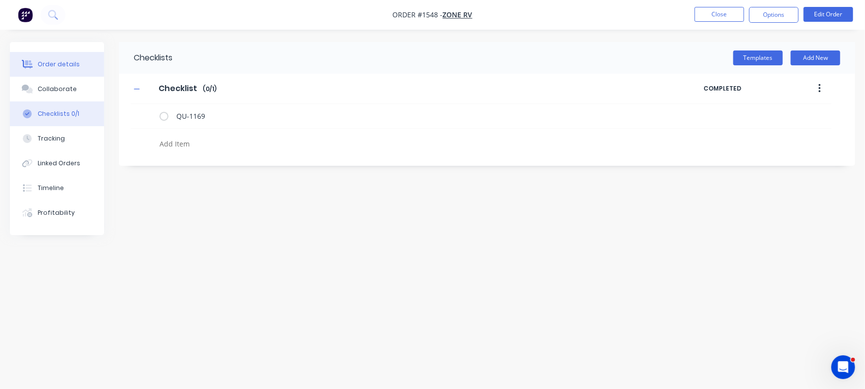
click at [53, 64] on div "Order details" at bounding box center [59, 64] width 42 height 9
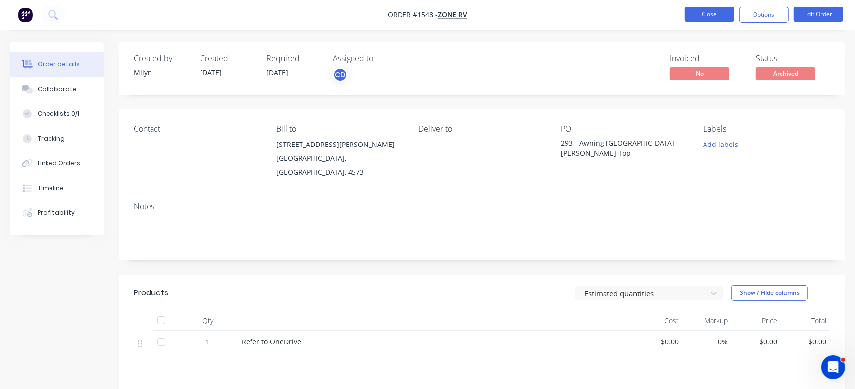
click at [726, 10] on button "Close" at bounding box center [710, 14] width 50 height 15
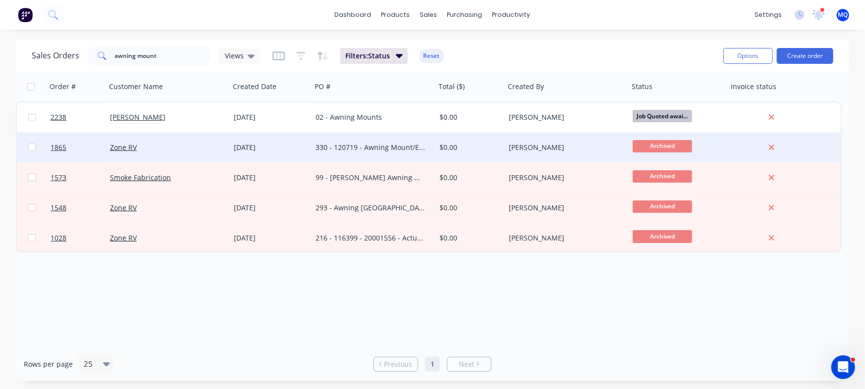
click at [369, 152] on div "330 - 120719 - Awning Mount/Expo Metal" at bounding box center [371, 148] width 110 height 10
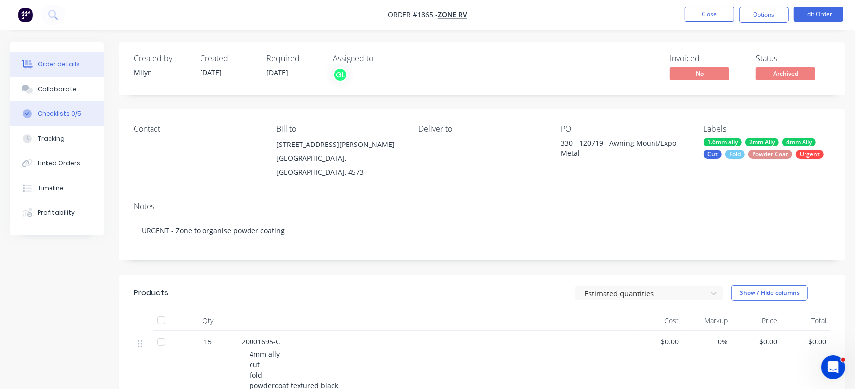
click at [59, 108] on button "Checklists 0/5" at bounding box center [57, 114] width 94 height 25
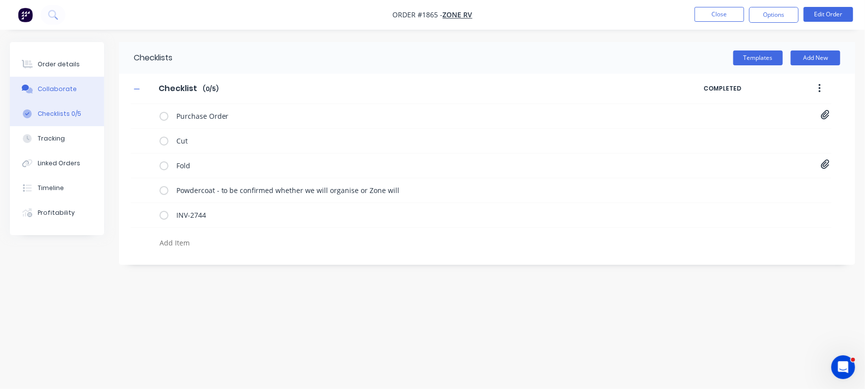
click at [70, 94] on button "Collaborate" at bounding box center [57, 89] width 94 height 25
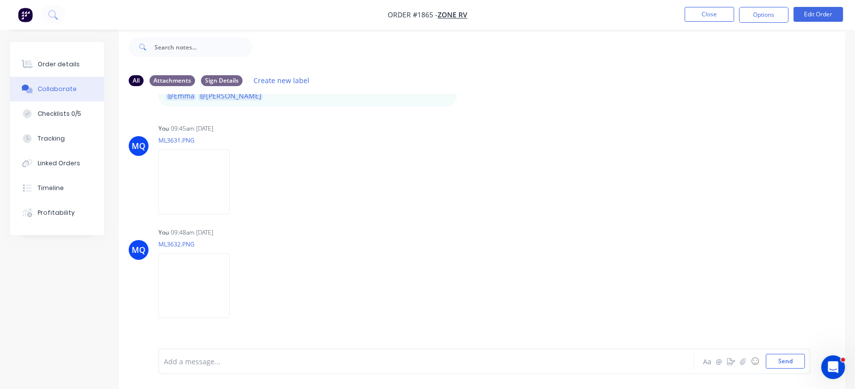
scroll to position [333, 0]
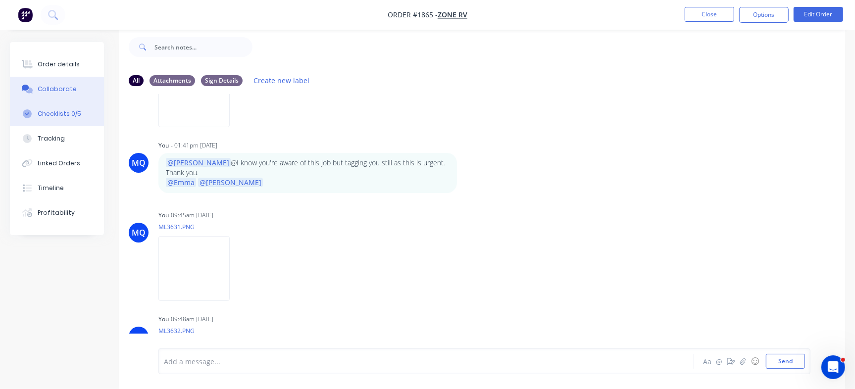
click at [51, 117] on div "Checklists 0/5" at bounding box center [60, 113] width 44 height 9
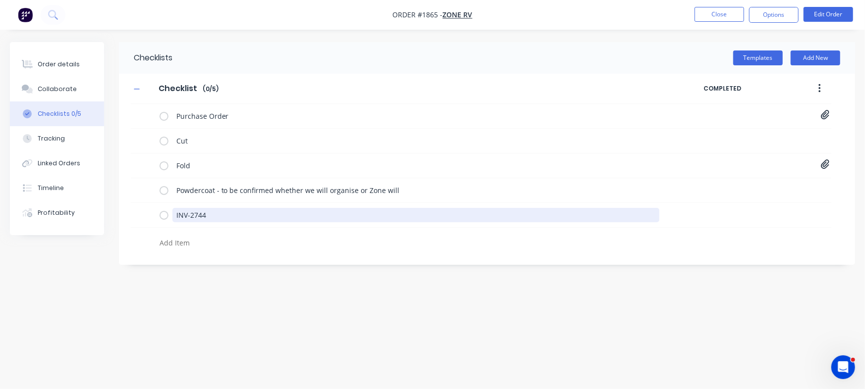
drag, startPoint x: 221, startPoint y: 216, endPoint x: 115, endPoint y: 216, distance: 106.0
click at [115, 216] on div "Order details Collaborate Checklists 0/5 Tracking Linked Orders Timeline Profit…" at bounding box center [432, 175] width 865 height 267
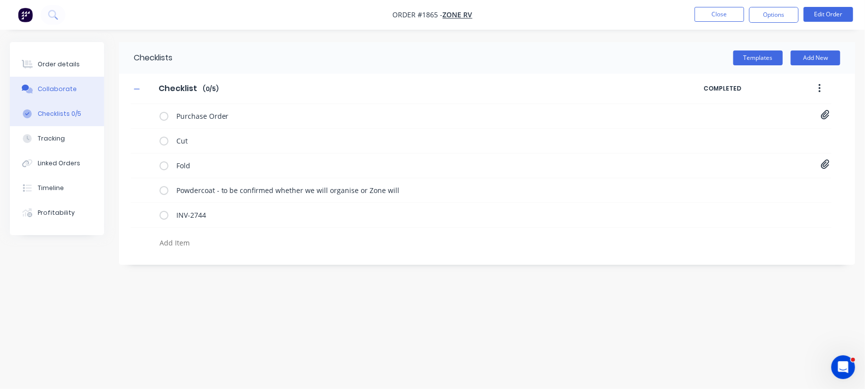
type textarea "x"
click at [76, 92] on button "Collaborate" at bounding box center [57, 89] width 94 height 25
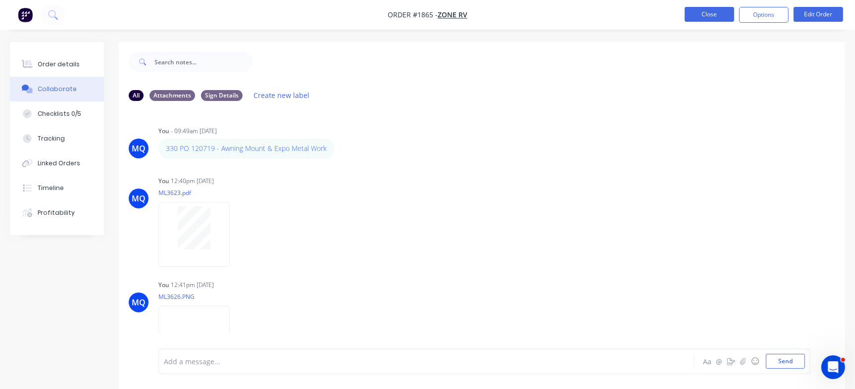
click at [703, 18] on button "Close" at bounding box center [710, 14] width 50 height 15
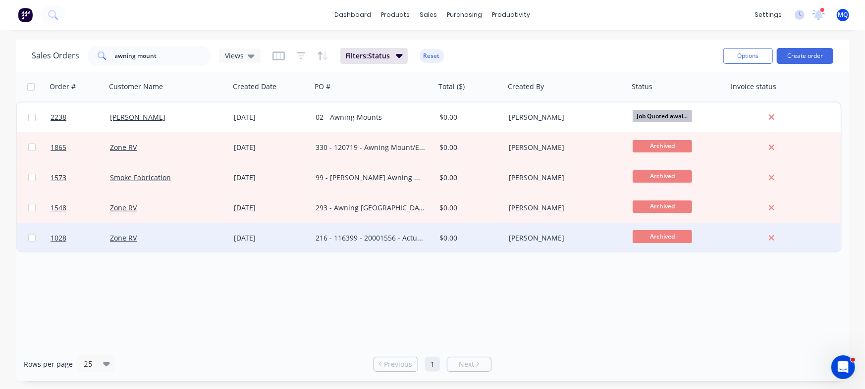
click at [410, 236] on div "216 - 116399 - 20001556 - Actuator Mounting Plate" at bounding box center [371, 238] width 110 height 10
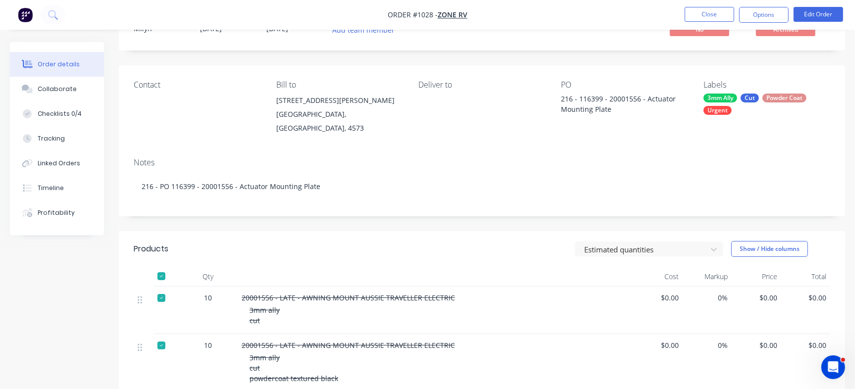
scroll to position [124, 0]
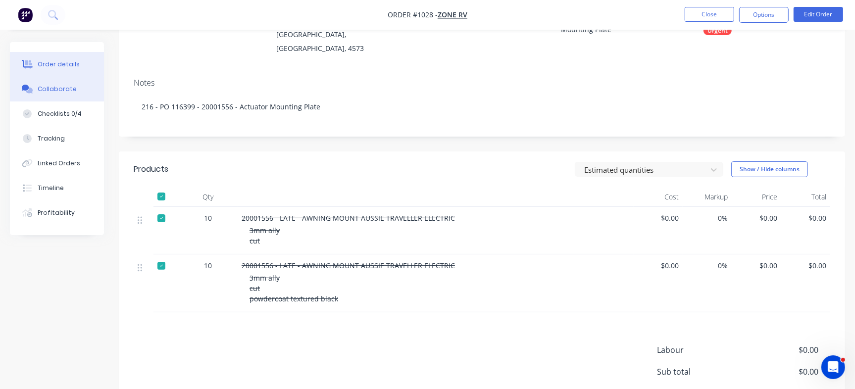
click at [59, 93] on div "Collaborate" at bounding box center [57, 89] width 39 height 9
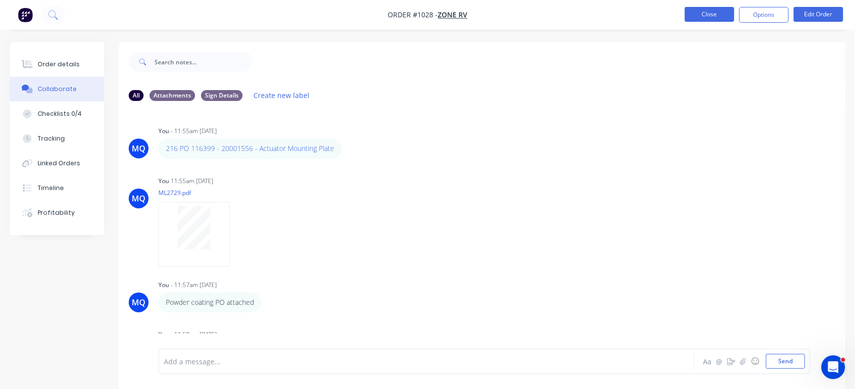
click at [718, 9] on button "Close" at bounding box center [710, 14] width 50 height 15
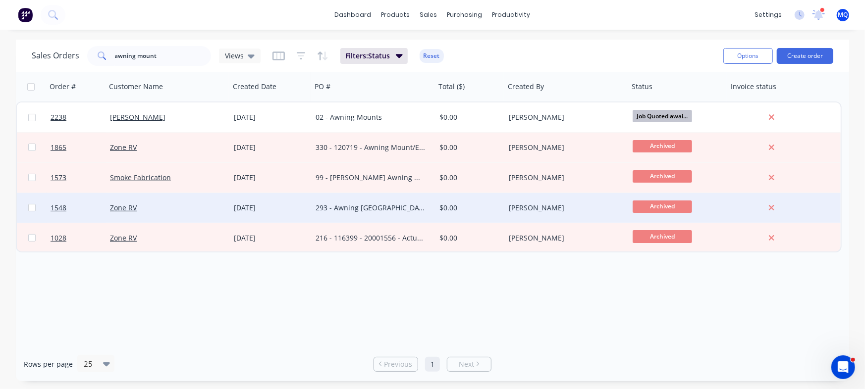
click at [391, 209] on div "293 - Awning Mount Hart Top" at bounding box center [371, 208] width 110 height 10
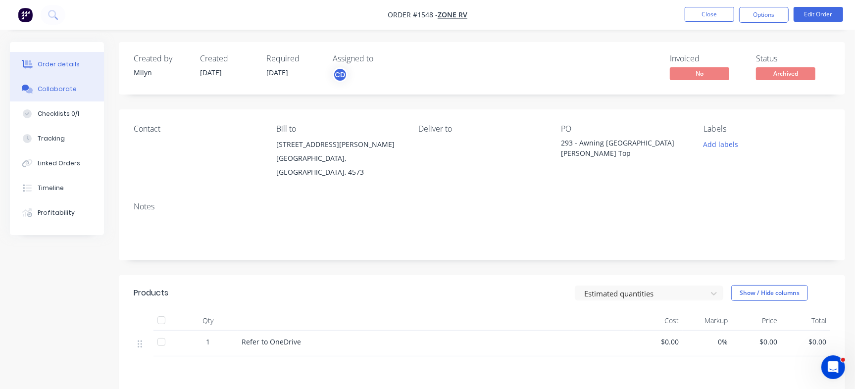
click at [74, 91] on button "Collaborate" at bounding box center [57, 89] width 94 height 25
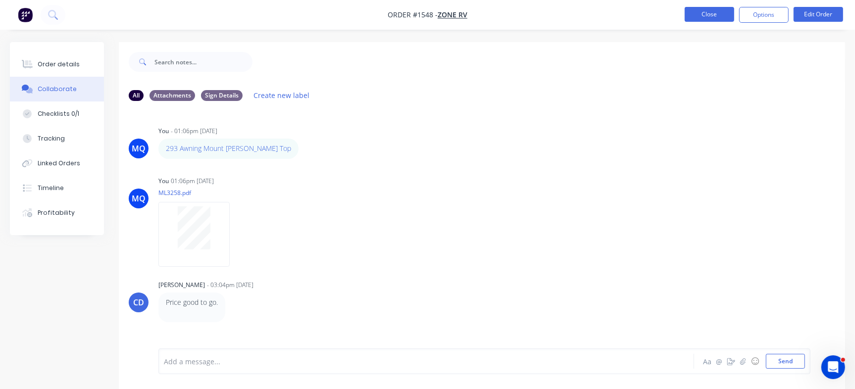
click at [722, 16] on button "Close" at bounding box center [710, 14] width 50 height 15
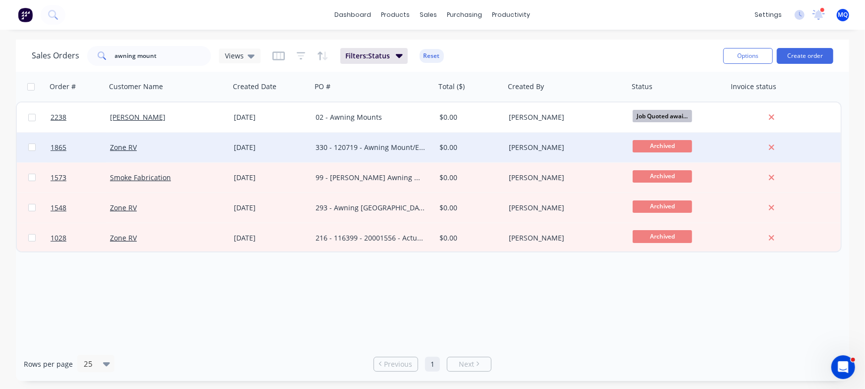
click at [378, 157] on div "330 - 120719 - Awning Mount/Expo Metal" at bounding box center [374, 148] width 124 height 30
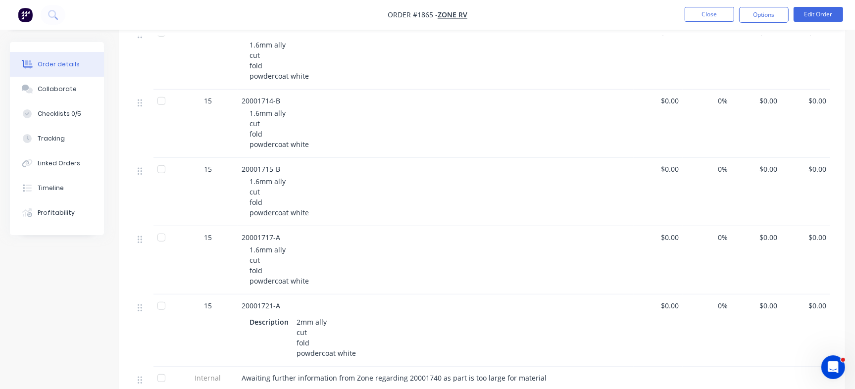
scroll to position [495, 0]
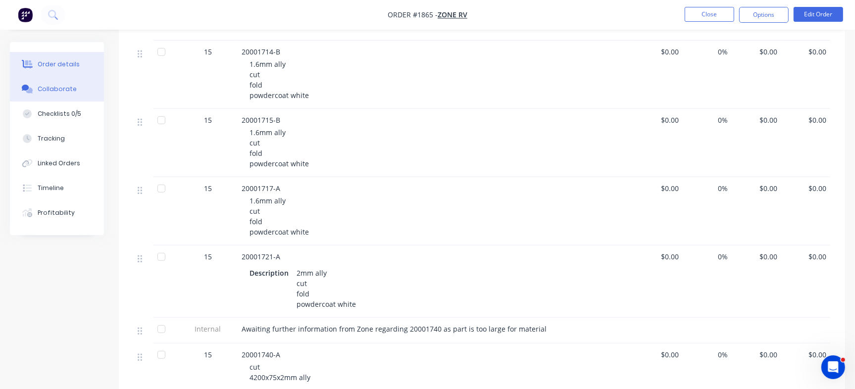
click at [59, 87] on div "Collaborate" at bounding box center [57, 89] width 39 height 9
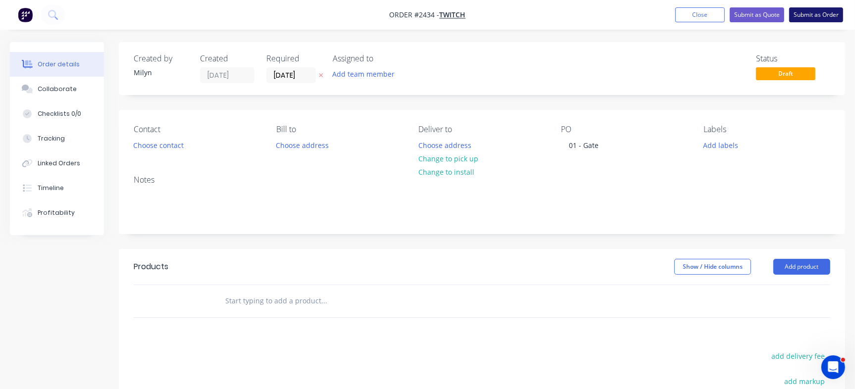
click at [807, 16] on button "Submit as Order" at bounding box center [817, 14] width 54 height 15
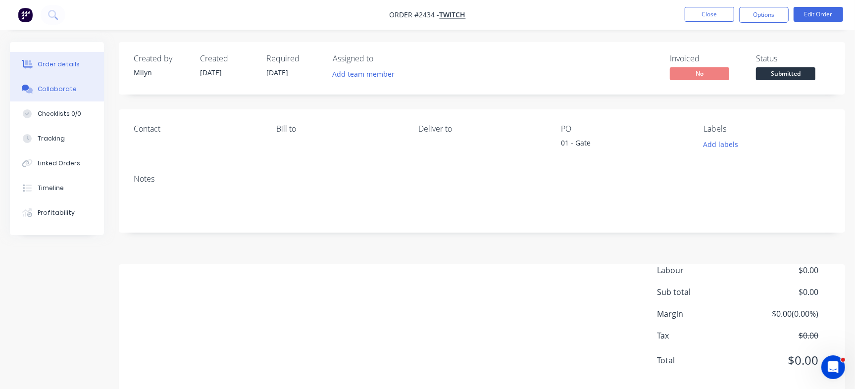
click at [76, 98] on button "Collaborate" at bounding box center [57, 89] width 94 height 25
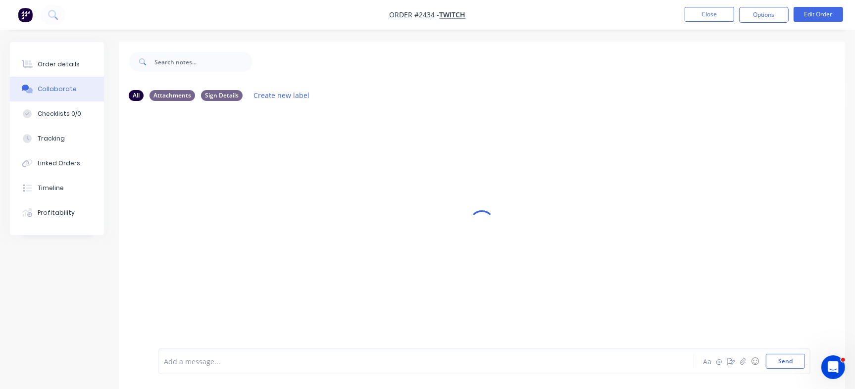
click at [220, 367] on div at bounding box center [404, 362] width 480 height 10
click at [791, 358] on button "Send" at bounding box center [785, 361] width 39 height 15
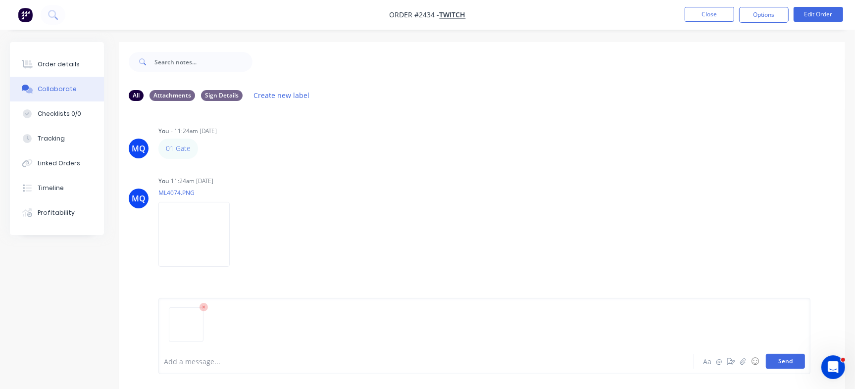
click at [793, 364] on button "Send" at bounding box center [785, 361] width 39 height 15
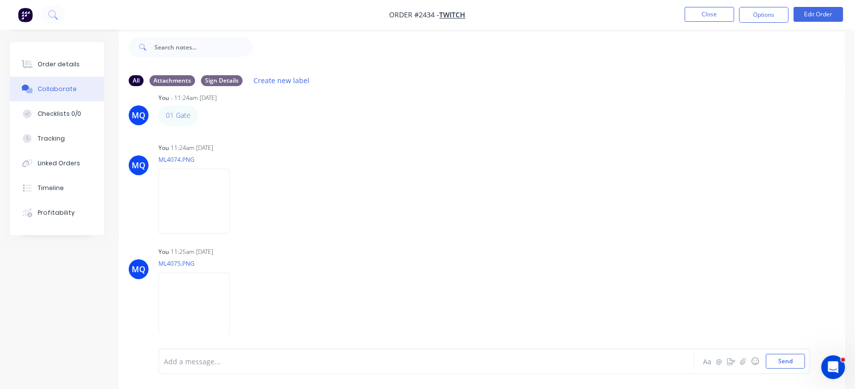
scroll to position [26, 0]
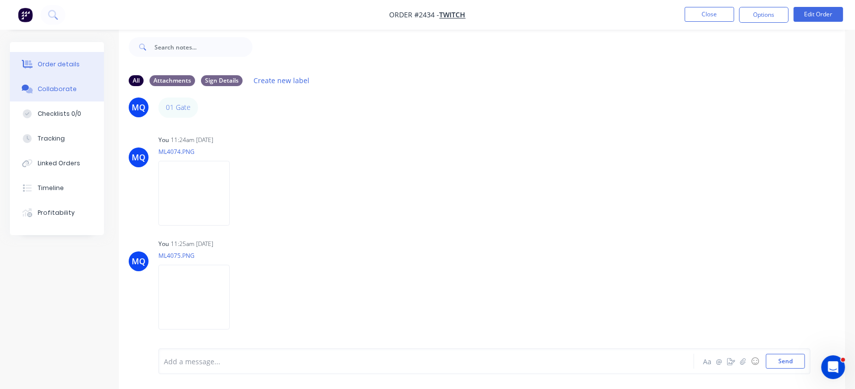
click at [53, 64] on div "Order details" at bounding box center [59, 64] width 42 height 9
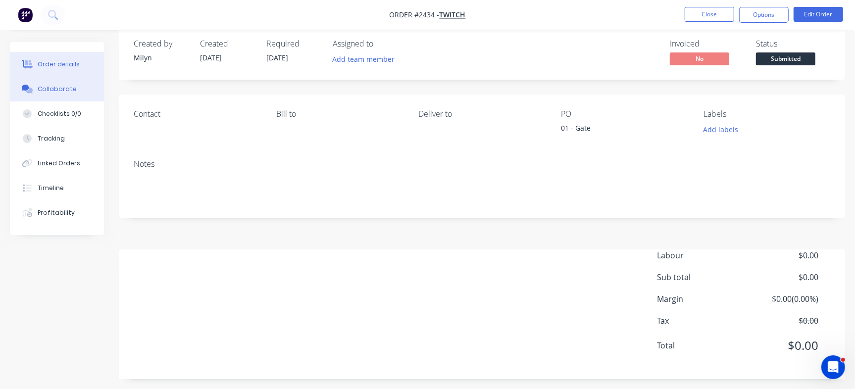
click at [52, 88] on div "Collaborate" at bounding box center [57, 89] width 39 height 9
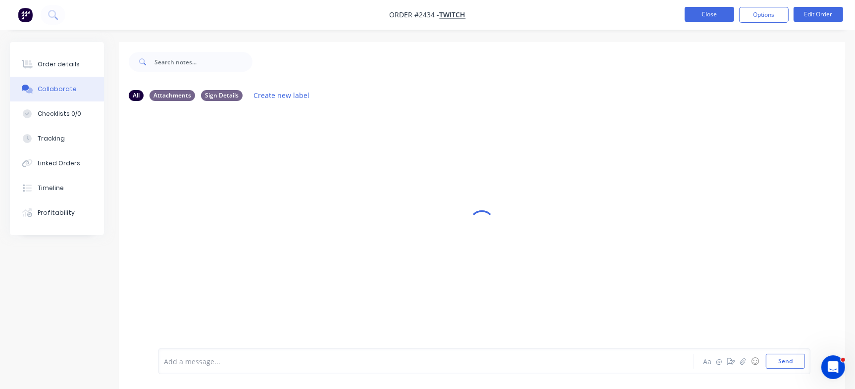
click at [689, 16] on button "Close" at bounding box center [710, 14] width 50 height 15
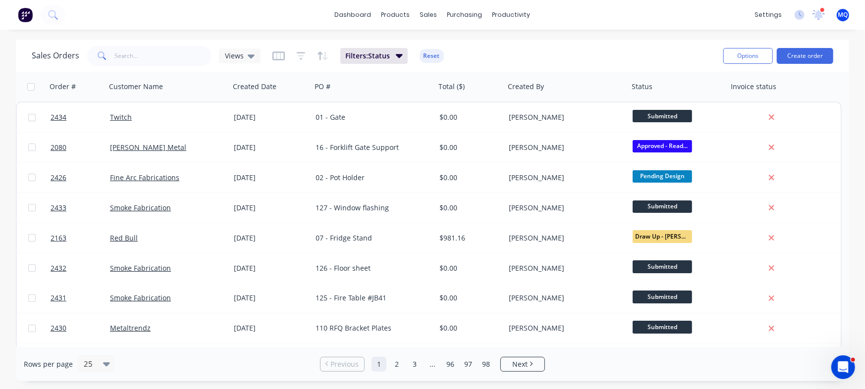
click at [248, 54] on icon at bounding box center [251, 56] width 7 height 11
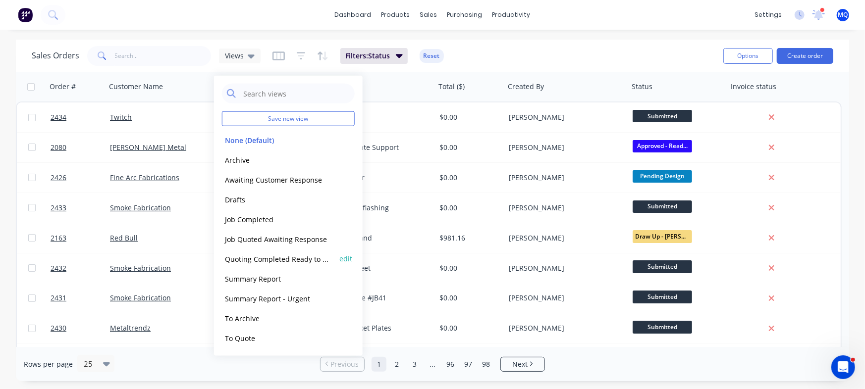
click at [240, 261] on button "Quoting Completed Ready to Send" at bounding box center [278, 258] width 113 height 11
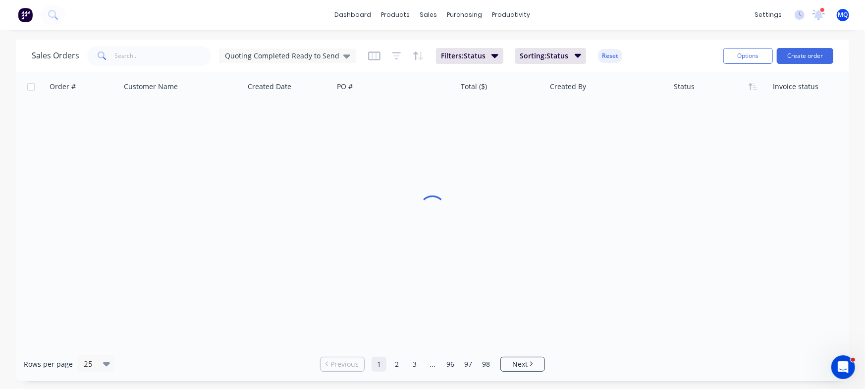
click at [281, 261] on div at bounding box center [432, 209] width 833 height 275
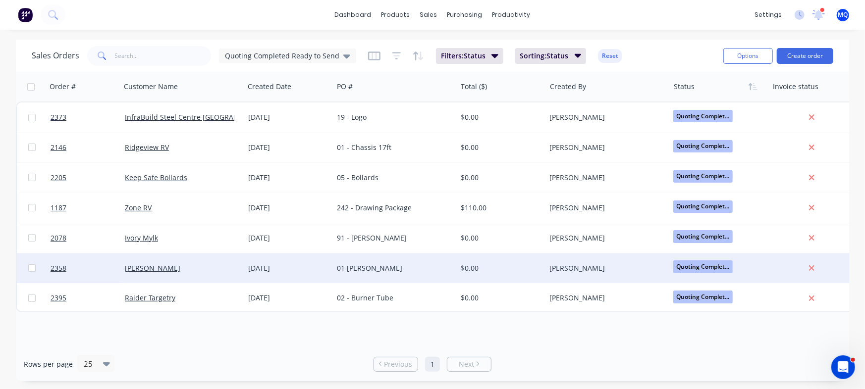
click at [395, 269] on div "01 [PERSON_NAME]" at bounding box center [392, 269] width 110 height 10
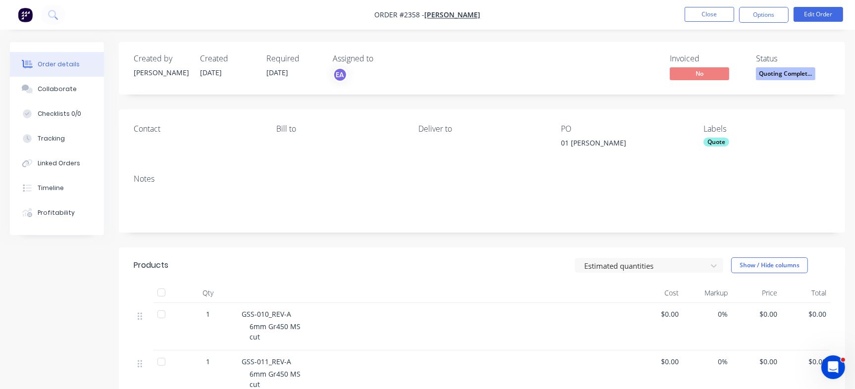
drag, startPoint x: 561, startPoint y: 143, endPoint x: 644, endPoint y: 145, distance: 83.7
click at [644, 145] on div "Contact Bill to Deliver to PO 01 David Rothmann Labels Quote" at bounding box center [482, 137] width 727 height 57
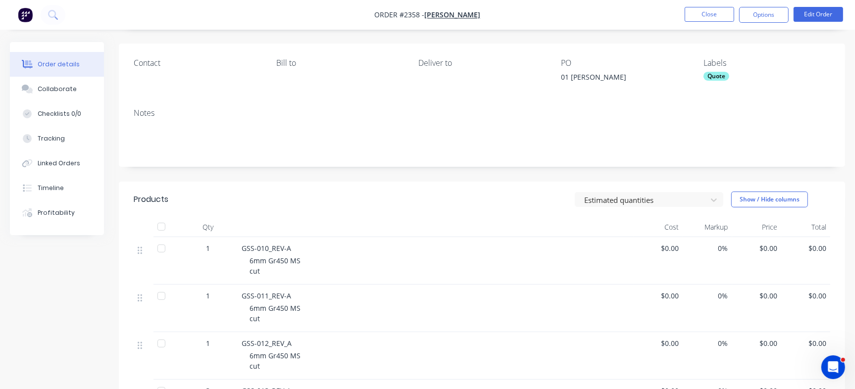
scroll to position [186, 0]
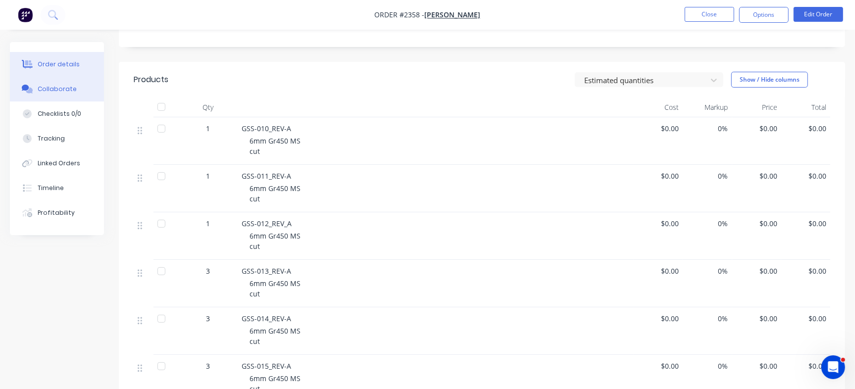
click at [50, 87] on div "Collaborate" at bounding box center [57, 89] width 39 height 9
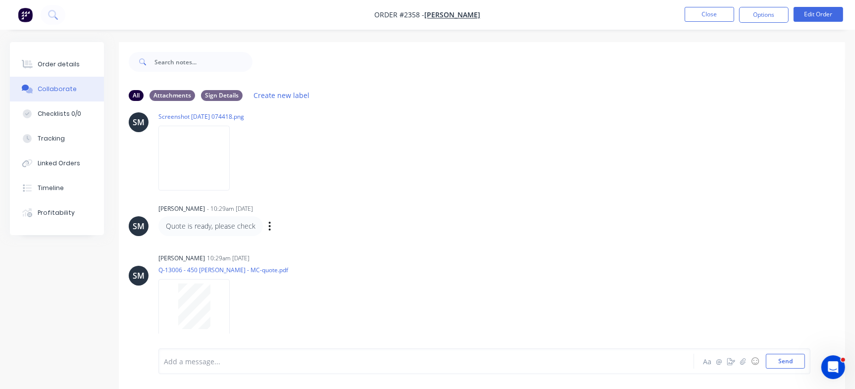
scroll to position [15, 0]
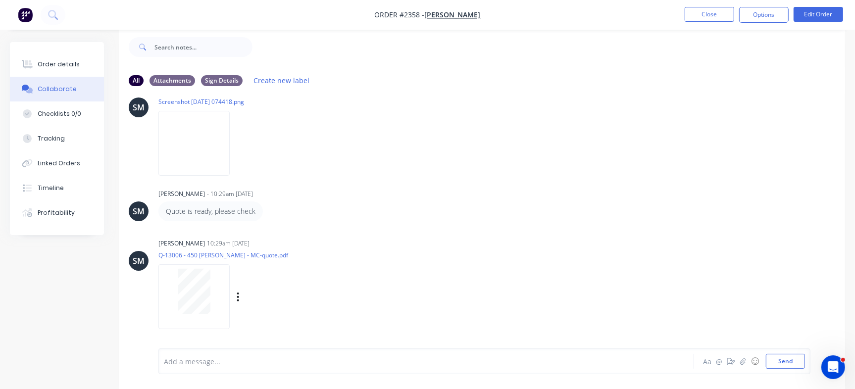
click at [215, 300] on div at bounding box center [194, 292] width 62 height 46
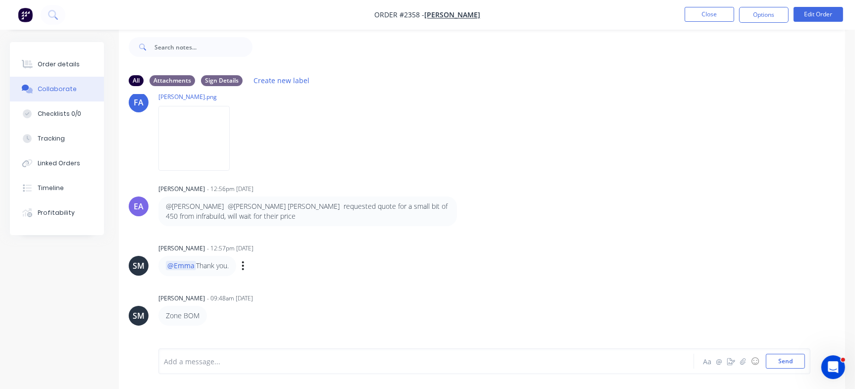
scroll to position [0, 0]
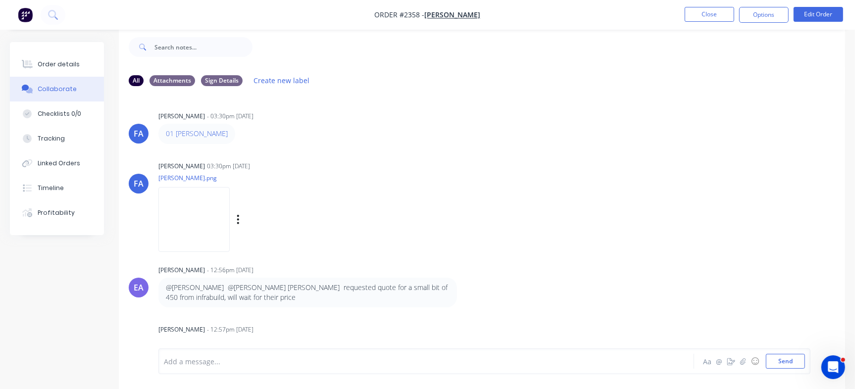
click at [179, 232] on img at bounding box center [194, 219] width 71 height 65
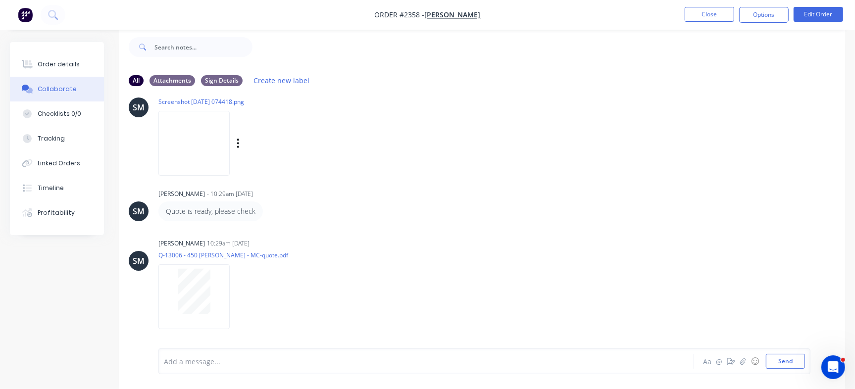
scroll to position [154, 0]
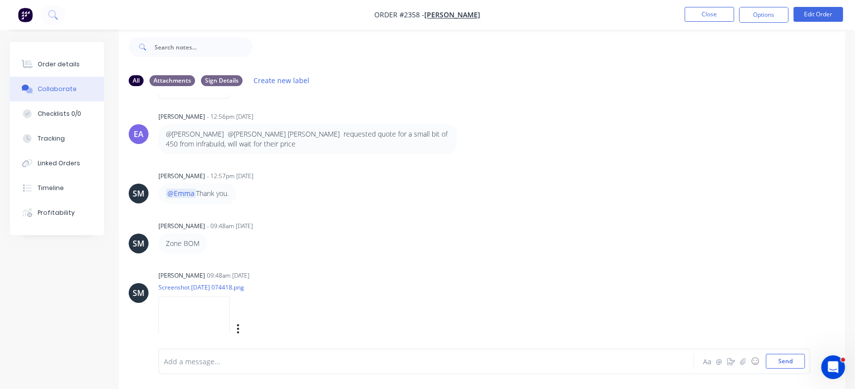
click at [192, 321] on img at bounding box center [194, 329] width 71 height 65
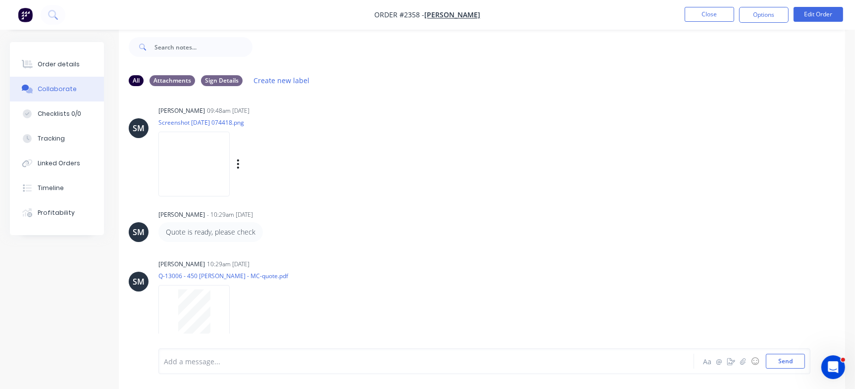
scroll to position [339, 0]
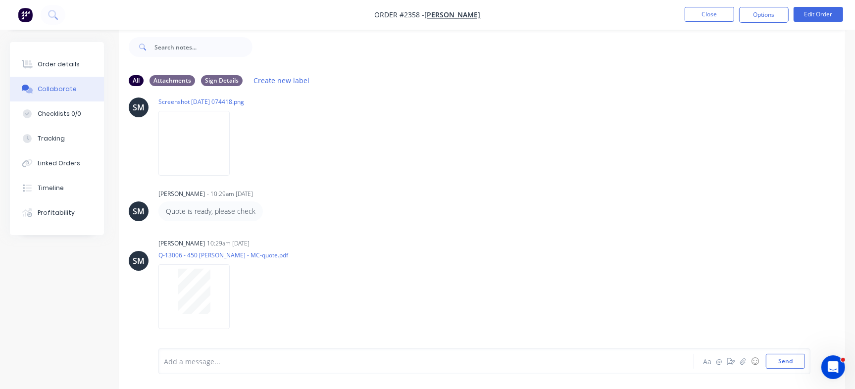
click at [525, 225] on div "FA Francis Adrian Candido - 03:30pm 24/09/25 01 David Rothmann Labels Edit Dele…" at bounding box center [482, 214] width 727 height 240
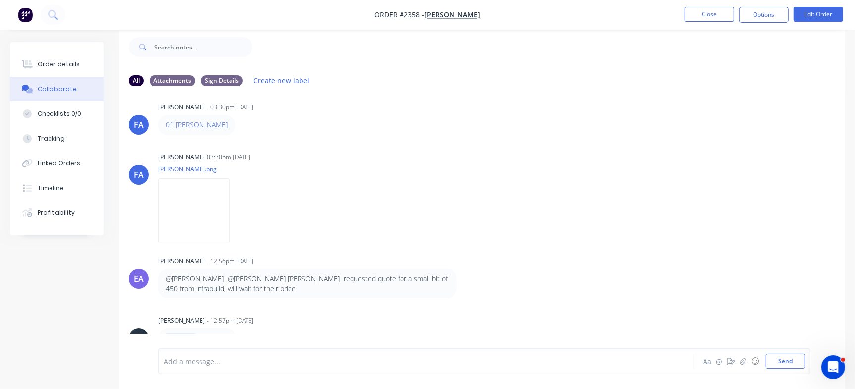
scroll to position [0, 0]
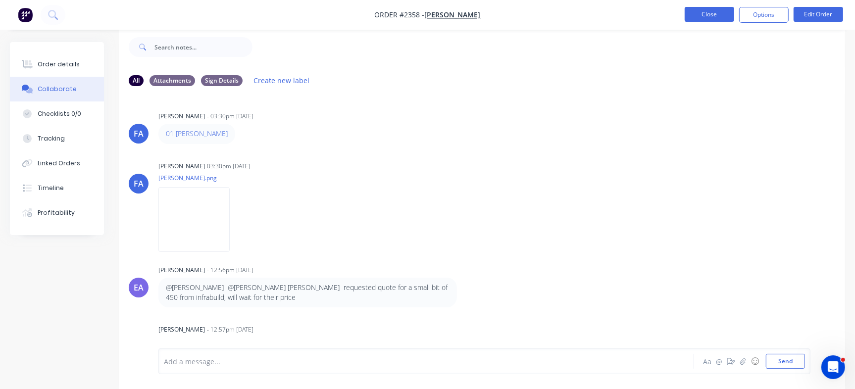
click at [718, 12] on button "Close" at bounding box center [710, 14] width 50 height 15
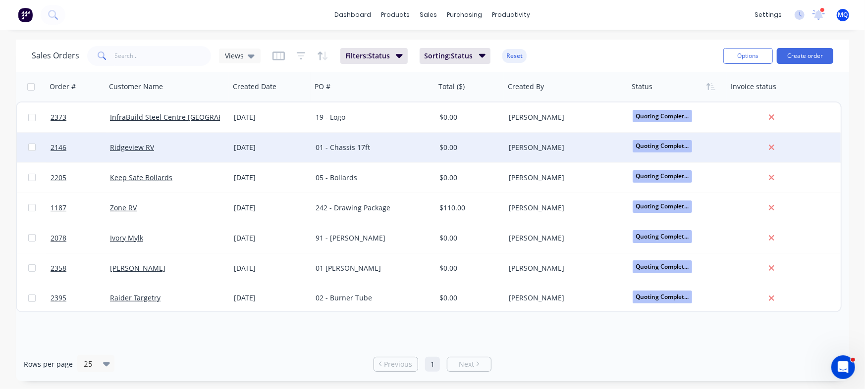
click at [277, 147] on div "[DATE]" at bounding box center [271, 148] width 74 height 10
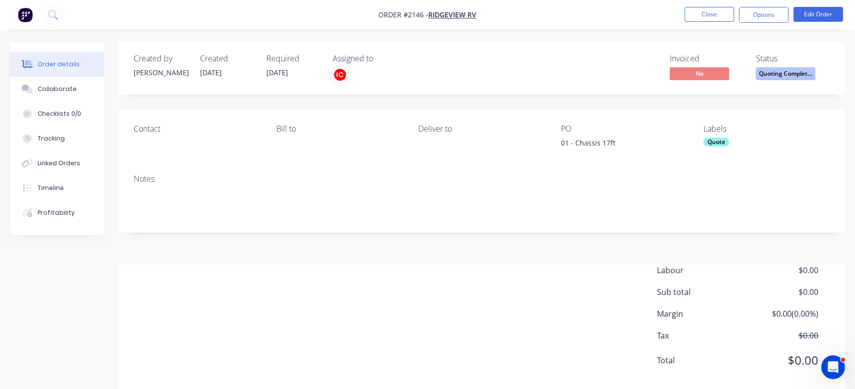
drag, startPoint x: 73, startPoint y: 98, endPoint x: 184, endPoint y: 172, distance: 133.8
click at [73, 97] on button "Collaborate" at bounding box center [57, 89] width 94 height 25
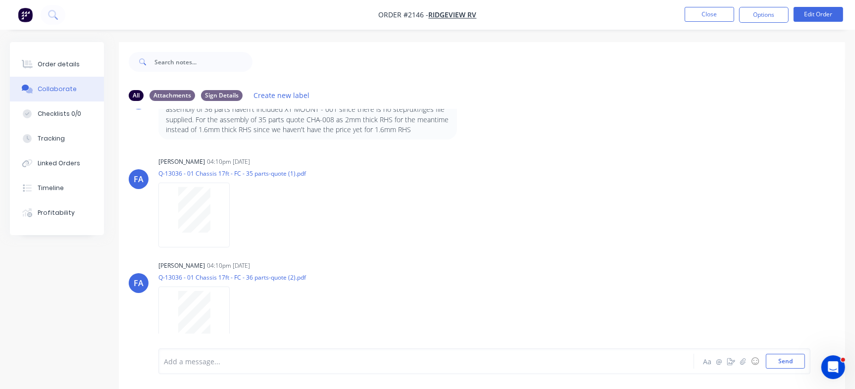
scroll to position [260, 0]
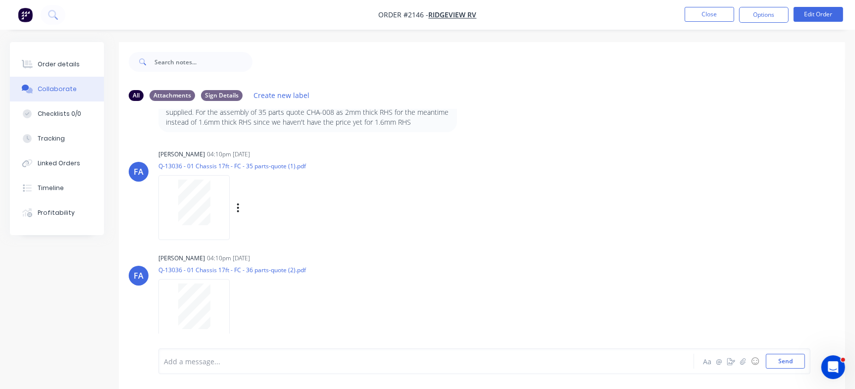
click at [214, 208] on div at bounding box center [194, 203] width 62 height 46
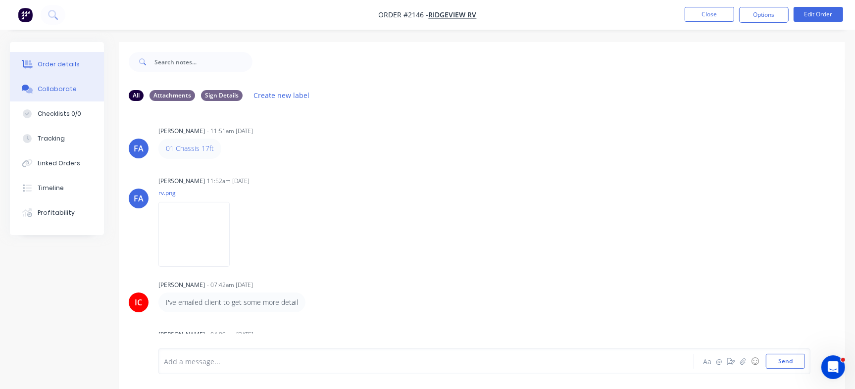
click at [64, 65] on div "Order details" at bounding box center [59, 64] width 42 height 9
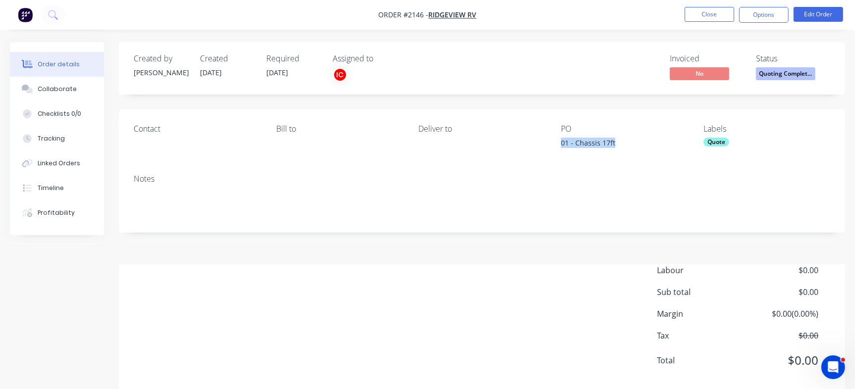
drag, startPoint x: 559, startPoint y: 146, endPoint x: 636, endPoint y: 145, distance: 77.3
click at [636, 145] on div "Contact Bill to Deliver to PO 01 - Chassis 17ft Labels Quote" at bounding box center [482, 137] width 727 height 57
copy div "01 - Chassis 17ft"
